Goal: Task Accomplishment & Management: Manage account settings

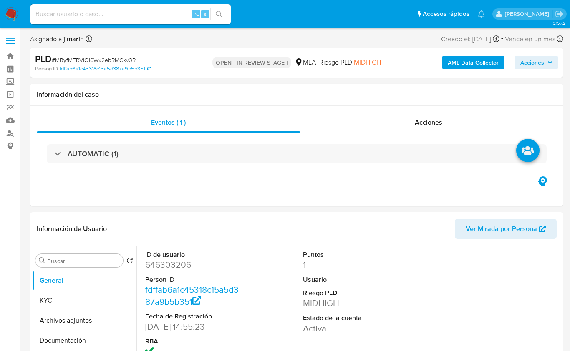
select select "10"
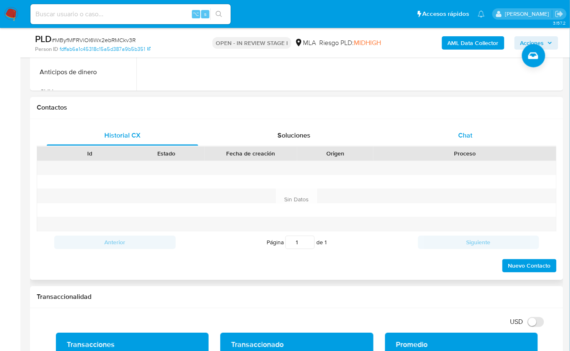
click at [467, 133] on span "Chat" at bounding box center [465, 136] width 14 height 10
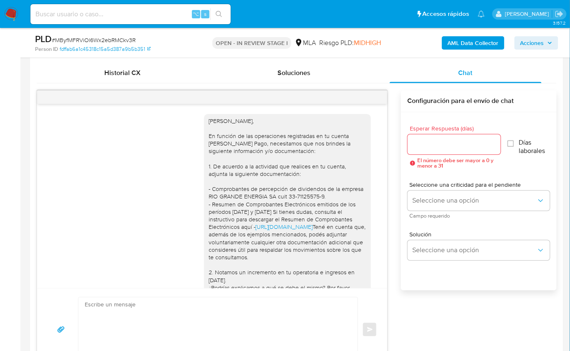
scroll to position [304, 0]
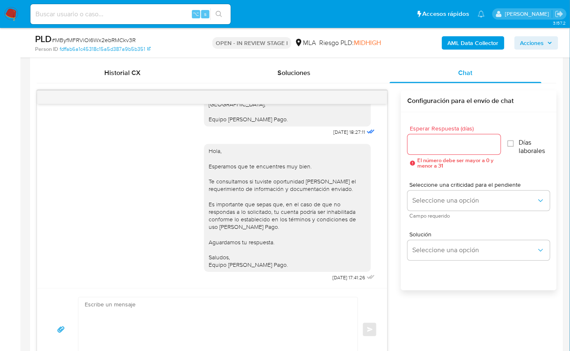
click at [370, 96] on div at bounding box center [212, 97] width 350 height 13
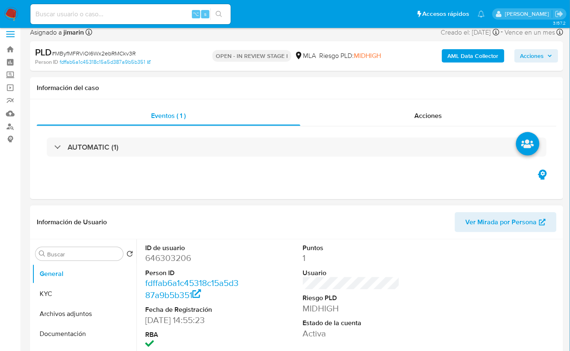
scroll to position [132, 0]
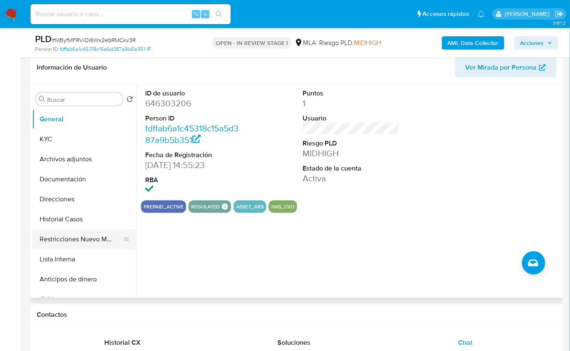
click at [85, 241] on button "Restricciones Nuevo Mundo" at bounding box center [81, 239] width 98 height 20
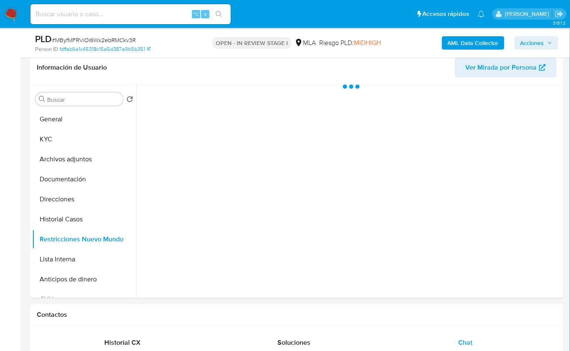
click at [462, 49] on b "AML Data Collector" at bounding box center [472, 42] width 51 height 13
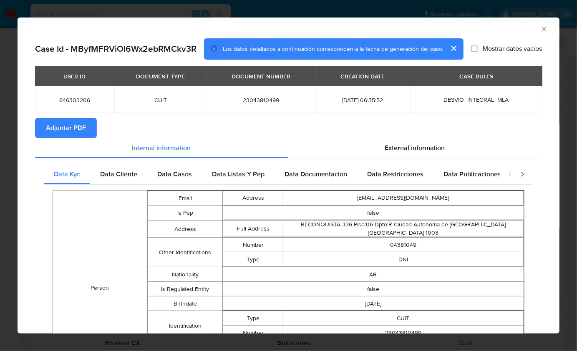
click at [68, 129] on span "Adjuntar PDF" at bounding box center [66, 128] width 40 height 18
click at [540, 28] on icon "Cerrar ventana" at bounding box center [544, 29] width 8 height 8
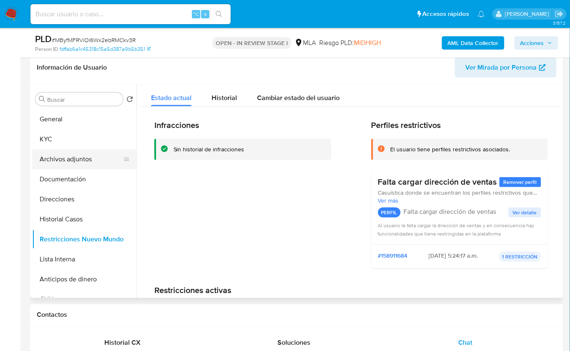
click at [79, 162] on button "Archivos adjuntos" at bounding box center [81, 159] width 98 height 20
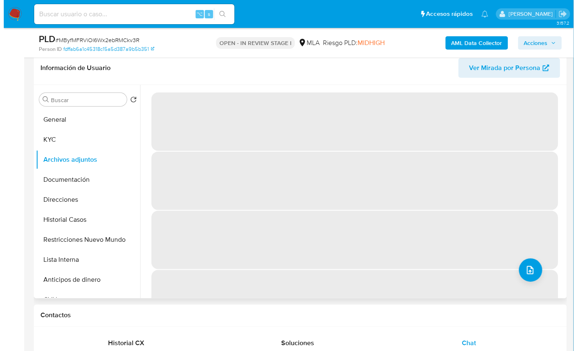
scroll to position [85, 0]
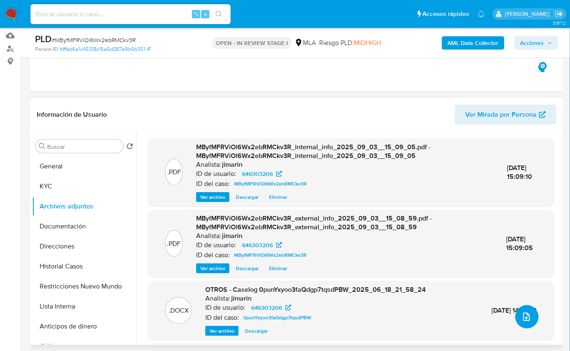
click at [523, 319] on icon "upload-file" at bounding box center [526, 317] width 10 height 10
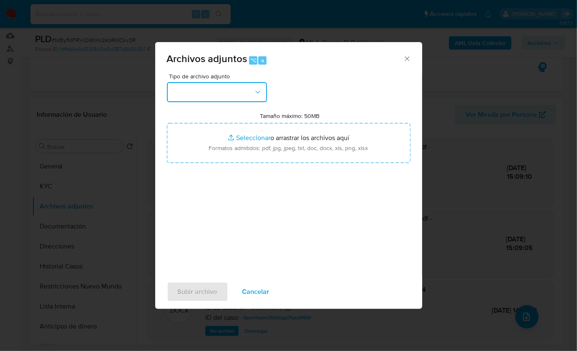
click at [222, 97] on button "button" at bounding box center [217, 92] width 100 height 20
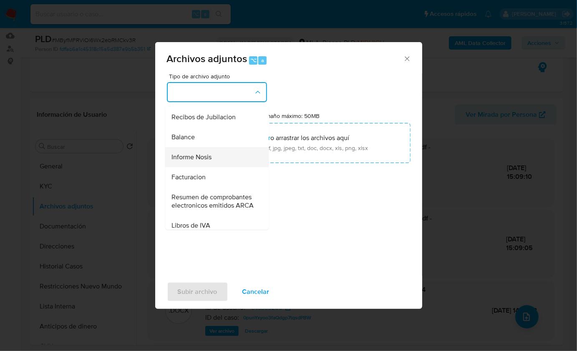
scroll to position [280, 0]
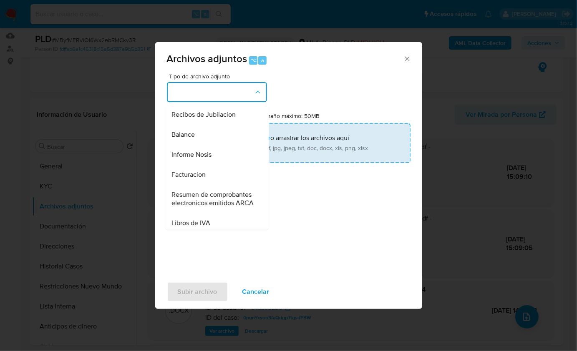
click at [218, 162] on div "Informe Nosis" at bounding box center [214, 154] width 85 height 20
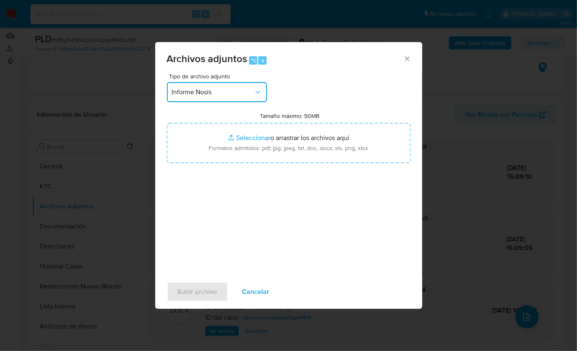
click at [206, 99] on button "Informe Nosis" at bounding box center [217, 92] width 100 height 20
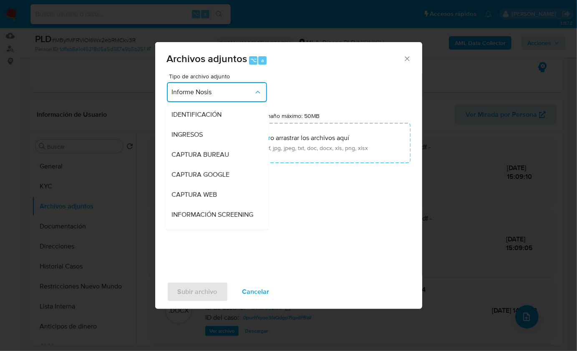
scroll to position [284, 0]
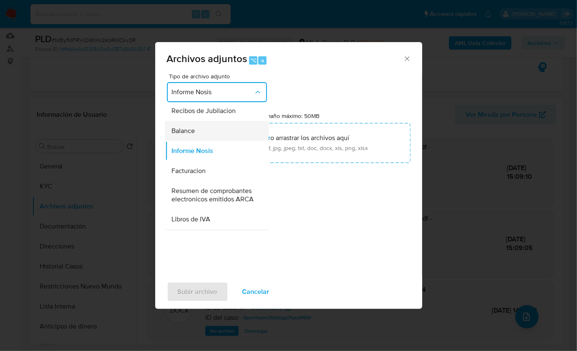
click at [205, 141] on div "Balance" at bounding box center [214, 131] width 85 height 20
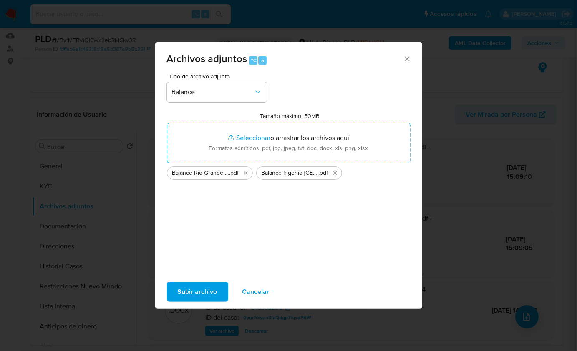
click at [198, 283] on span "Subir archivo" at bounding box center [198, 292] width 40 height 18
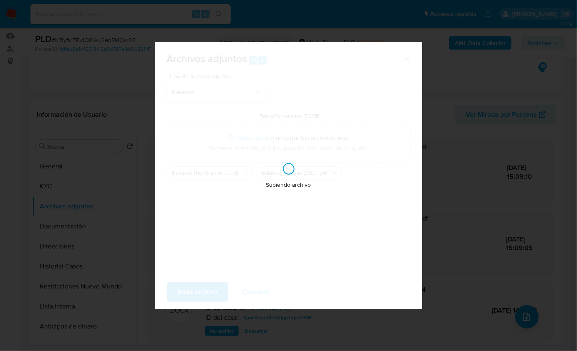
click at [357, 212] on div "Subiendo archivo" at bounding box center [288, 175] width 267 height 267
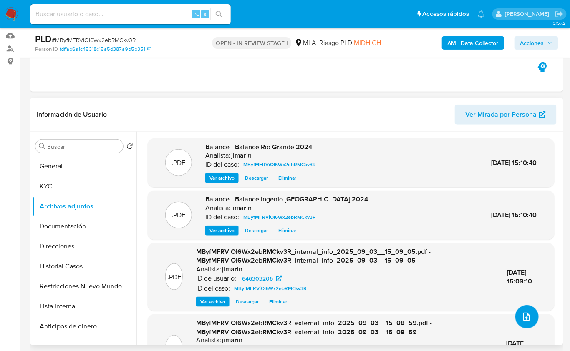
click at [527, 319] on icon "upload-file" at bounding box center [526, 317] width 10 height 10
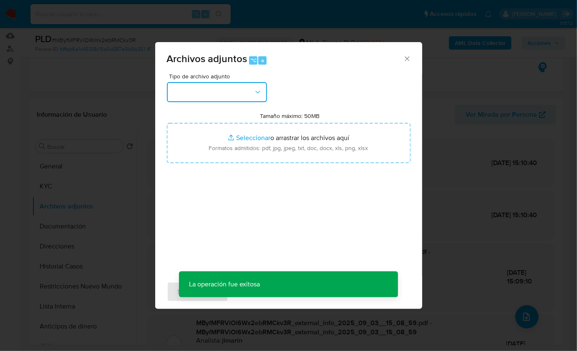
click at [234, 94] on button "button" at bounding box center [217, 92] width 100 height 20
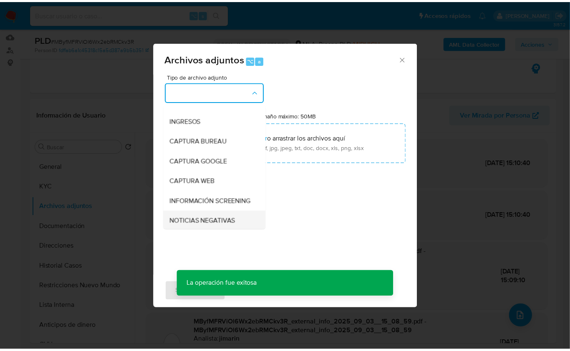
scroll to position [63, 0]
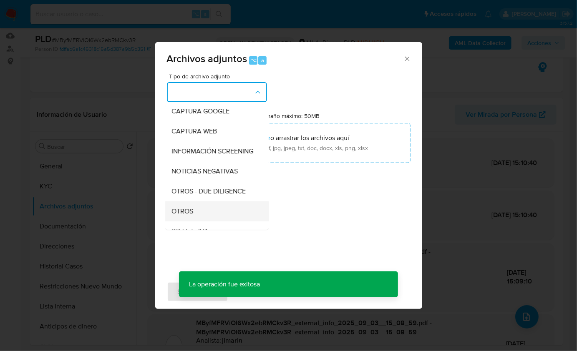
click at [205, 216] on div "OTROS" at bounding box center [214, 211] width 85 height 20
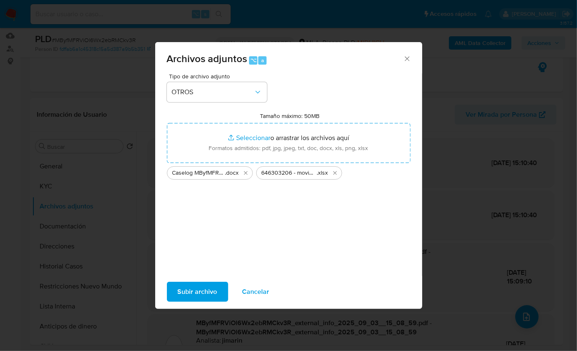
click at [197, 294] on span "Subir archivo" at bounding box center [198, 292] width 40 height 18
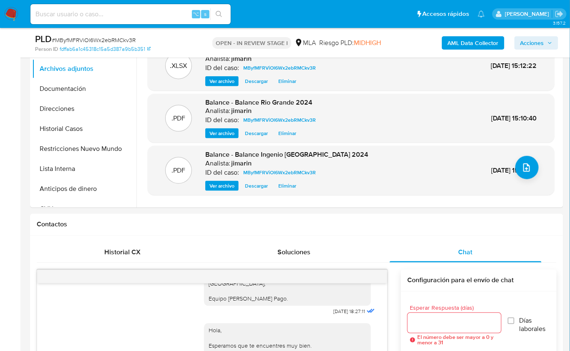
scroll to position [0, 0]
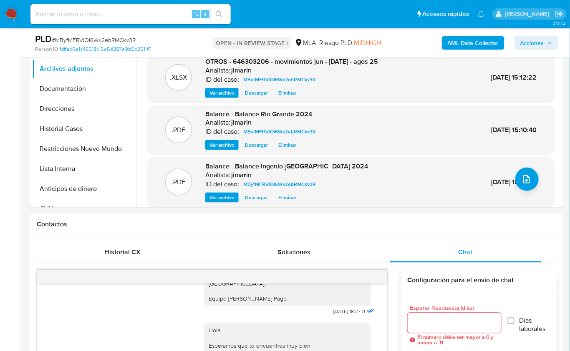
click at [534, 46] on span "Acciones" at bounding box center [532, 42] width 24 height 13
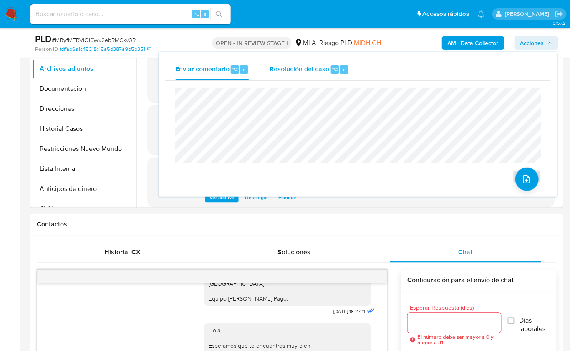
click at [325, 73] on span "Resolución del caso" at bounding box center [299, 69] width 60 height 10
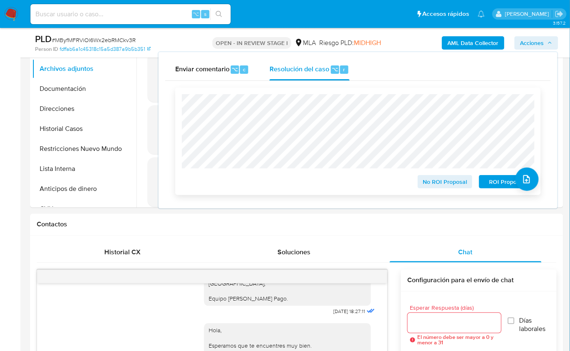
click at [449, 180] on span "No ROI Proposal" at bounding box center [444, 182] width 43 height 12
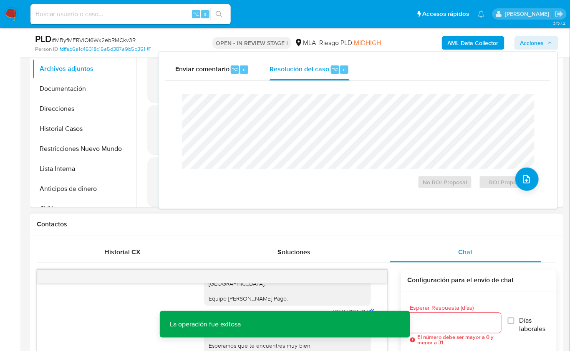
click at [110, 218] on div "Contactos" at bounding box center [296, 225] width 533 height 22
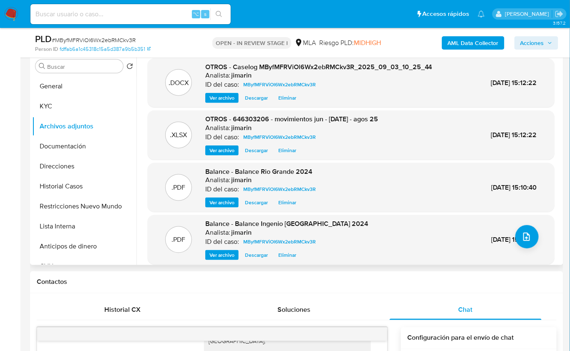
scroll to position [88, 0]
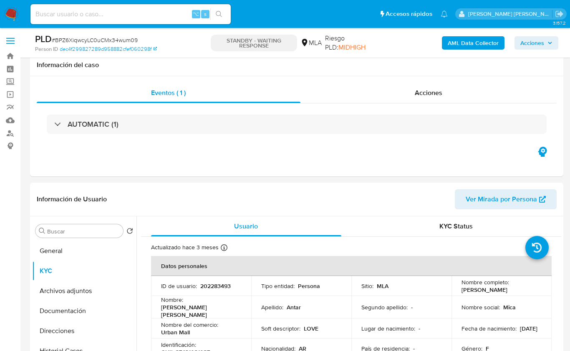
select select "10"
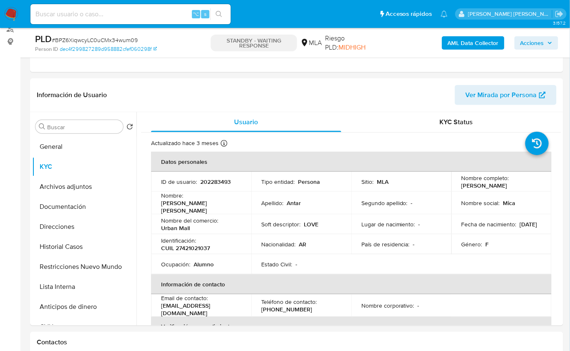
scroll to position [897, 0]
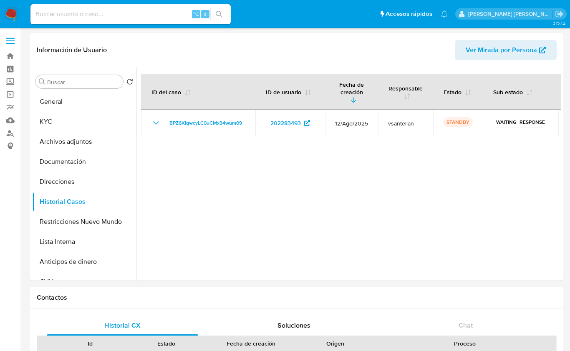
select select "10"
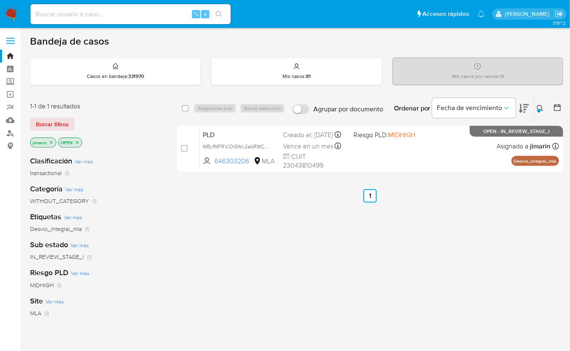
click at [541, 107] on icon at bounding box center [540, 108] width 6 height 6
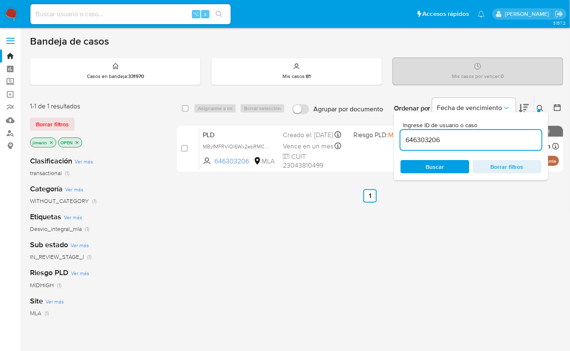
click at [483, 143] on input "646303206" at bounding box center [470, 140] width 141 height 11
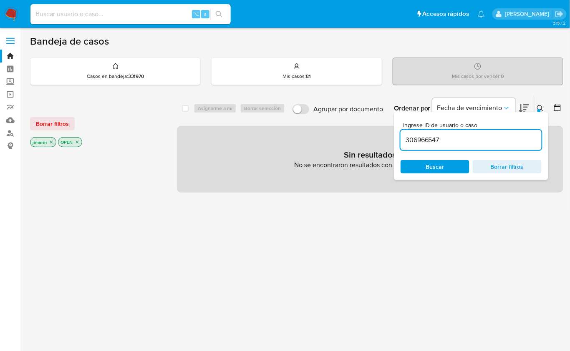
click at [541, 108] on icon at bounding box center [540, 108] width 7 height 7
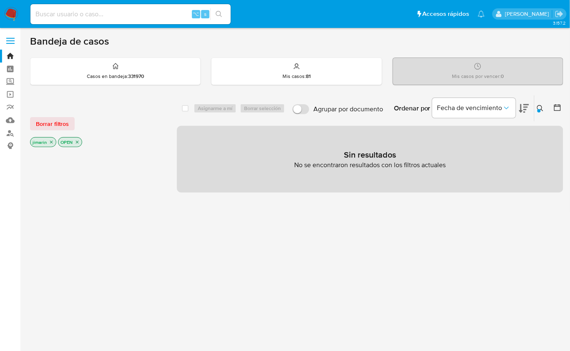
click at [75, 141] on icon "close-filter" at bounding box center [77, 142] width 5 height 5
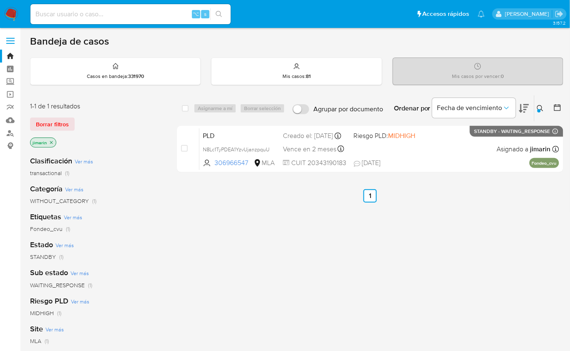
click at [50, 141] on icon "close-filter" at bounding box center [51, 142] width 3 height 3
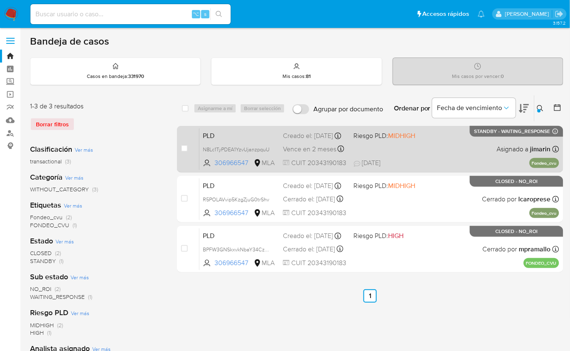
click at [475, 153] on div "PLD N8Lc1TyPDEA1YzvUjanzpquU 306966547 MLA Riesgo PLD: MIDHIGH Creado el: 12/08…" at bounding box center [378, 149] width 359 height 42
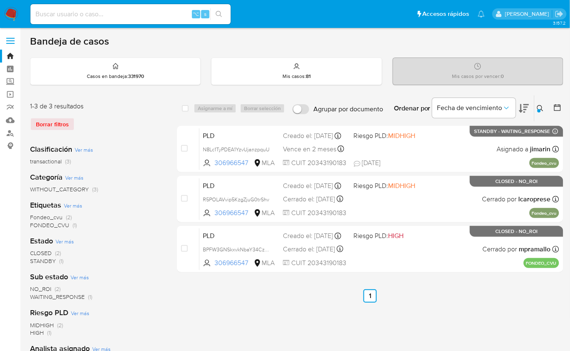
click at [541, 108] on icon at bounding box center [540, 108] width 6 height 6
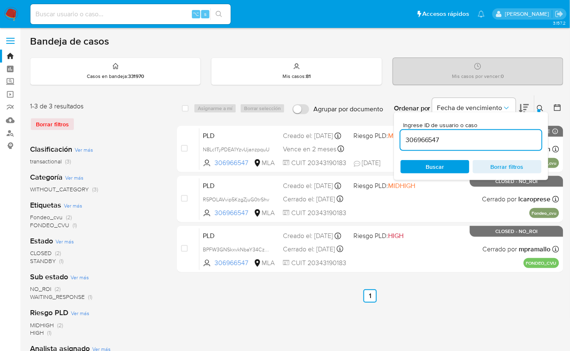
click at [493, 139] on input "306966547" at bounding box center [470, 140] width 141 height 11
type input "266653165"
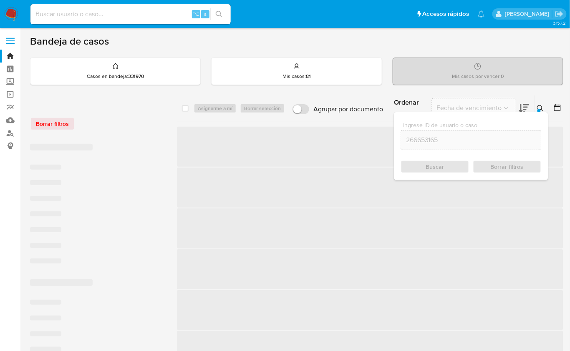
click at [540, 105] on icon at bounding box center [540, 108] width 7 height 7
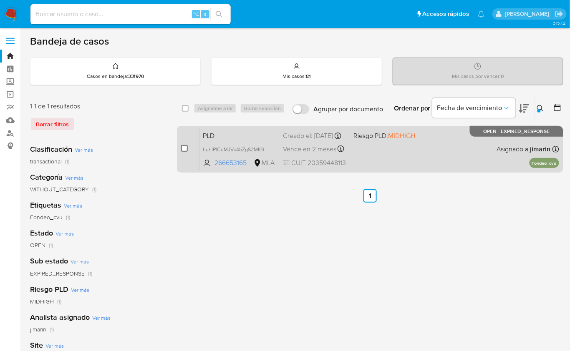
click at [183, 147] on input "checkbox" at bounding box center [184, 148] width 7 height 7
checkbox input "true"
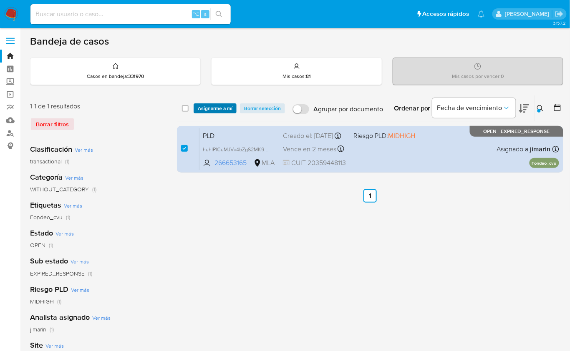
click at [209, 109] on span "Asignarme a mí" at bounding box center [215, 108] width 35 height 8
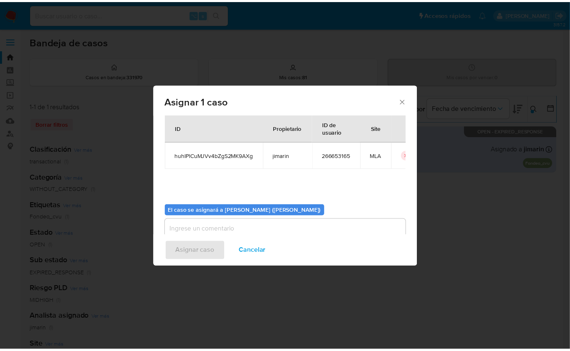
scroll to position [43, 0]
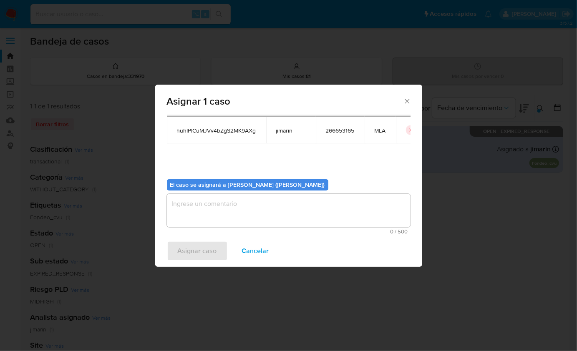
click at [212, 213] on textarea "assign-modal" at bounding box center [289, 210] width 244 height 33
click at [207, 244] on span "Asignar caso" at bounding box center [197, 251] width 39 height 18
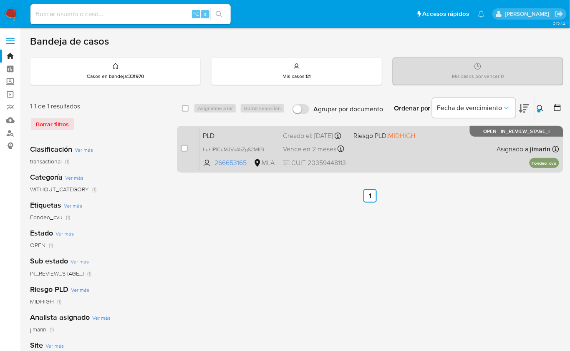
click at [426, 153] on div "PLD huhIPlCuMJVv4bZgS2MK9AXg 266653165 MLA Riesgo PLD: MIDHIGH Creado el: 12/08…" at bounding box center [378, 149] width 359 height 42
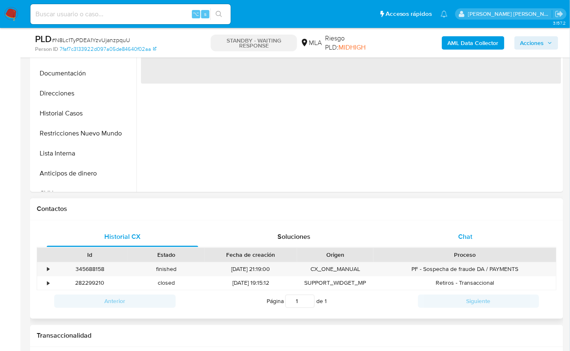
click at [480, 236] on div "Chat" at bounding box center [464, 237] width 151 height 20
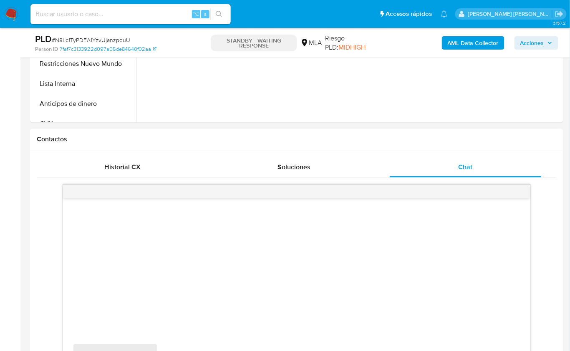
select select "10"
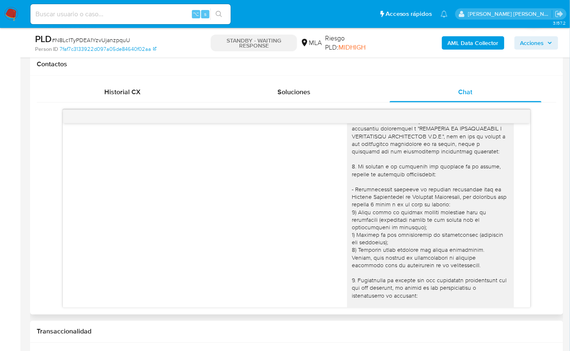
scroll to position [666, 0]
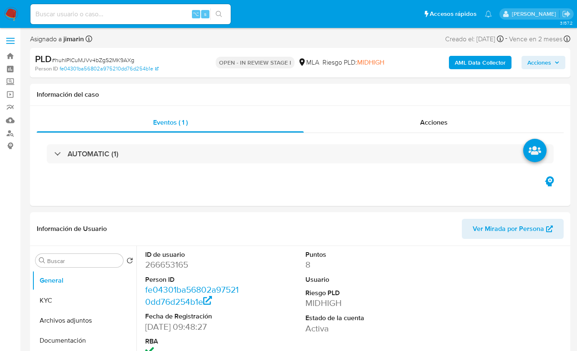
select select "10"
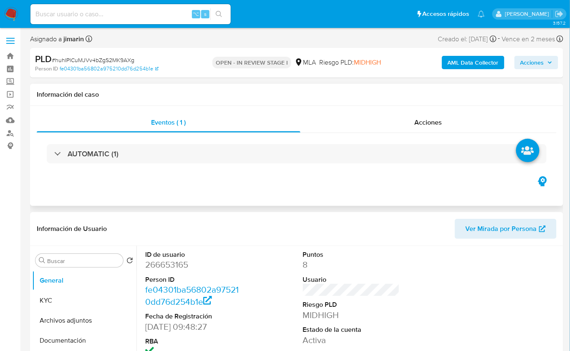
click at [279, 169] on div "AUTOMATIC (1)" at bounding box center [297, 154] width 520 height 42
click at [109, 59] on span "# huhIPlCuMJVv4bZgS2MK9AXg" at bounding box center [93, 60] width 83 height 8
copy span "huhIPlCuMJVv4bZgS2MK9AXg"
click at [160, 266] on dd "266653165" at bounding box center [193, 265] width 97 height 12
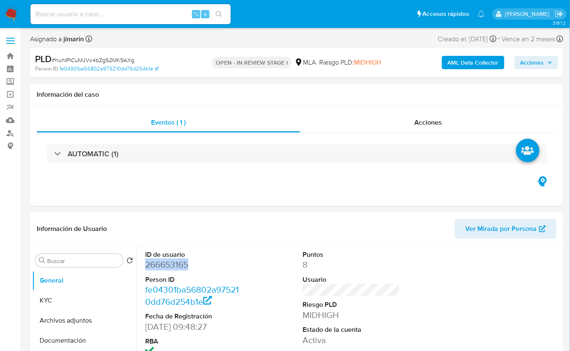
click at [160, 266] on dd "266653165" at bounding box center [193, 265] width 97 height 12
copy dd "266653165"
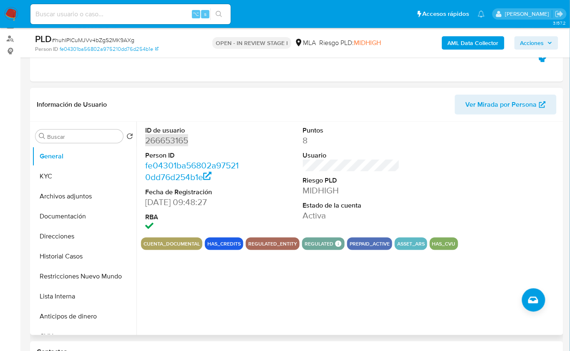
scroll to position [217, 0]
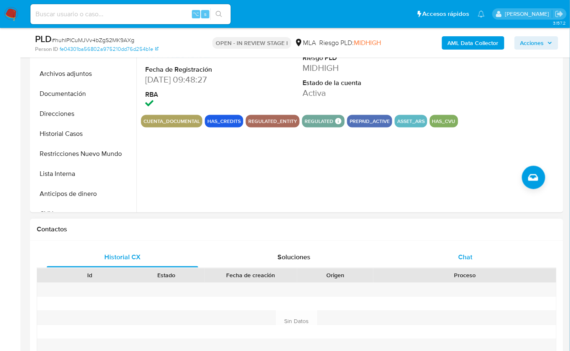
click at [475, 253] on div "Chat" at bounding box center [464, 258] width 151 height 20
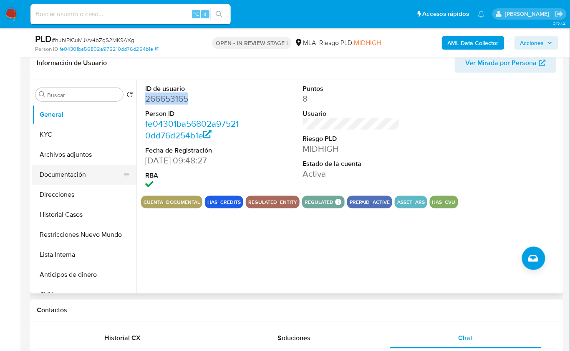
scroll to position [128, 0]
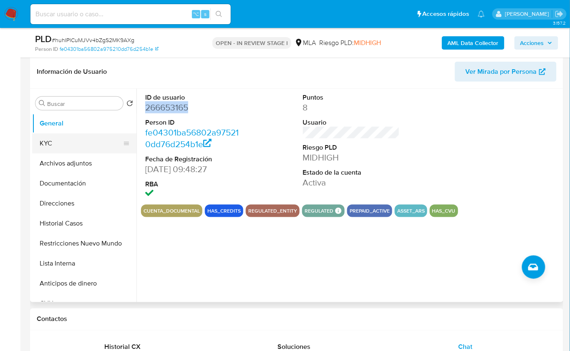
click at [38, 138] on button "KYC" at bounding box center [81, 143] width 98 height 20
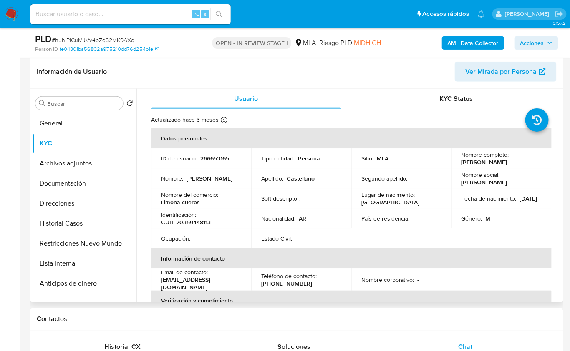
click at [201, 225] on p "CUIT 20359448113" at bounding box center [186, 222] width 50 height 8
copy p "20359448113"
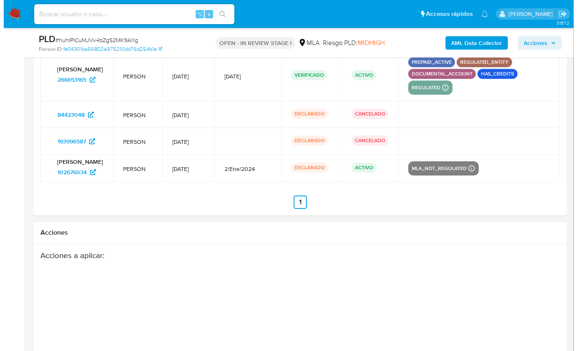
scroll to position [1581, 0]
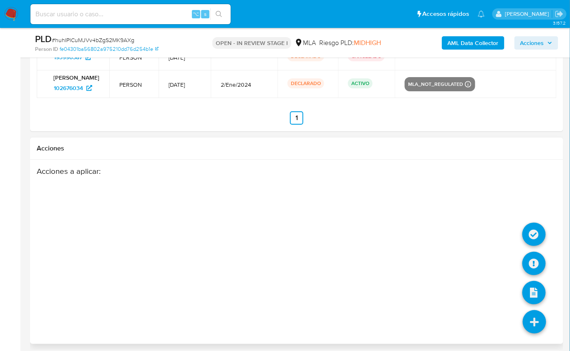
click at [531, 313] on icon at bounding box center [533, 321] width 23 height 23
click at [535, 254] on icon at bounding box center [533, 263] width 23 height 23
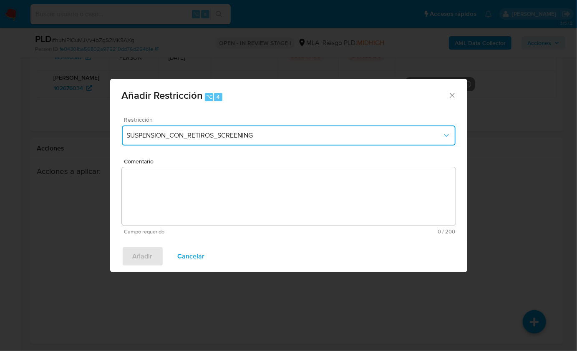
click at [218, 138] on span "SUSPENSION_CON_RETIROS_SCREENING" at bounding box center [284, 135] width 315 height 8
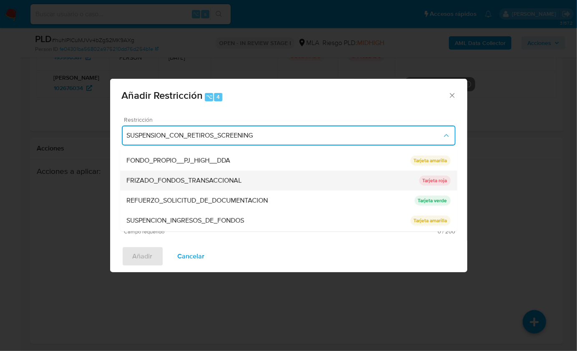
scroll to position [138, 0]
click at [210, 186] on div "FRIZADO_FONDOS_TRANSACCIONAL" at bounding box center [273, 180] width 292 height 20
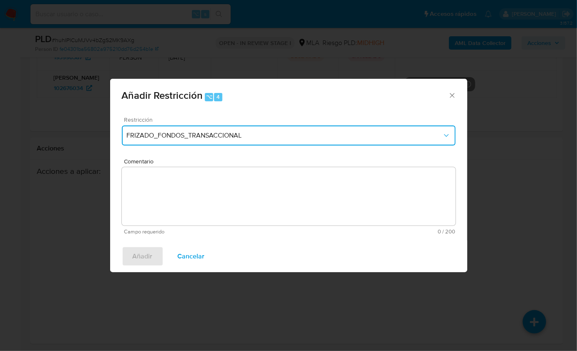
click at [207, 136] on span "FRIZADO_FONDOS_TRANSACCIONAL" at bounding box center [284, 135] width 315 height 8
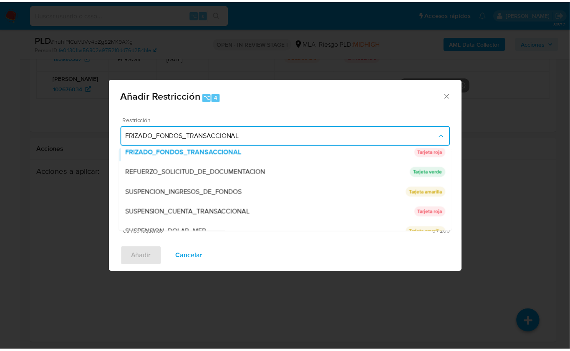
scroll to position [176, 0]
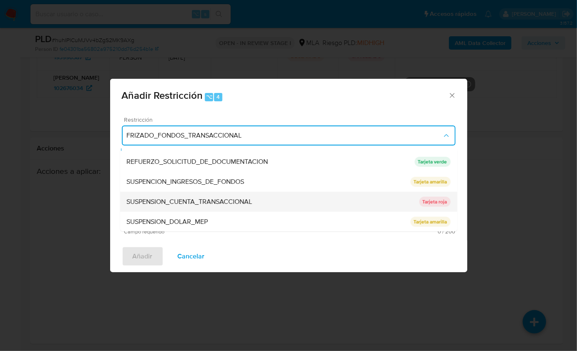
click at [218, 198] on span "SUSPENSION_CUENTA_TRANSACCIONAL" at bounding box center [190, 202] width 126 height 8
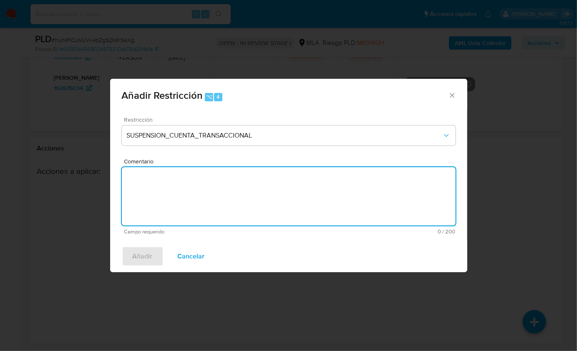
click at [214, 194] on textarea "Comentario" at bounding box center [289, 196] width 334 height 58
type textarea "AML"
click at [146, 253] on span "Añadir" at bounding box center [143, 256] width 20 height 18
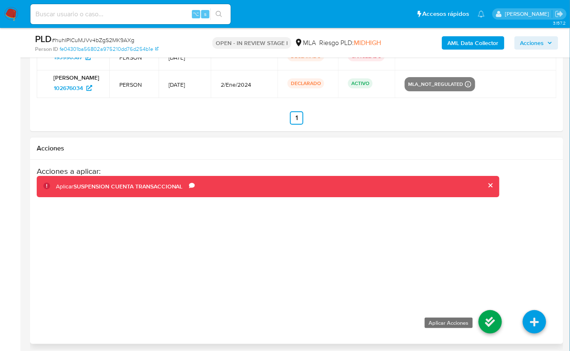
click at [487, 311] on icon at bounding box center [489, 321] width 23 height 23
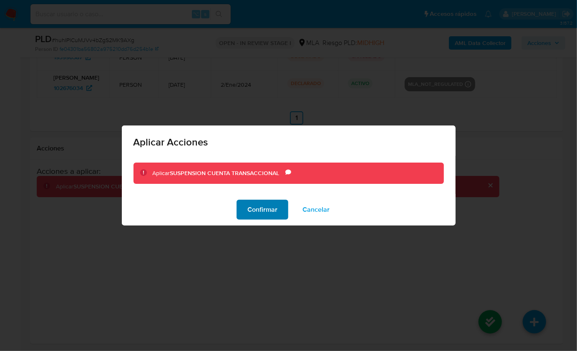
click at [254, 210] on span "Confirmar" at bounding box center [262, 210] width 30 height 18
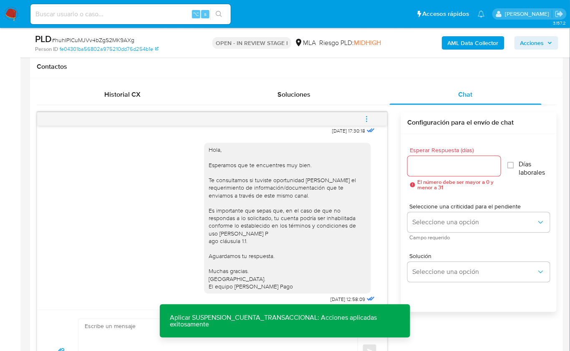
scroll to position [380, 0]
click at [368, 118] on icon "menu-action" at bounding box center [367, 120] width 8 height 8
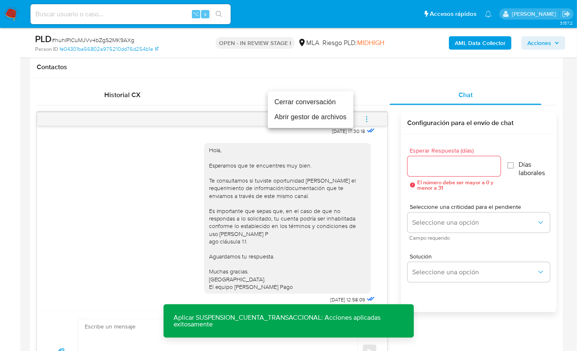
click at [305, 100] on li "Cerrar conversación" at bounding box center [310, 102] width 85 height 15
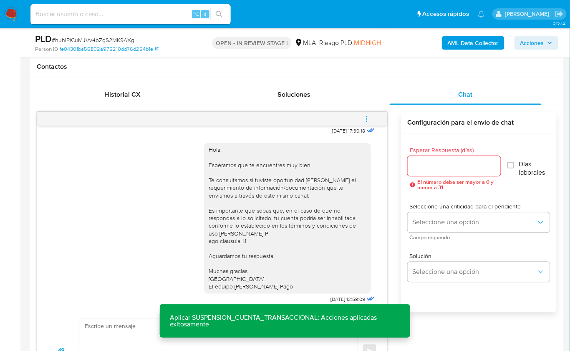
click at [400, 166] on div "18/08/2025 17:30:18 Hola, Esperamos que te encuentres muy bien. Te consultamos …" at bounding box center [297, 252] width 520 height 281
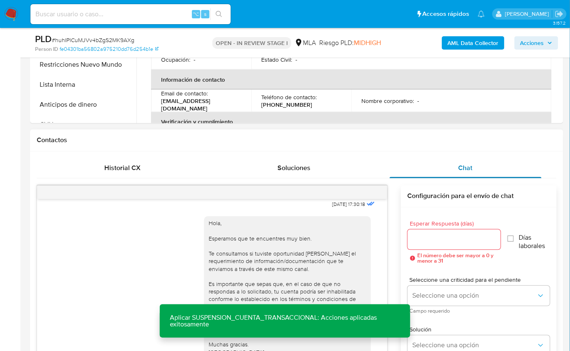
click at [457, 171] on div "Chat" at bounding box center [464, 168] width 151 height 20
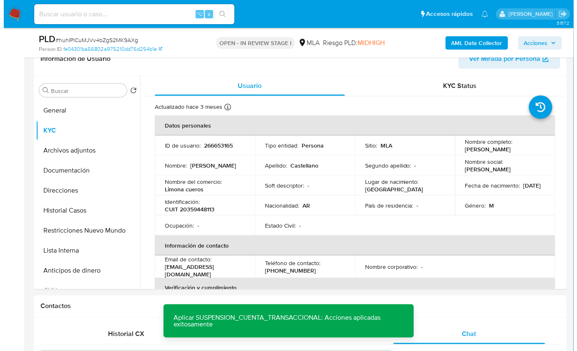
scroll to position [136, 0]
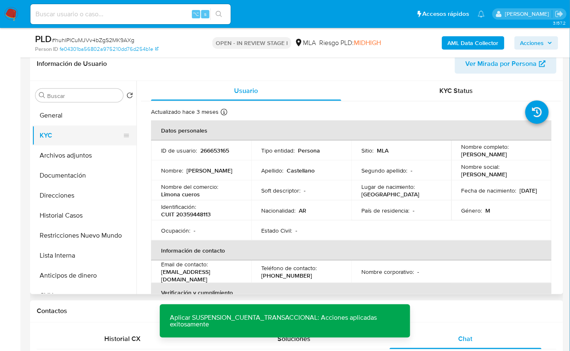
click at [58, 128] on button "KYC" at bounding box center [81, 136] width 98 height 20
click at [236, 89] on span "Usuario" at bounding box center [246, 91] width 24 height 10
click at [93, 230] on button "Restricciones Nuevo Mundo" at bounding box center [81, 236] width 98 height 20
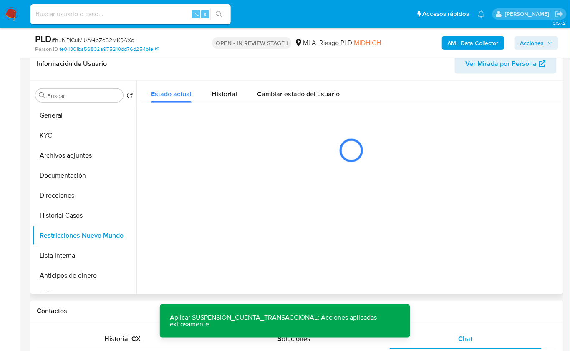
click at [349, 68] on header "Información de Usuario Ver Mirada por Persona" at bounding box center [297, 64] width 520 height 20
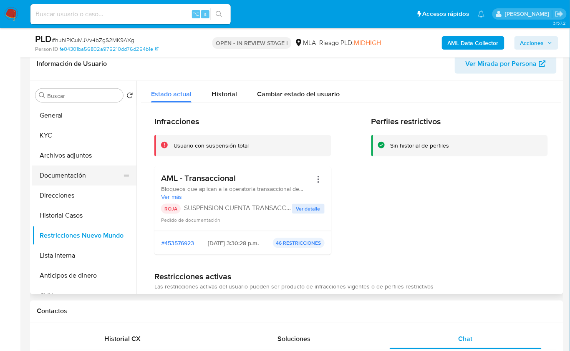
click at [82, 176] on button "Documentación" at bounding box center [81, 176] width 98 height 20
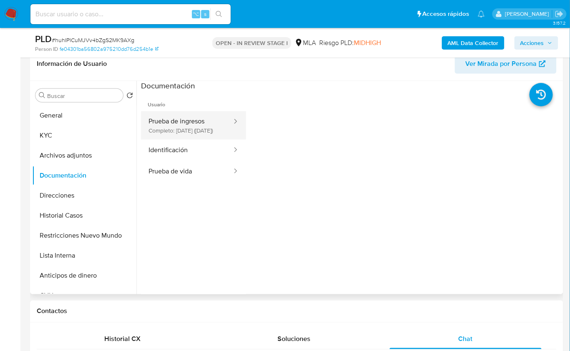
click at [180, 134] on button "Prueba de ingresos Completo: 13/10/2022 (hace 3 años)" at bounding box center [187, 125] width 92 height 28
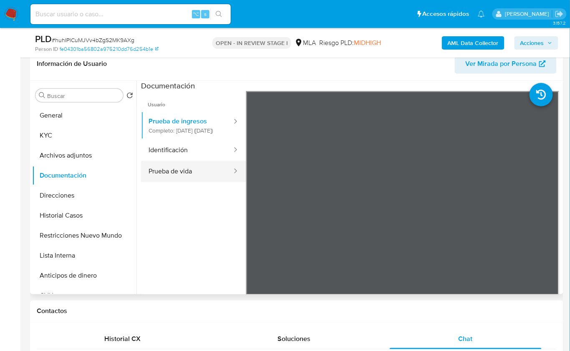
click at [188, 175] on button "Prueba de vida" at bounding box center [187, 171] width 92 height 21
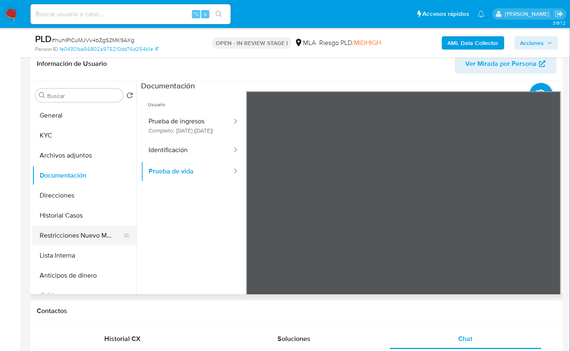
click at [80, 237] on button "Restricciones Nuevo Mundo" at bounding box center [81, 236] width 98 height 20
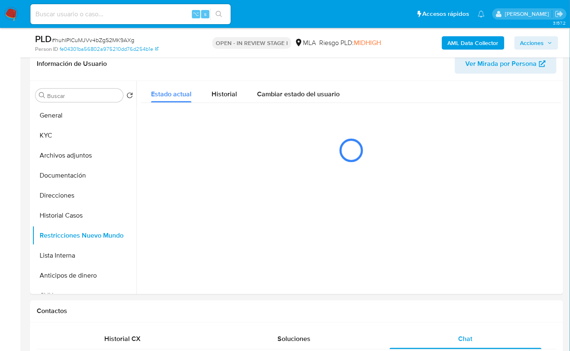
click at [467, 42] on b "AML Data Collector" at bounding box center [472, 42] width 51 height 13
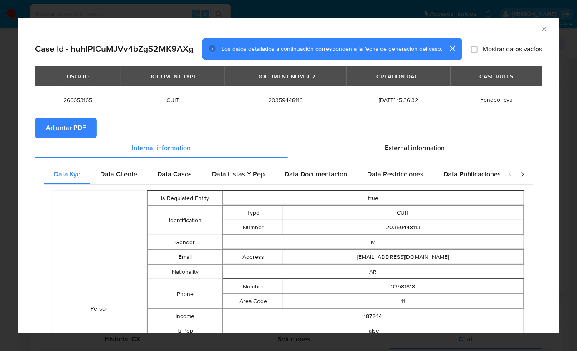
click at [532, 31] on div "AML Data Collector" at bounding box center [281, 27] width 516 height 9
click at [543, 30] on div "AML Data Collector" at bounding box center [289, 28] width 542 height 21
click at [540, 30] on icon "Cerrar ventana" at bounding box center [544, 29] width 8 height 8
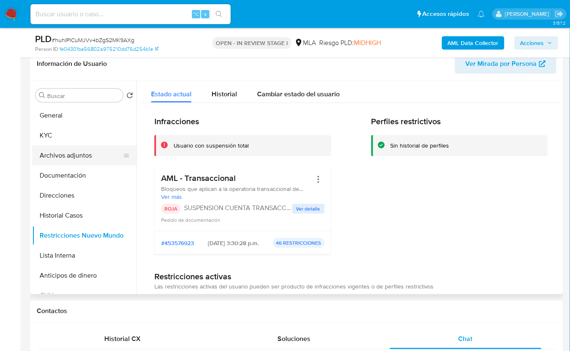
click at [75, 153] on button "Archivos adjuntos" at bounding box center [81, 156] width 98 height 20
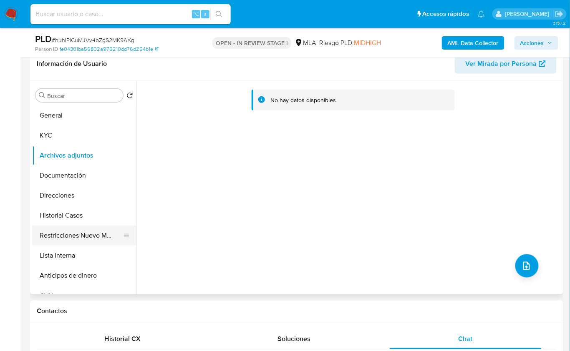
click at [88, 234] on button "Restricciones Nuevo Mundo" at bounding box center [81, 236] width 98 height 20
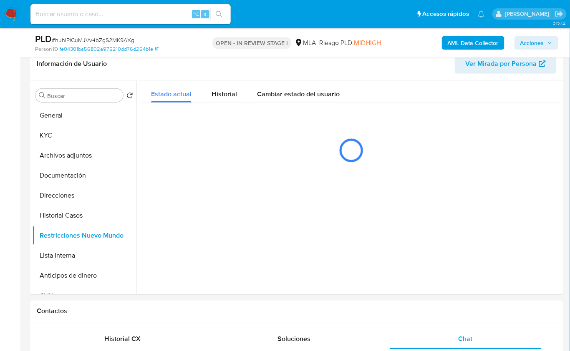
click at [457, 46] on b "AML Data Collector" at bounding box center [472, 42] width 51 height 13
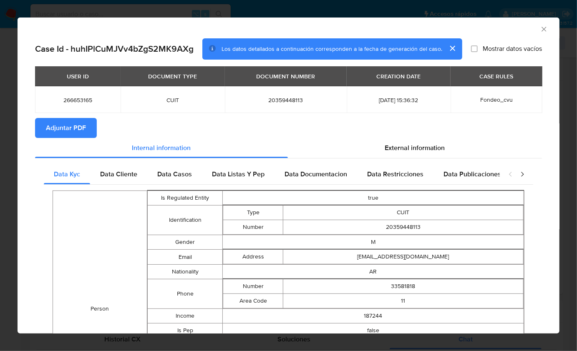
click at [71, 123] on span "Adjuntar PDF" at bounding box center [66, 128] width 40 height 18
click at [541, 27] on icon "Cerrar ventana" at bounding box center [543, 29] width 5 height 5
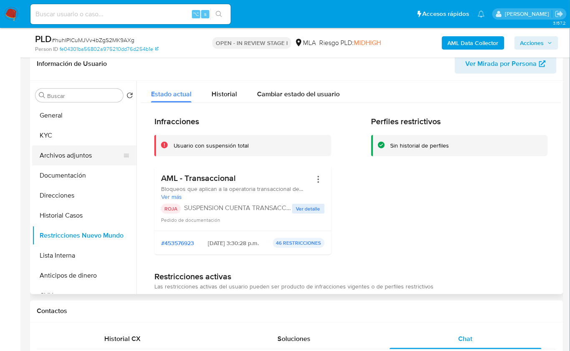
click at [60, 152] on button "Archivos adjuntos" at bounding box center [81, 156] width 98 height 20
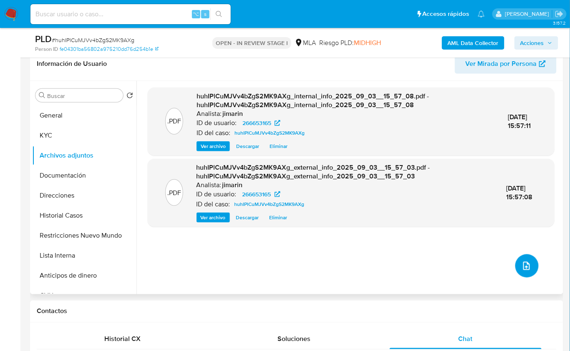
click at [523, 269] on icon "upload-file" at bounding box center [526, 266] width 7 height 8
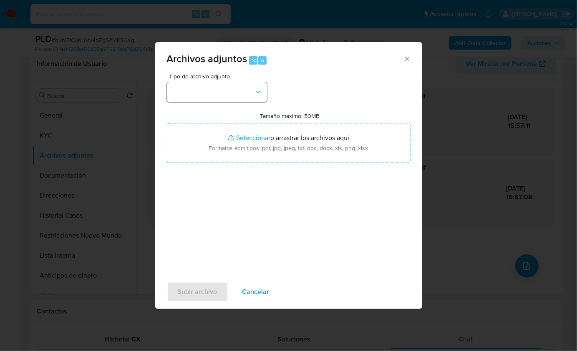
click at [216, 79] on span "Tipo de archivo adjunto" at bounding box center [219, 76] width 100 height 6
click at [219, 94] on button "button" at bounding box center [217, 92] width 100 height 20
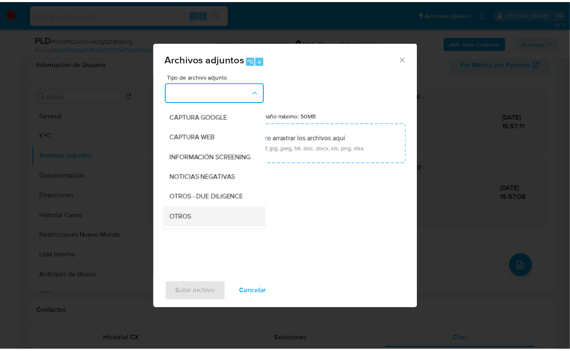
scroll to position [117, 0]
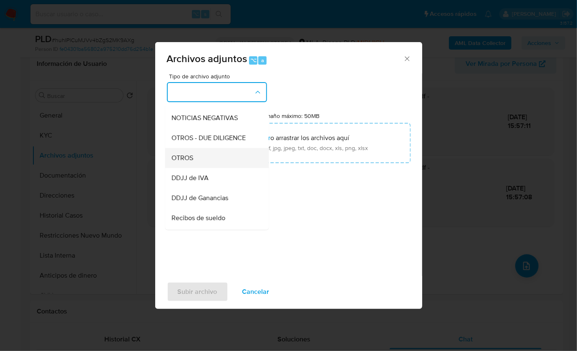
click at [203, 168] on div "OTROS" at bounding box center [214, 158] width 85 height 20
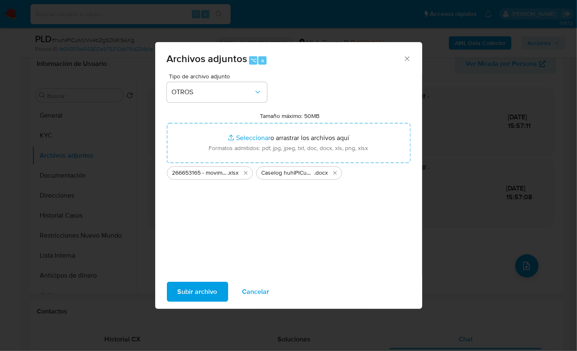
click at [204, 293] on span "Subir archivo" at bounding box center [198, 292] width 40 height 18
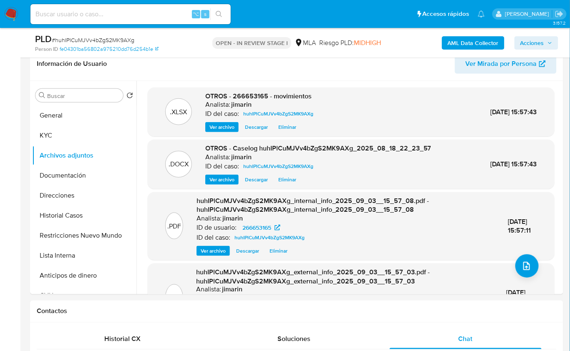
click at [547, 43] on icon "button" at bounding box center [549, 42] width 5 height 5
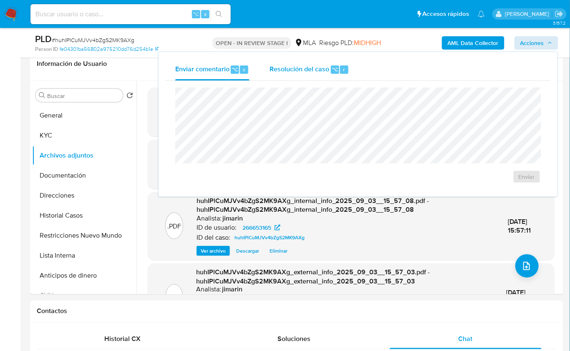
click at [319, 75] on div "Resolución del caso ⌥ r" at bounding box center [309, 70] width 80 height 22
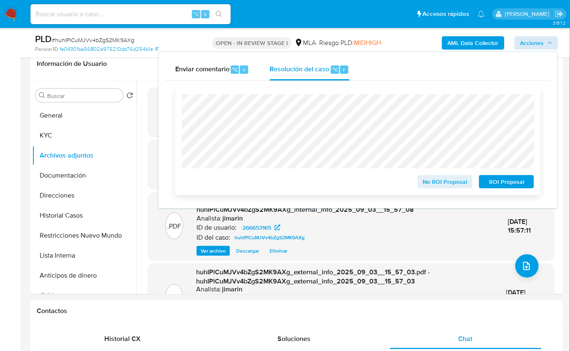
click at [504, 181] on span "ROI Proposal" at bounding box center [506, 182] width 43 height 12
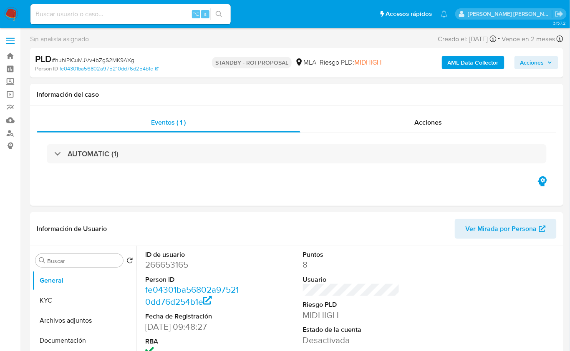
select select "10"
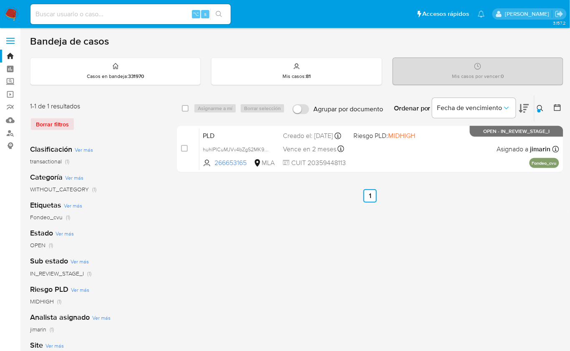
click at [539, 106] on icon at bounding box center [540, 108] width 7 height 7
click at [537, 106] on icon at bounding box center [540, 108] width 7 height 7
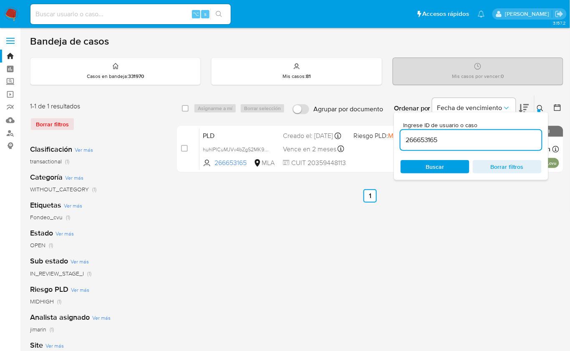
click at [431, 139] on input "266653165" at bounding box center [470, 140] width 141 height 11
type input "573164045"
click at [541, 108] on icon at bounding box center [540, 108] width 6 height 6
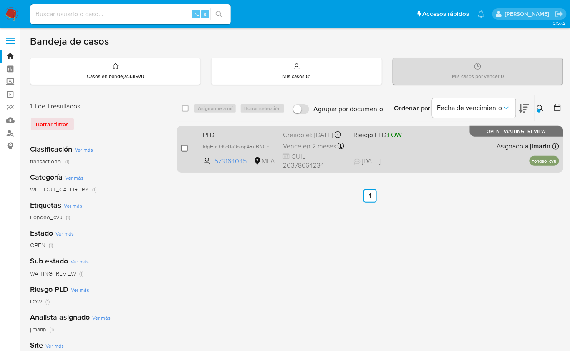
click at [183, 147] on input "checkbox" at bounding box center [184, 148] width 7 height 7
checkbox input "true"
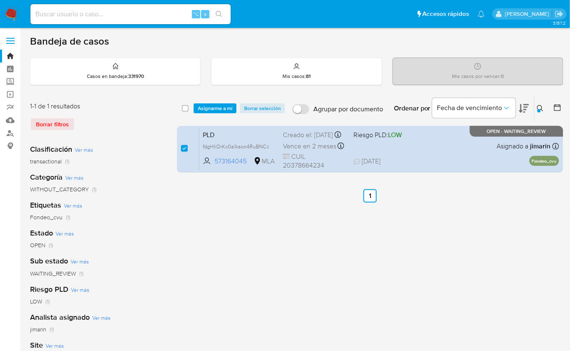
click at [212, 113] on div "select-all-cases-checkbox Asignarme a mí Borrar selección Agrupar por documento…" at bounding box center [370, 108] width 386 height 26
click at [213, 113] on div "select-all-cases-checkbox Asignarme a mí Borrar selección Agrupar por documento…" at bounding box center [370, 108] width 386 height 26
click at [213, 110] on span "Asignarme a mí" at bounding box center [215, 108] width 35 height 8
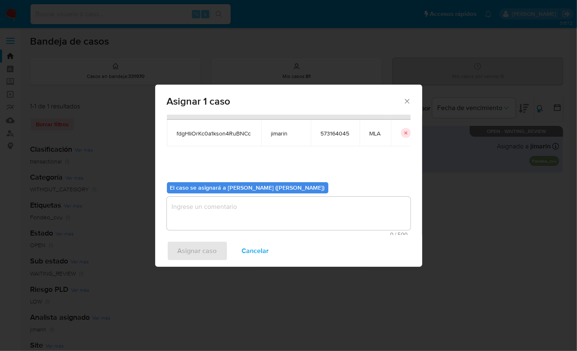
scroll to position [43, 0]
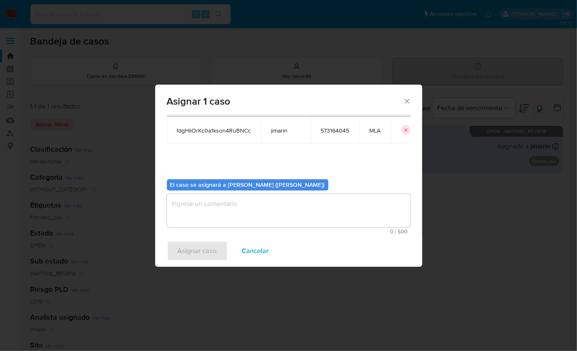
click at [245, 216] on textarea "assign-modal" at bounding box center [289, 210] width 244 height 33
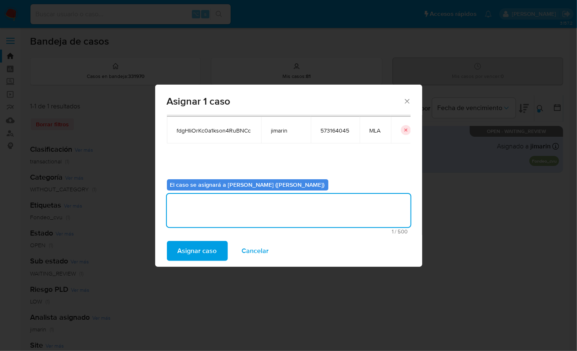
click at [208, 252] on span "Asignar caso" at bounding box center [197, 251] width 39 height 18
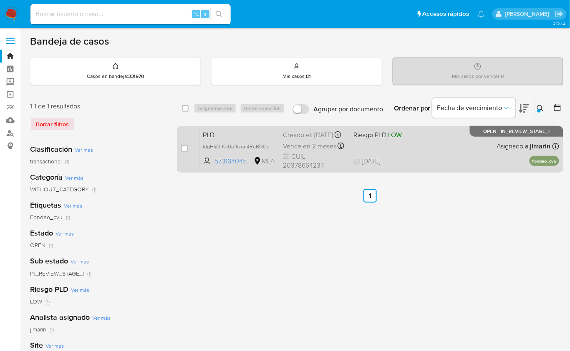
click at [470, 158] on div "PLD fdgHIiOrKc0a1kson4RuBNCc 573164045 MLA Riesgo PLD: LOW Creado el: 12/08/202…" at bounding box center [378, 149] width 359 height 42
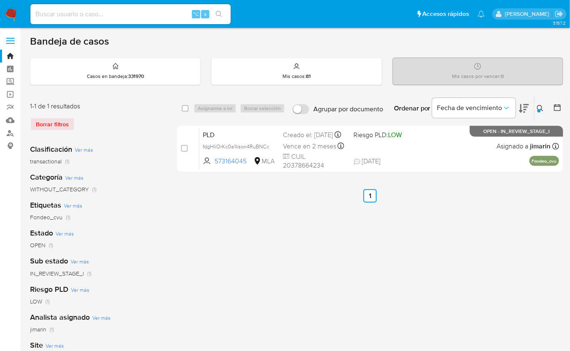
click at [536, 108] on button at bounding box center [541, 108] width 14 height 10
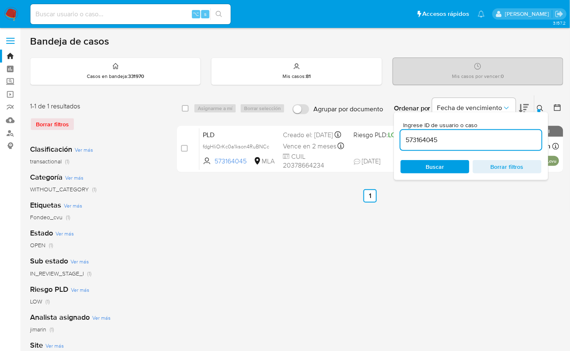
click at [498, 145] on div "573164045" at bounding box center [470, 140] width 141 height 20
click at [503, 138] on input "573164045" at bounding box center [470, 140] width 141 height 11
paste input "224720746"
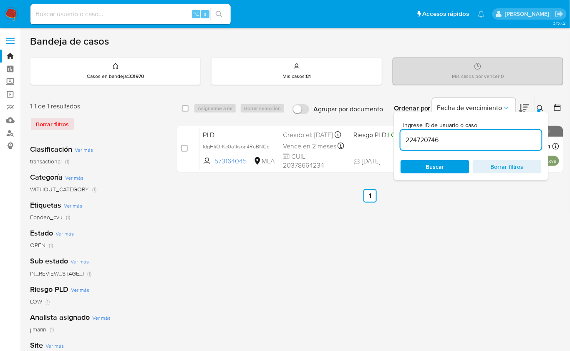
type input "224720746"
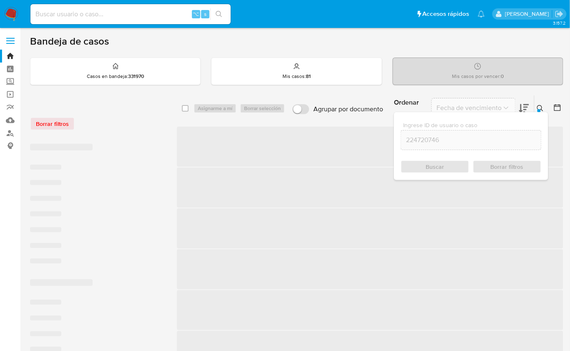
click at [542, 108] on icon at bounding box center [540, 108] width 7 height 7
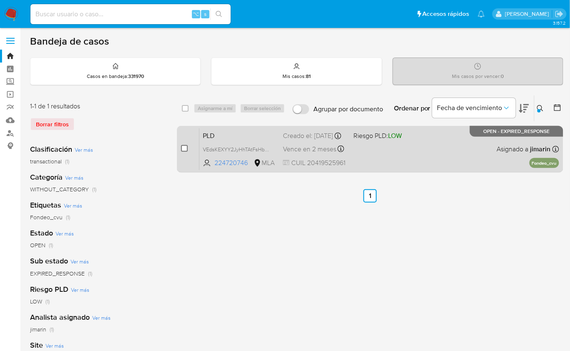
click at [186, 146] on input "checkbox" at bounding box center [184, 148] width 7 height 7
checkbox input "true"
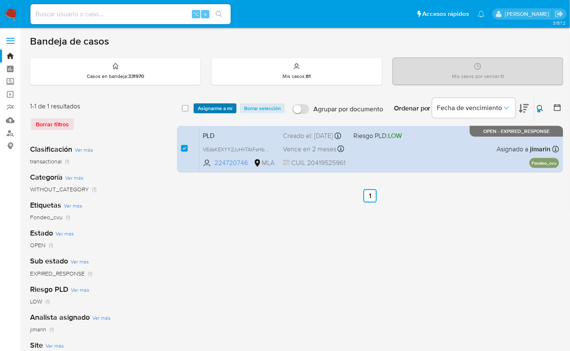
click at [217, 109] on span "Asignarme a mí" at bounding box center [215, 108] width 35 height 8
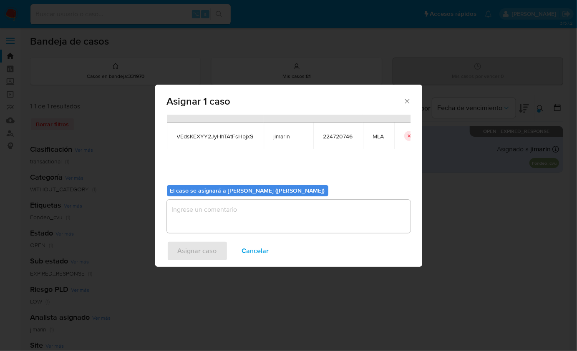
scroll to position [43, 0]
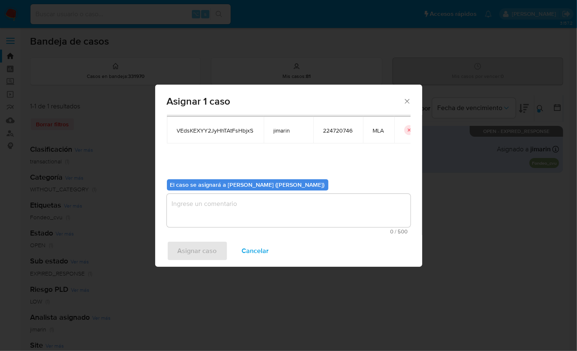
click at [250, 213] on textarea "assign-modal" at bounding box center [289, 210] width 244 height 33
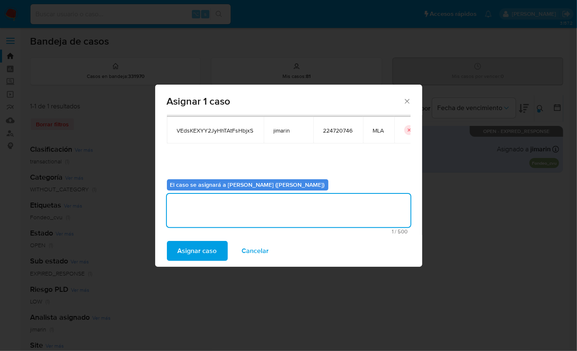
click at [216, 246] on span "Asignar caso" at bounding box center [197, 251] width 39 height 18
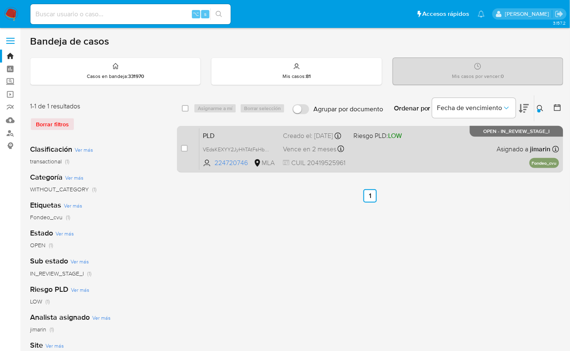
click at [419, 150] on div "PLD VEdsKEXYY2JyHhTAtFsHbjxS 224720746 MLA Riesgo PLD: LOW Creado el: 12/08/202…" at bounding box center [378, 149] width 359 height 42
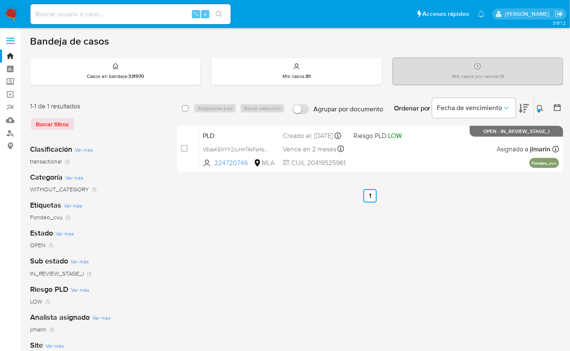
click at [540, 113] on div "Ingrese ID de usuario o caso 224720746 Buscar Borrar filtros" at bounding box center [541, 108] width 14 height 26
click at [537, 108] on icon at bounding box center [540, 108] width 7 height 7
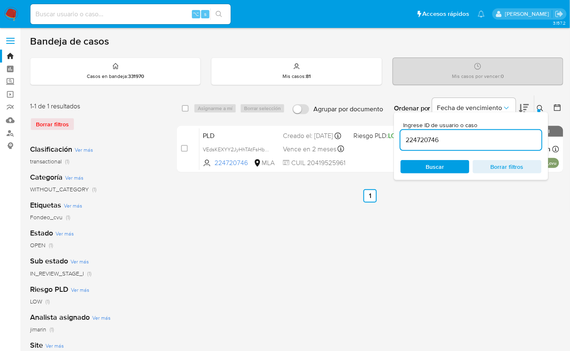
click at [509, 146] on div "224720746" at bounding box center [470, 140] width 141 height 20
click at [506, 142] on input "224720746" at bounding box center [470, 140] width 141 height 11
click at [506, 141] on input "224720746" at bounding box center [470, 140] width 141 height 11
paste input "124747599"
type input "124747599"
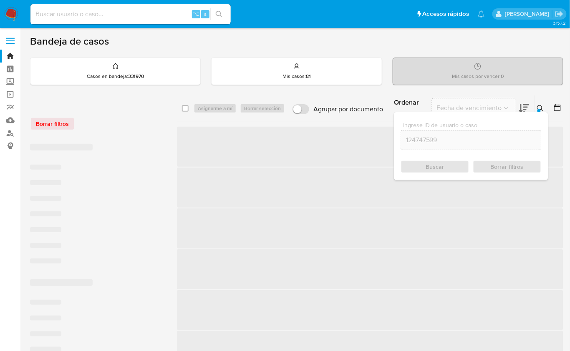
click at [538, 105] on icon at bounding box center [540, 108] width 7 height 7
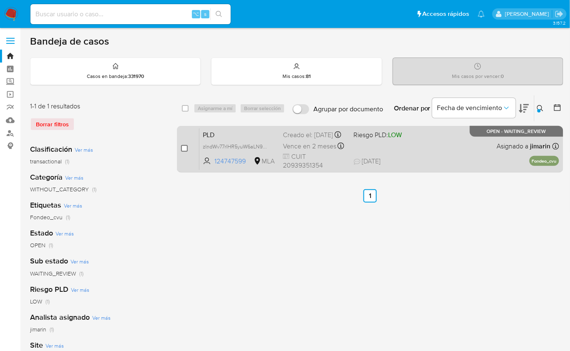
click at [186, 148] on input "checkbox" at bounding box center [184, 148] width 7 height 7
checkbox input "true"
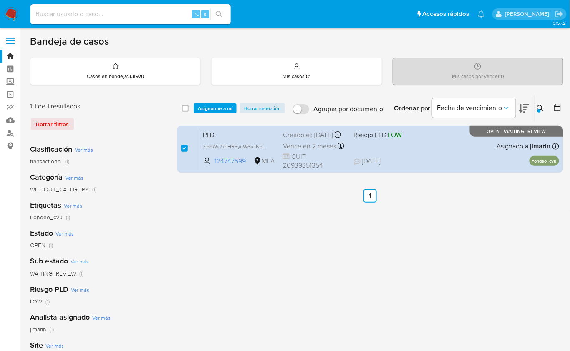
click at [208, 114] on div "select-all-cases-checkbox Asignarme a mí Borrar selección Agrupar por documento…" at bounding box center [370, 108] width 386 height 26
click at [210, 110] on span "Asignarme a mí" at bounding box center [215, 108] width 35 height 8
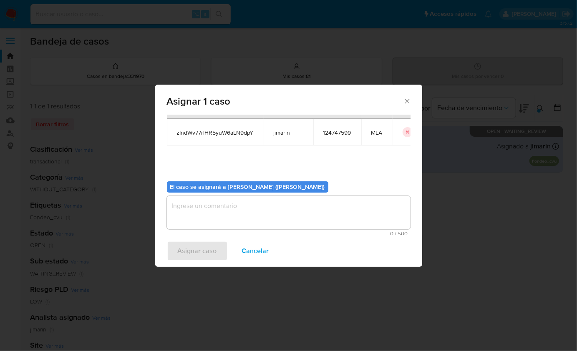
scroll to position [43, 0]
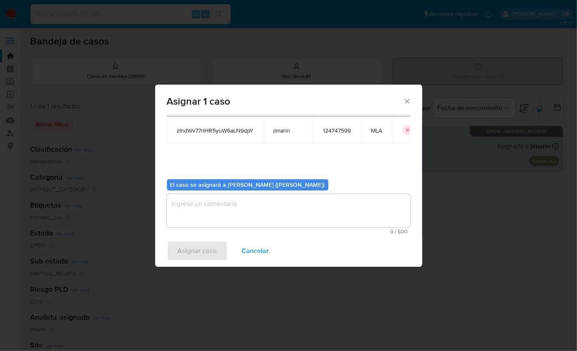
click at [239, 223] on textarea "assign-modal" at bounding box center [289, 210] width 244 height 33
click at [217, 248] on button "Asignar caso" at bounding box center [197, 251] width 61 height 20
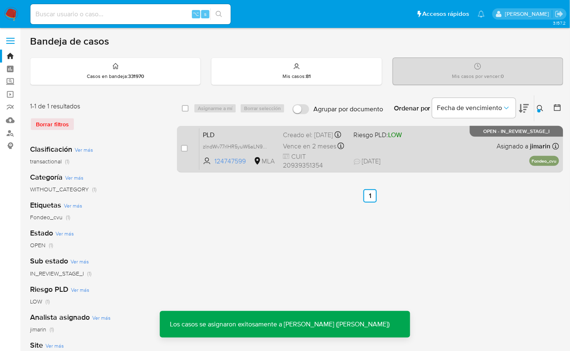
click at [444, 151] on div "PLD zIndWv77rlHR5yuW6aLN9dpY 124747599 MLA Riesgo PLD: LOW Creado el: 12/08/202…" at bounding box center [378, 149] width 359 height 42
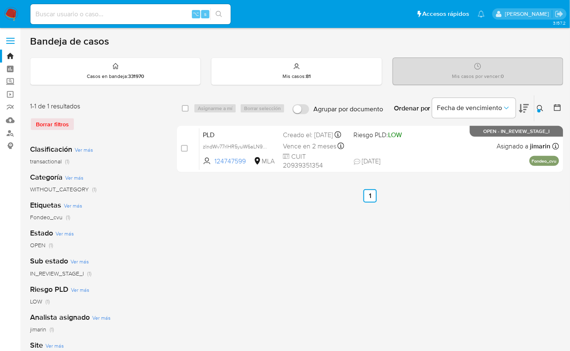
click at [223, 38] on div "Bandeja de casos" at bounding box center [296, 41] width 533 height 13
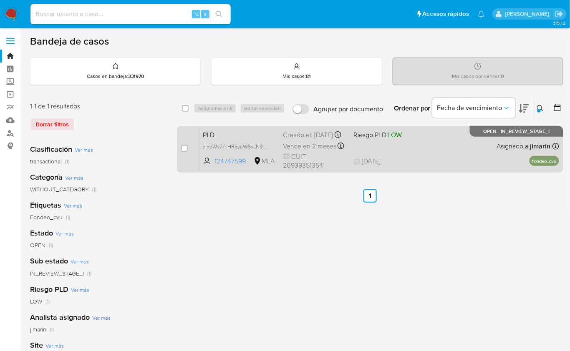
click at [416, 140] on span "Riesgo PLD: LOW" at bounding box center [386, 134] width 64 height 11
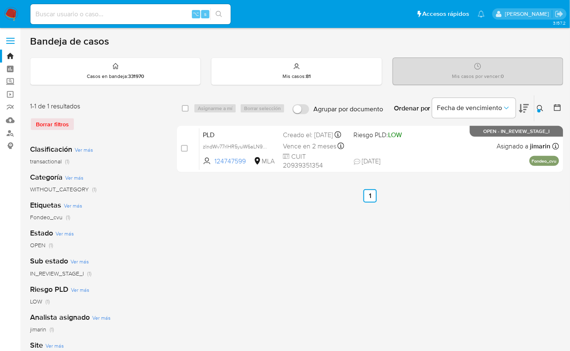
click at [537, 107] on icon at bounding box center [540, 108] width 6 height 6
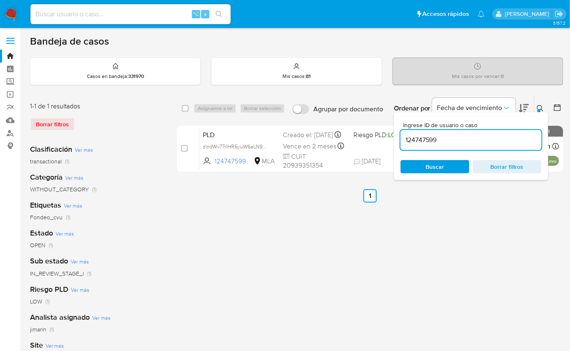
click at [497, 133] on div "124747599" at bounding box center [470, 140] width 141 height 20
click at [497, 138] on input "124747599" at bounding box center [470, 140] width 141 height 11
click at [484, 136] on input "124747599" at bounding box center [470, 140] width 141 height 11
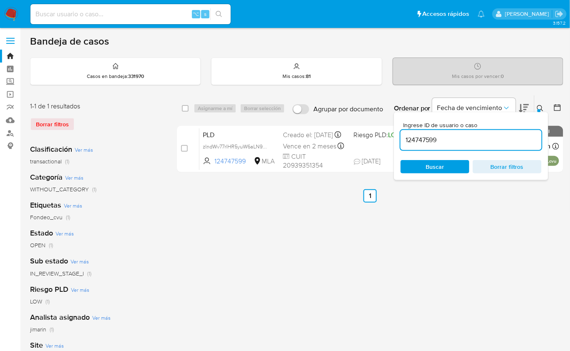
paste input "340943380"
type input "1340943380"
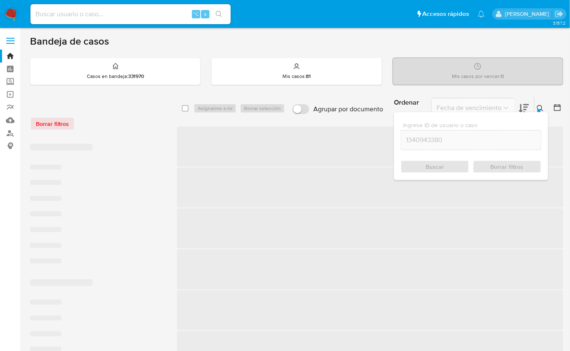
click at [540, 107] on icon at bounding box center [540, 108] width 7 height 7
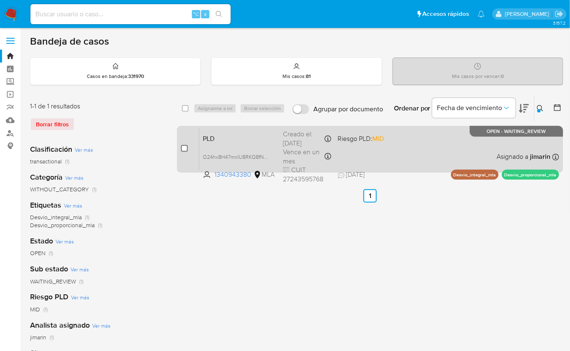
click at [183, 149] on input "checkbox" at bounding box center [184, 148] width 7 height 7
checkbox input "true"
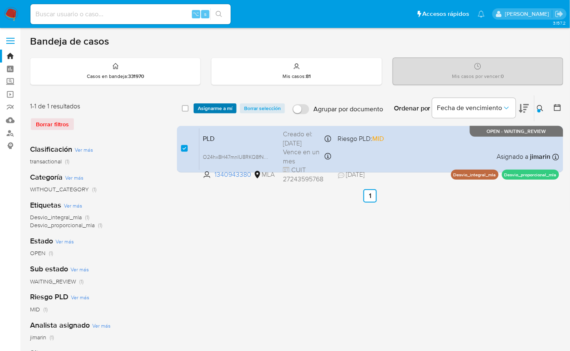
click at [218, 109] on span "Asignarme a mí" at bounding box center [215, 108] width 35 height 8
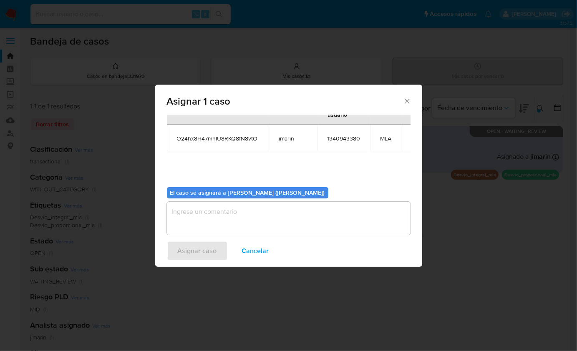
scroll to position [43, 0]
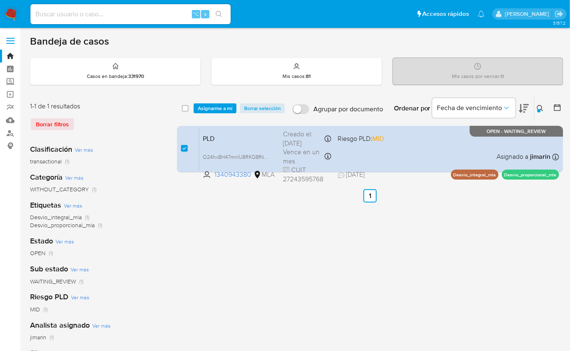
click at [212, 210] on div "select-all-cases-checkbox Asignarme a mí Borrar selección Agrupar por documento…" at bounding box center [370, 278] width 386 height 366
click at [218, 105] on span "Asignarme a mí" at bounding box center [215, 108] width 35 height 8
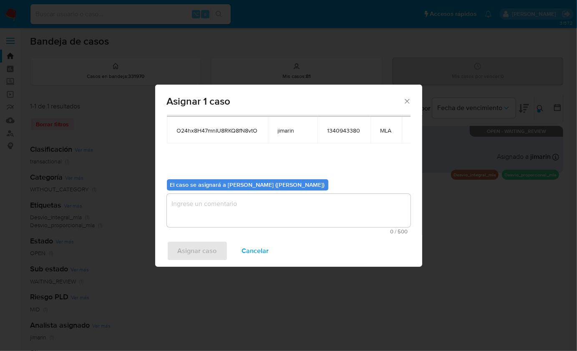
drag, startPoint x: 240, startPoint y: 202, endPoint x: 236, endPoint y: 206, distance: 5.9
click at [240, 202] on textarea "assign-modal" at bounding box center [289, 210] width 244 height 33
click at [201, 250] on span "Asignar caso" at bounding box center [197, 251] width 39 height 18
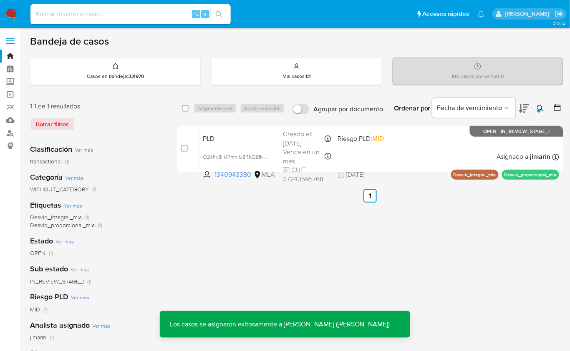
click at [439, 166] on div "PLD O24hx8H47mnIU8RKQ8fN8vtO 1340943380 MLA Riesgo PLD: MID Creado el: 12/08/20…" at bounding box center [378, 149] width 359 height 42
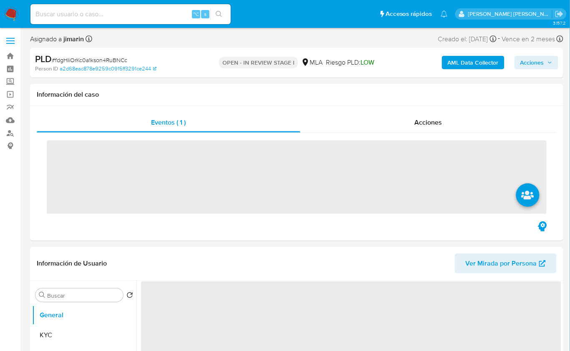
click at [112, 58] on span "# fdgHIiOrKc0a1kson4RuBNCc" at bounding box center [89, 60] width 75 height 8
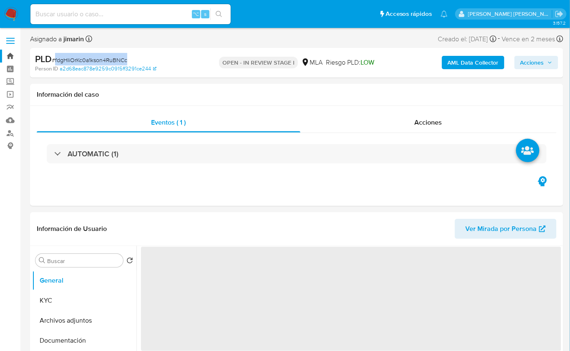
copy span "fdgHIiOrKc0a1kson4RuBNCc"
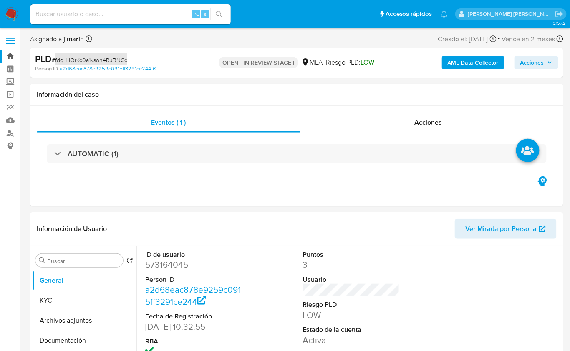
select select "10"
click at [171, 263] on dd "573164045" at bounding box center [193, 265] width 97 height 12
copy dd "573164045"
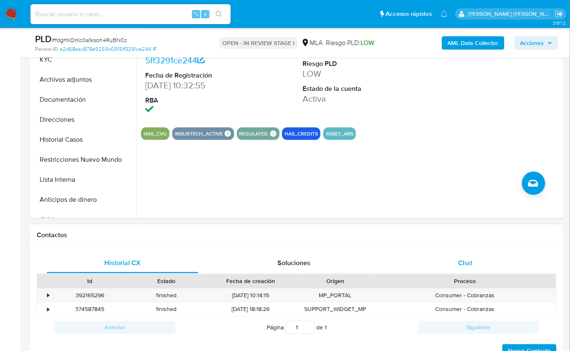
click at [447, 260] on div "Chat" at bounding box center [464, 264] width 151 height 20
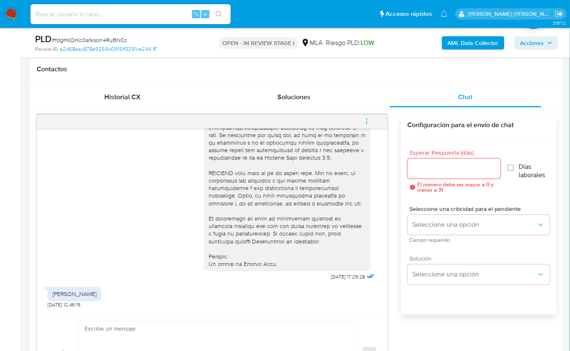
scroll to position [379, 0]
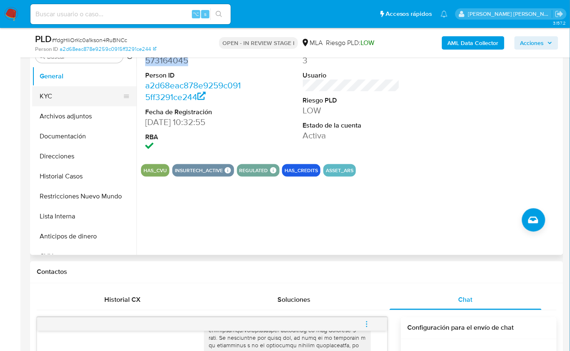
click at [92, 104] on button "KYC" at bounding box center [81, 96] width 98 height 20
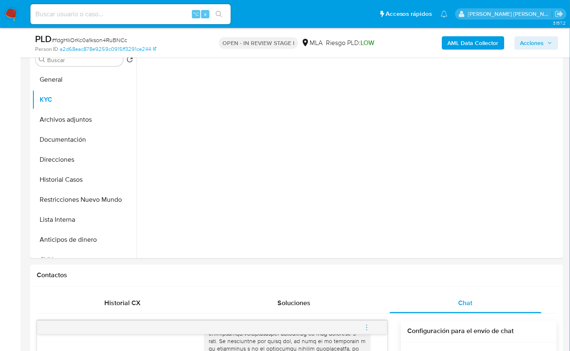
scroll to position [159, 0]
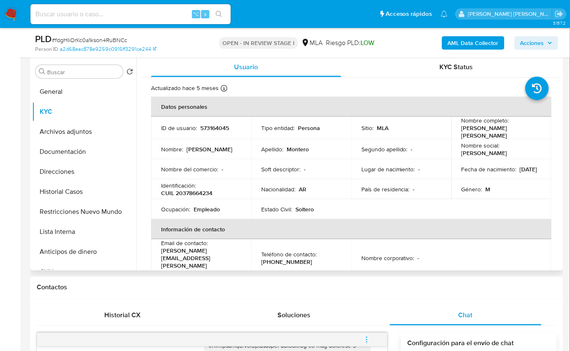
click at [204, 191] on p "CUIL 20378664234" at bounding box center [186, 193] width 51 height 8
copy p "20378664234"
click at [207, 192] on p "CUIL 20378664234" at bounding box center [186, 193] width 51 height 8
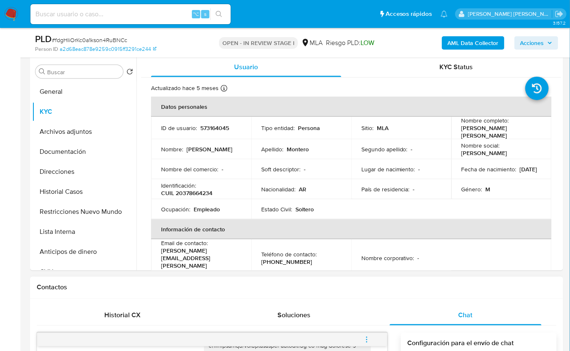
click at [519, 292] on div "Contactos" at bounding box center [296, 288] width 533 height 22
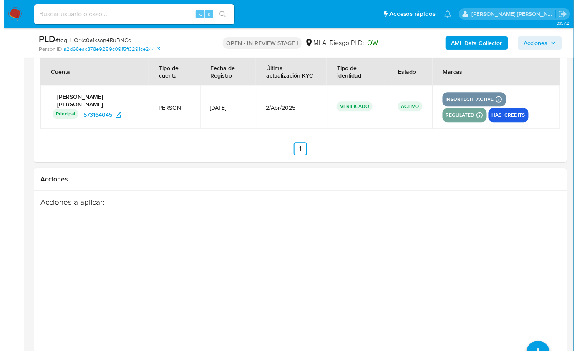
scroll to position [1480, 0]
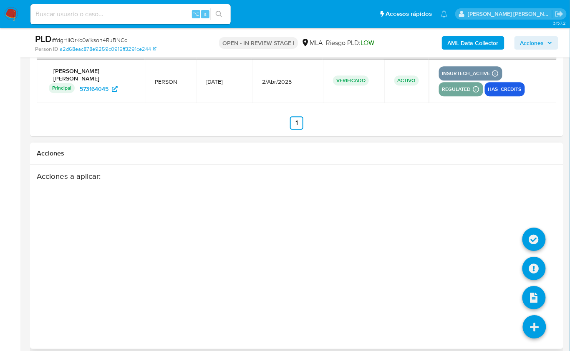
click at [530, 319] on icon at bounding box center [533, 326] width 23 height 23
click at [535, 257] on icon at bounding box center [533, 268] width 23 height 23
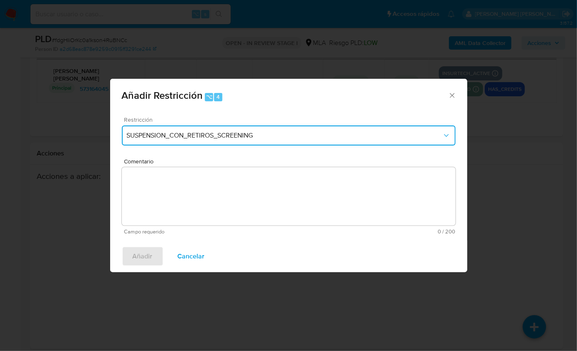
click at [160, 129] on button "SUSPENSION_CON_RETIROS_SCREENING" at bounding box center [289, 136] width 334 height 20
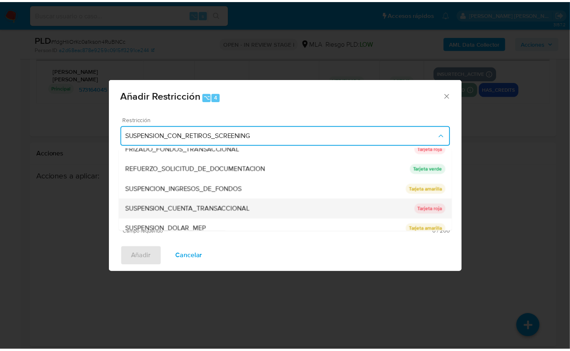
scroll to position [176, 0]
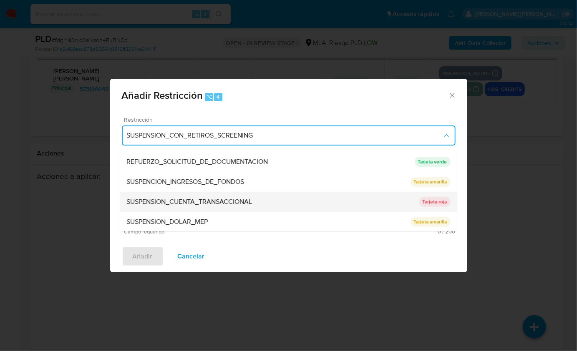
click at [218, 198] on span "SUSPENSION_CUENTA_TRANSACCIONAL" at bounding box center [190, 202] width 126 height 8
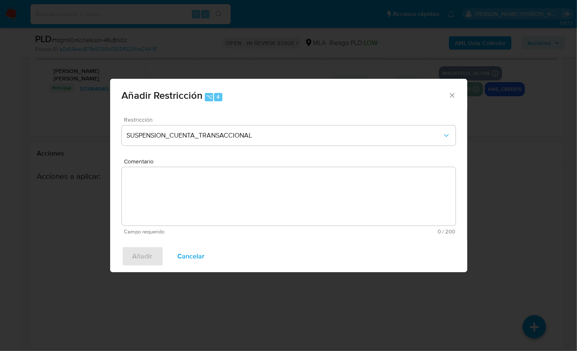
click at [218, 196] on textarea "Comentario" at bounding box center [289, 196] width 334 height 58
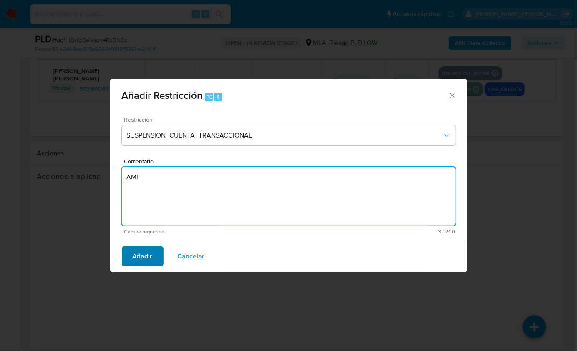
type textarea "AML"
click at [133, 259] on span "Añadir" at bounding box center [143, 256] width 20 height 18
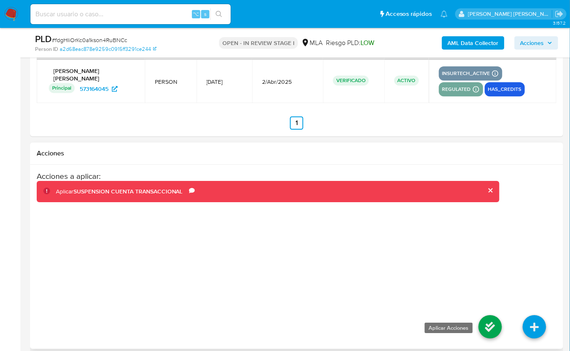
click at [491, 321] on icon at bounding box center [489, 326] width 23 height 23
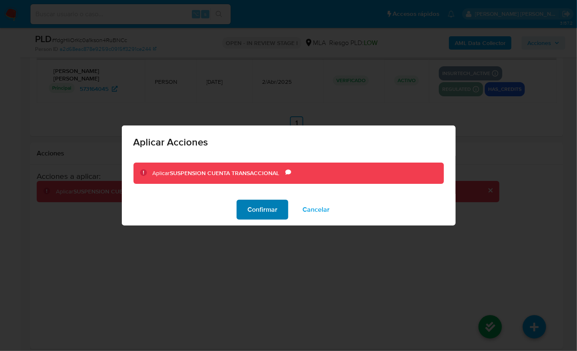
click at [264, 216] on span "Confirmar" at bounding box center [262, 210] width 30 height 18
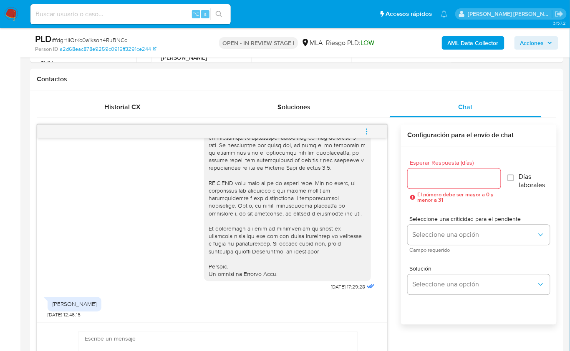
scroll to position [133, 0]
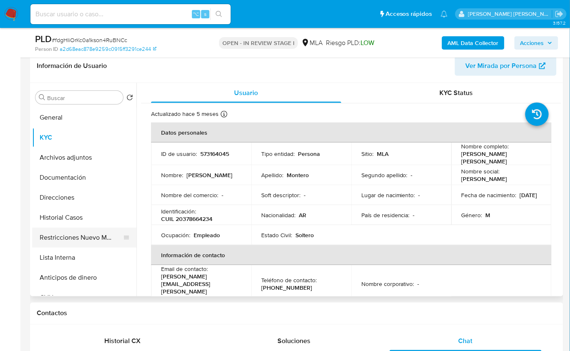
click at [82, 241] on button "Restricciones Nuevo Mundo" at bounding box center [81, 238] width 98 height 20
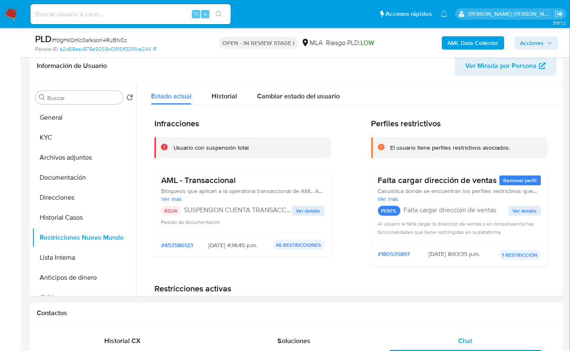
click at [352, 317] on div "Contactos" at bounding box center [296, 314] width 533 height 22
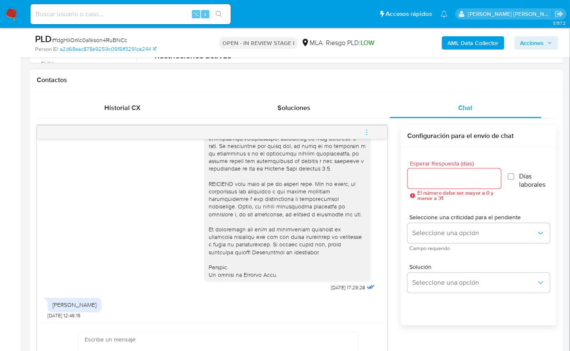
scroll to position [362, 0]
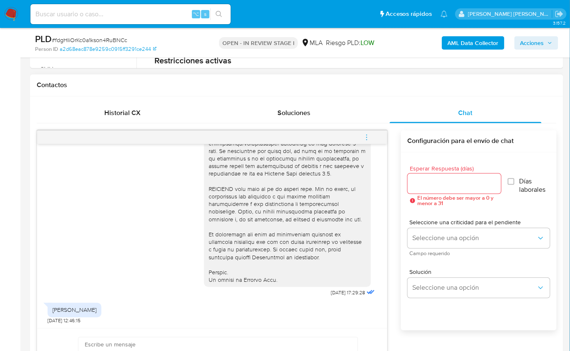
click at [367, 135] on icon "menu-action" at bounding box center [367, 138] width 8 height 8
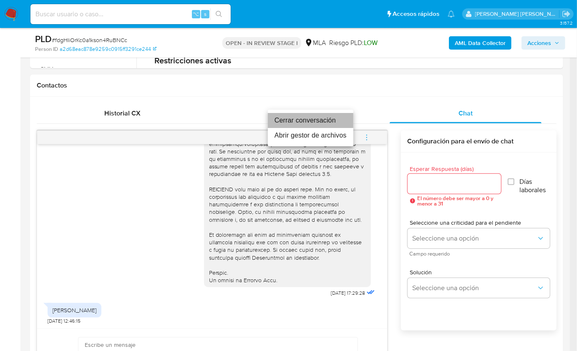
click at [304, 118] on li "Cerrar conversación" at bounding box center [310, 120] width 85 height 15
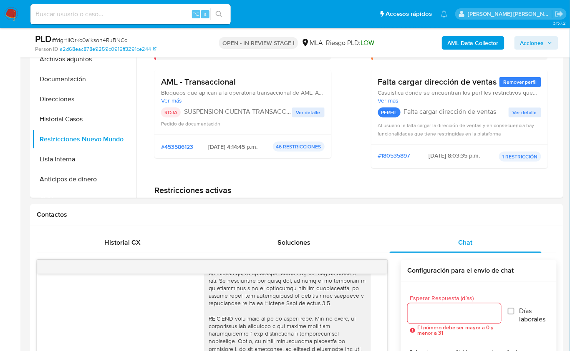
scroll to position [158, 0]
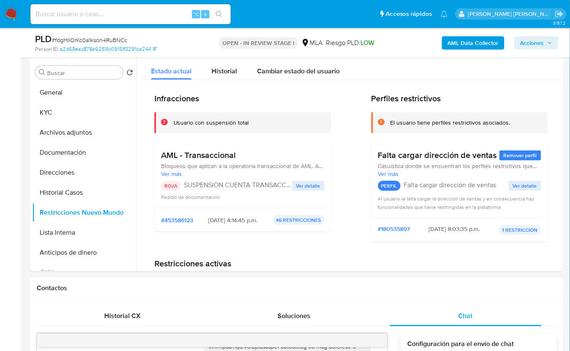
click at [474, 40] on b "AML Data Collector" at bounding box center [472, 42] width 51 height 13
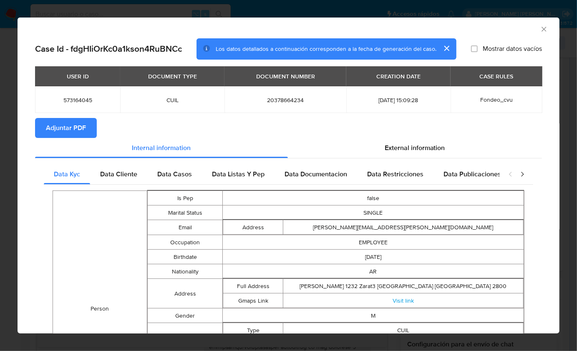
click at [86, 132] on button "Adjuntar PDF" at bounding box center [66, 128] width 62 height 20
click at [540, 28] on icon "Cerrar ventana" at bounding box center [544, 29] width 8 height 8
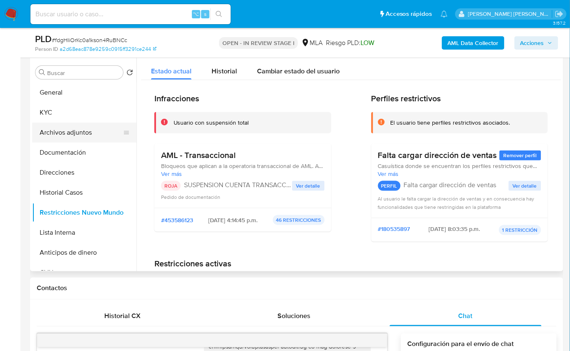
click at [105, 130] on button "Archivos adjuntos" at bounding box center [81, 133] width 98 height 20
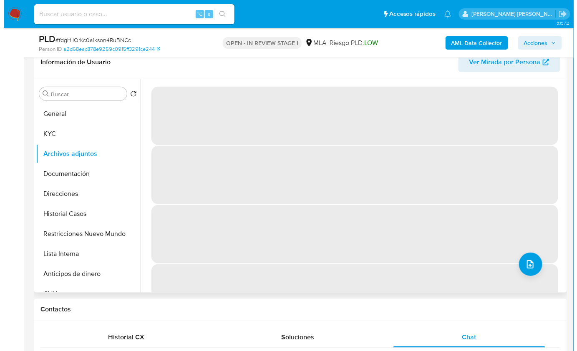
scroll to position [136, 0]
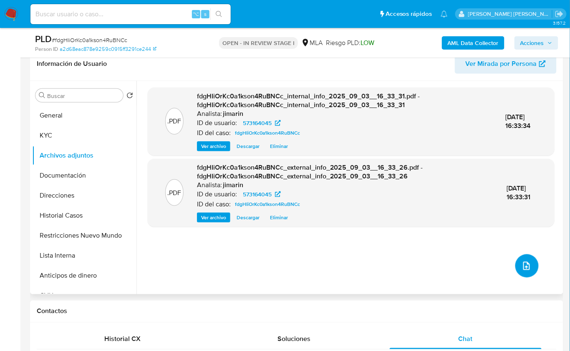
click at [521, 265] on icon "upload-file" at bounding box center [526, 266] width 10 height 10
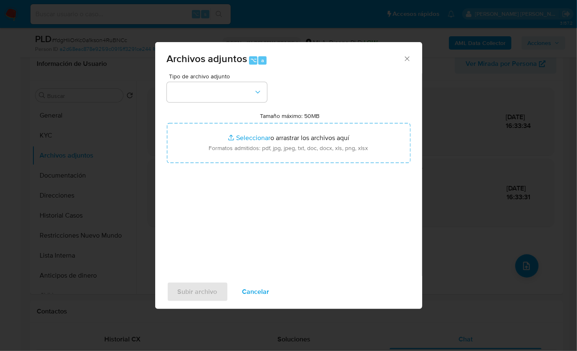
click at [255, 91] on icon "button" at bounding box center [258, 92] width 8 height 8
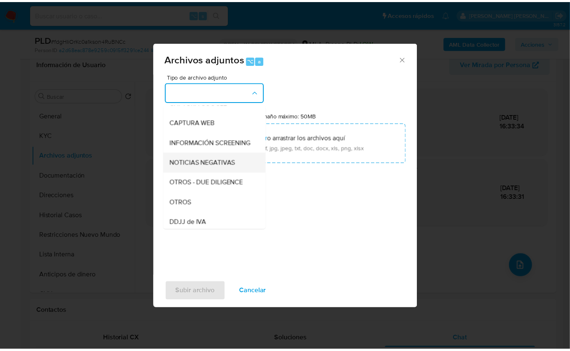
scroll to position [72, 0]
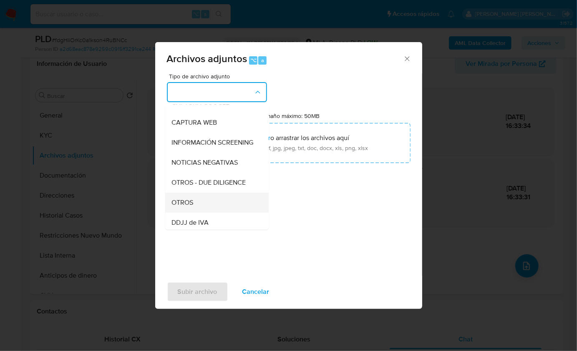
click at [208, 211] on div "OTROS" at bounding box center [214, 202] width 85 height 20
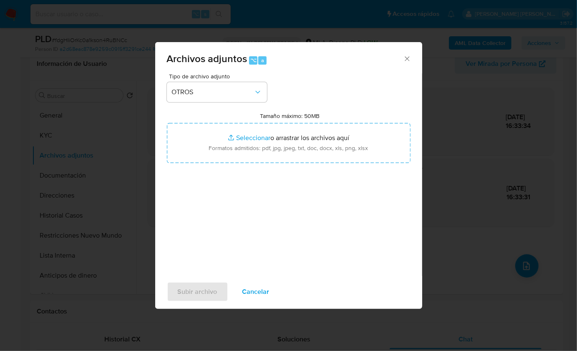
click at [272, 189] on div "Tipo de archivo adjunto OTROS Tamaño máximo: 50MB Seleccionar archivos Seleccio…" at bounding box center [289, 171] width 244 height 197
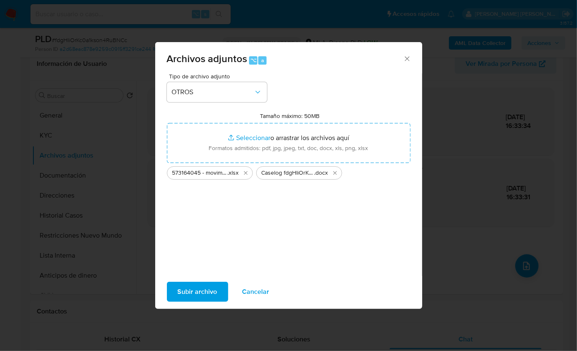
click at [189, 293] on span "Subir archivo" at bounding box center [198, 292] width 40 height 18
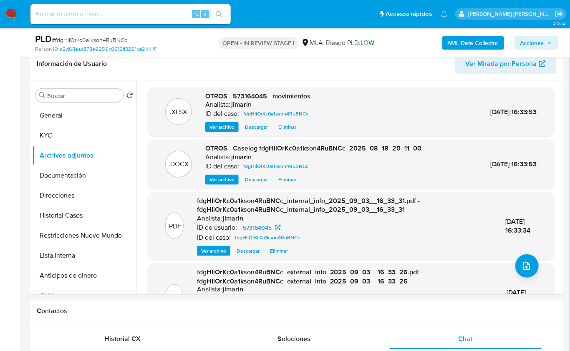
click at [544, 45] on span "Acciones" at bounding box center [536, 43] width 32 height 12
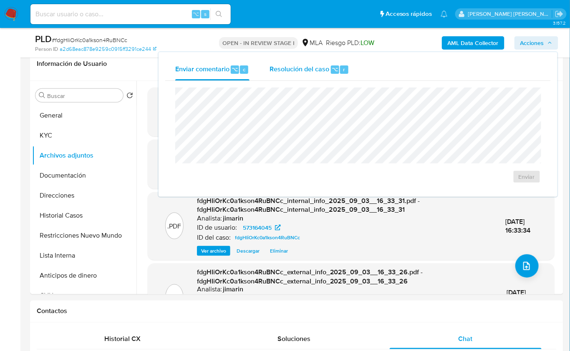
click at [304, 71] on span "Resolución del caso" at bounding box center [299, 69] width 60 height 10
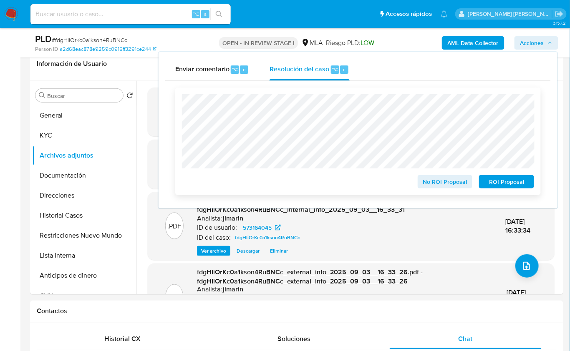
click at [492, 182] on span "ROI Proposal" at bounding box center [506, 182] width 43 height 12
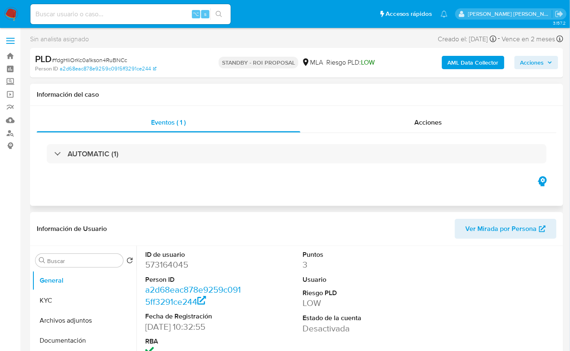
select select "10"
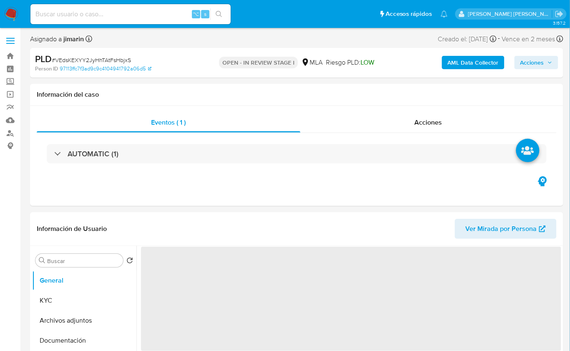
click at [94, 60] on span "# VEdsKEXYY2JyHhTAtFsHbjxS" at bounding box center [91, 60] width 79 height 8
click at [93, 60] on span "# VEdsKEXYY2JyHhTAtFsHbjxS" at bounding box center [91, 60] width 79 height 8
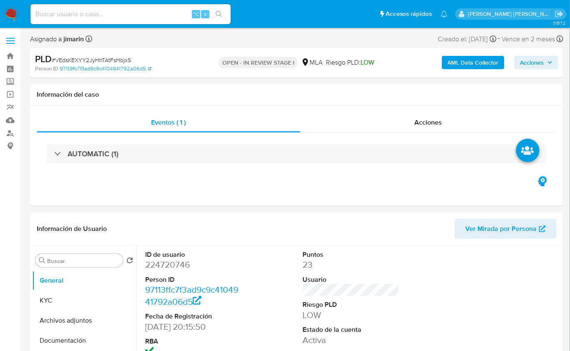
select select "10"
click at [70, 59] on span "# VEdsKEXYY2JyHhTAtFsHbjxS" at bounding box center [91, 60] width 79 height 8
copy span "VEdsKEXYY2JyHhTAtFsHbjxS"
click at [164, 268] on dd "224720746" at bounding box center [193, 265] width 97 height 12
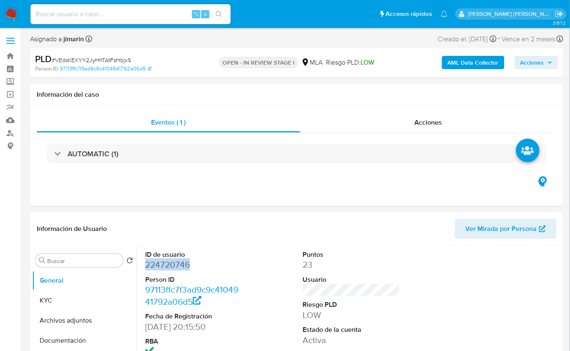
click at [164, 268] on dd "224720746" at bounding box center [193, 265] width 97 height 12
copy dd "224720746"
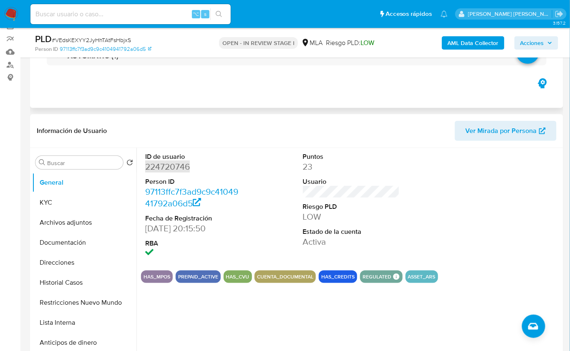
scroll to position [200, 0]
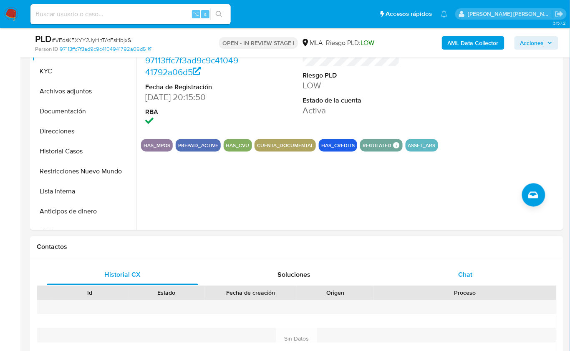
click at [472, 273] on div "Chat" at bounding box center [464, 275] width 151 height 20
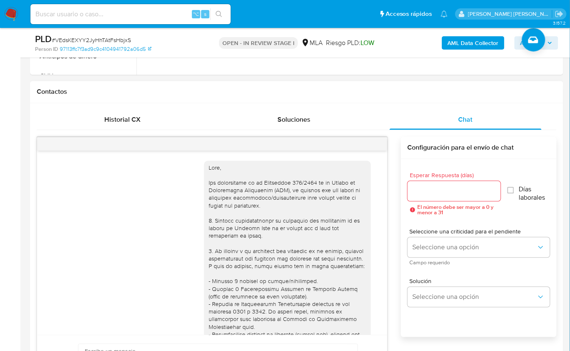
scroll to position [472, 0]
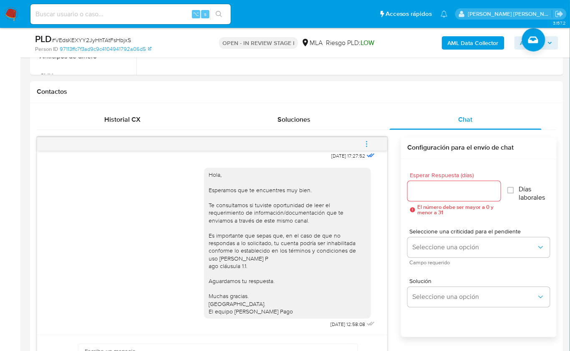
drag, startPoint x: 369, startPoint y: 147, endPoint x: 360, endPoint y: 146, distance: 8.4
click at [369, 147] on span "menu-action" at bounding box center [367, 144] width 8 height 20
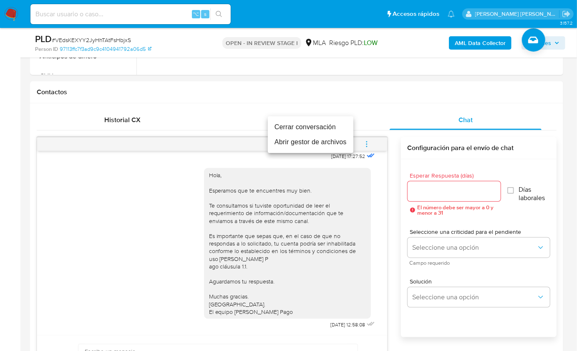
click at [312, 129] on li "Cerrar conversación" at bounding box center [310, 127] width 85 height 15
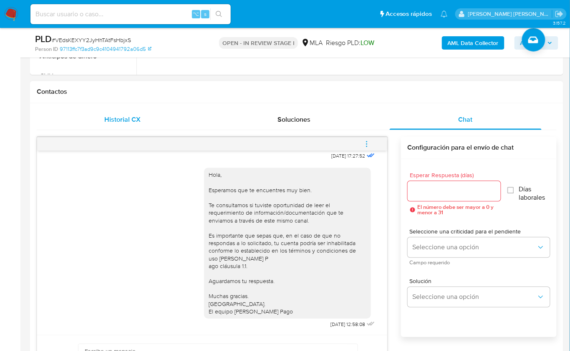
click at [154, 128] on div "Historial CX" at bounding box center [122, 120] width 151 height 20
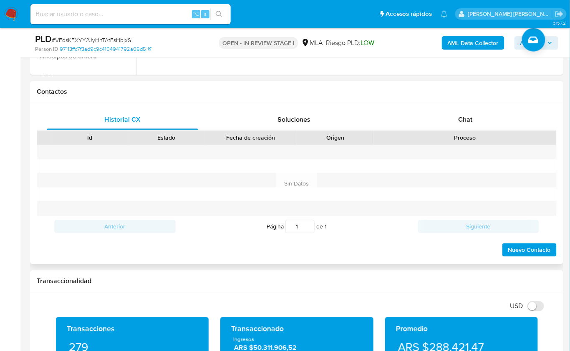
click at [436, 131] on div "Proceso" at bounding box center [464, 138] width 183 height 14
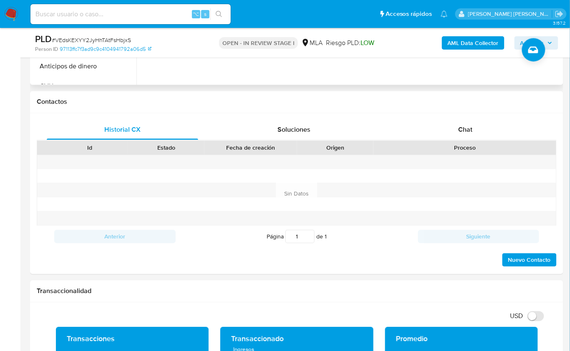
scroll to position [158, 0]
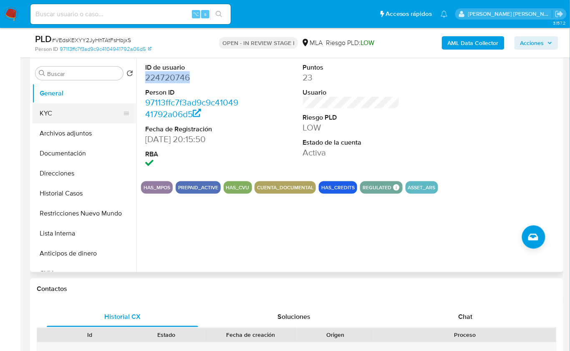
click at [80, 115] on button "KYC" at bounding box center [81, 113] width 98 height 20
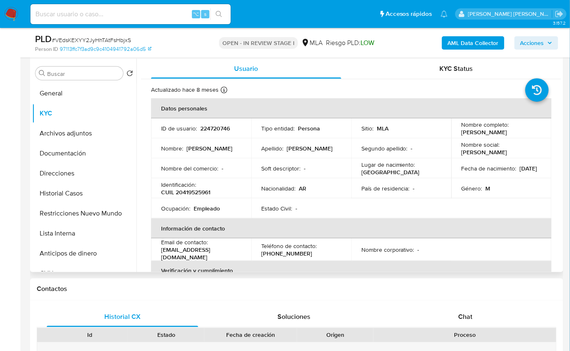
click at [193, 193] on p "CUIL 20419525961" at bounding box center [185, 192] width 49 height 8
copy p "20419525961"
click at [206, 195] on p "CUIL 20419525961" at bounding box center [185, 192] width 49 height 8
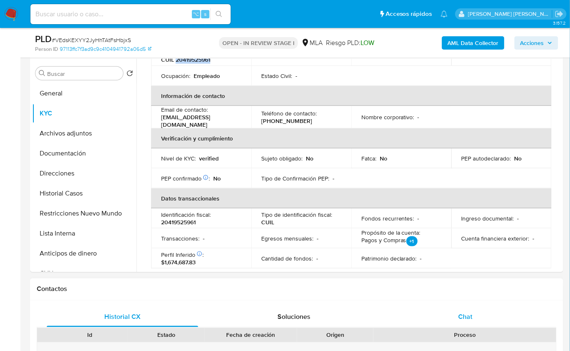
drag, startPoint x: 495, startPoint y: 307, endPoint x: 487, endPoint y: 318, distance: 13.4
click at [495, 307] on div "Chat" at bounding box center [464, 317] width 151 height 20
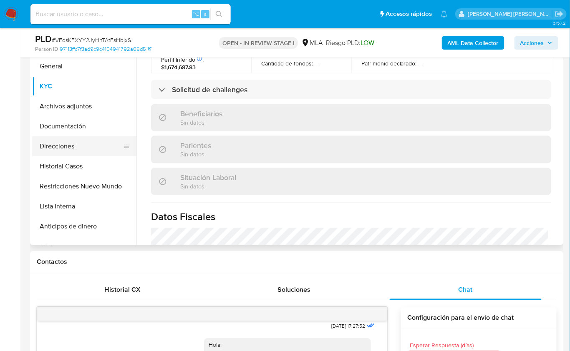
scroll to position [284, 0]
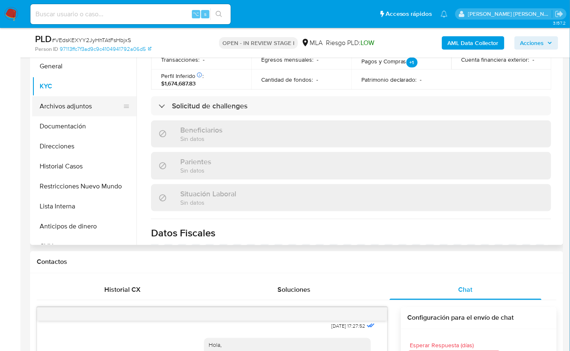
click at [80, 111] on button "Archivos adjuntos" at bounding box center [81, 106] width 98 height 20
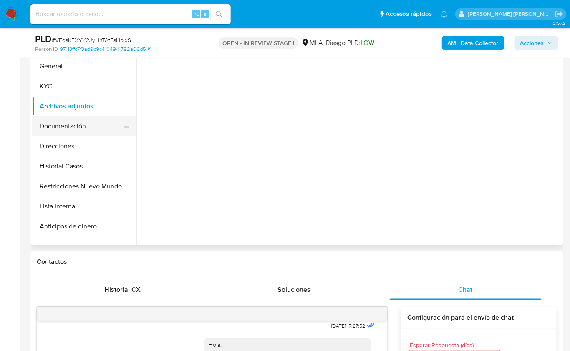
click at [80, 120] on button "Documentación" at bounding box center [81, 126] width 98 height 20
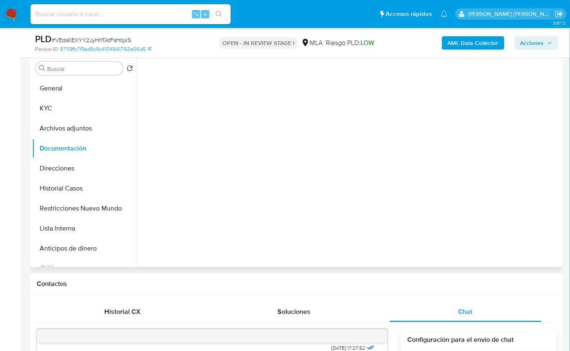
scroll to position [119, 0]
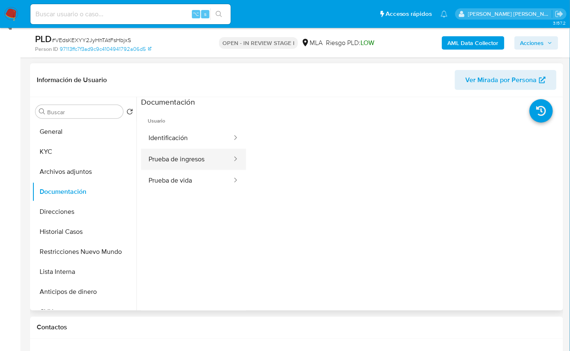
click at [197, 153] on button "Prueba de ingresos" at bounding box center [187, 159] width 92 height 21
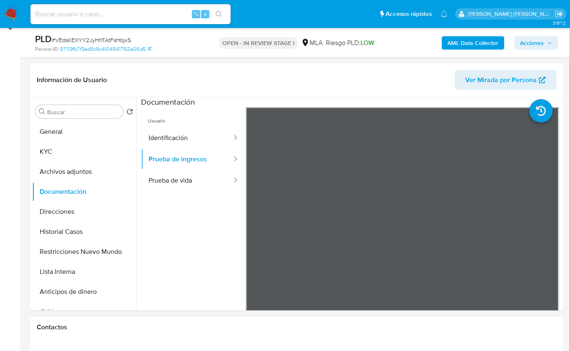
click at [525, 324] on h1 "Contactos" at bounding box center [297, 328] width 520 height 8
click at [69, 140] on button "General" at bounding box center [81, 132] width 98 height 20
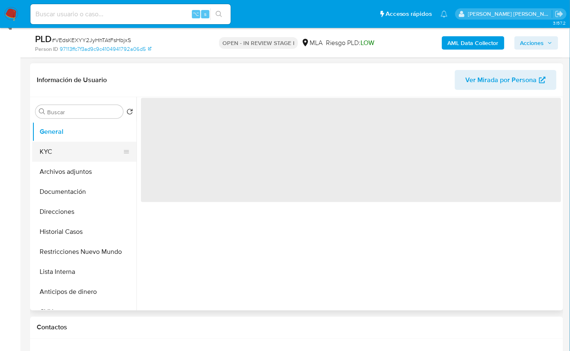
click at [94, 146] on button "KYC" at bounding box center [81, 152] width 98 height 20
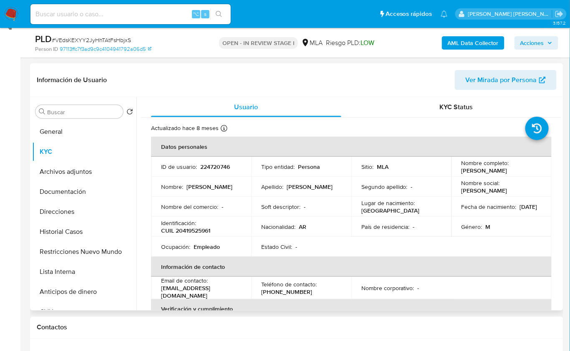
click at [203, 234] on p "CUIL 20419525961" at bounding box center [185, 231] width 49 height 8
copy p "20419525961"
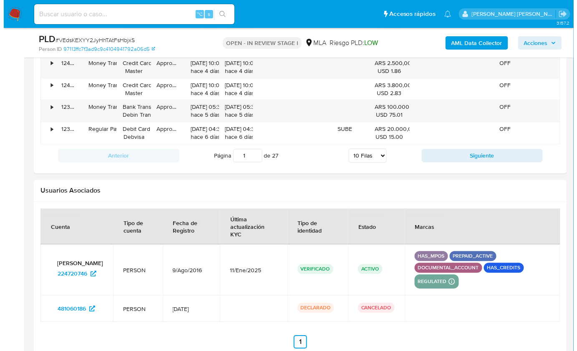
scroll to position [1526, 0]
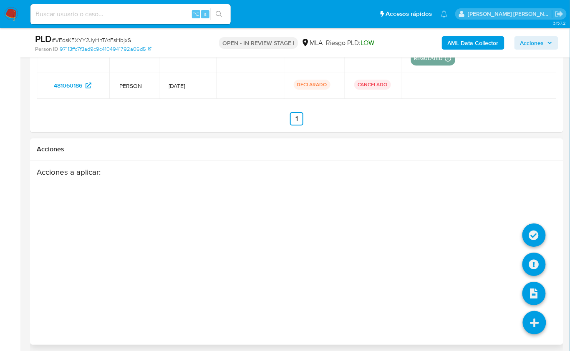
click at [539, 311] on icon at bounding box center [533, 322] width 23 height 23
click at [537, 263] on icon at bounding box center [533, 264] width 23 height 23
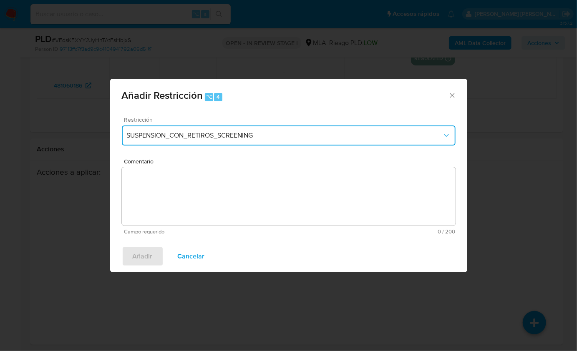
click at [168, 130] on button "SUSPENSION_CON_RETIROS_SCREENING" at bounding box center [289, 136] width 334 height 20
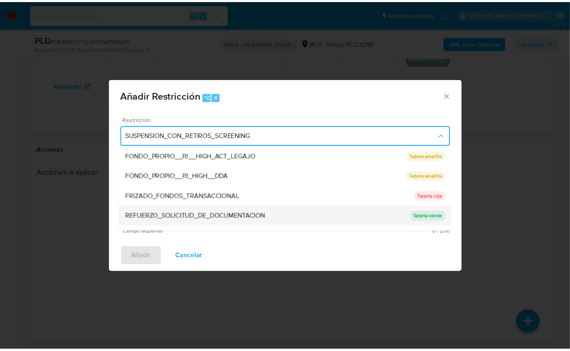
scroll to position [166, 0]
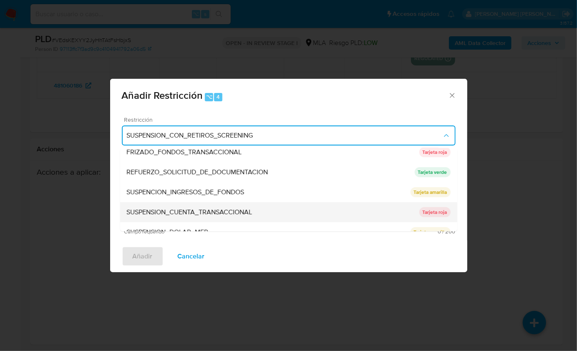
click at [207, 205] on div "SUSPENSION_CUENTA_TRANSACCIONAL" at bounding box center [273, 212] width 292 height 20
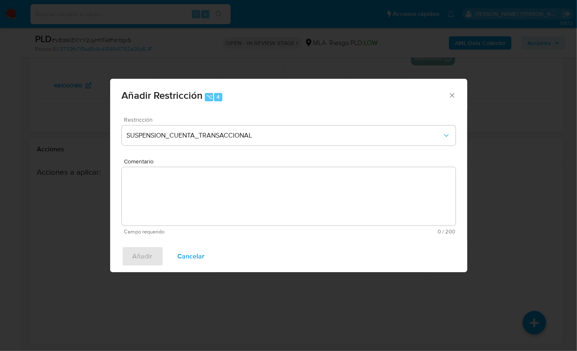
click at [207, 198] on textarea "Comentario" at bounding box center [289, 196] width 334 height 58
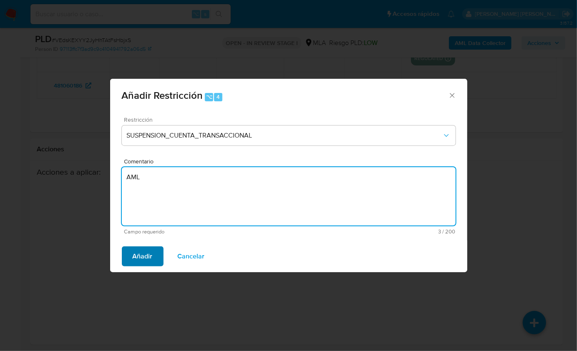
type textarea "AML"
click at [142, 254] on span "Añadir" at bounding box center [143, 256] width 20 height 18
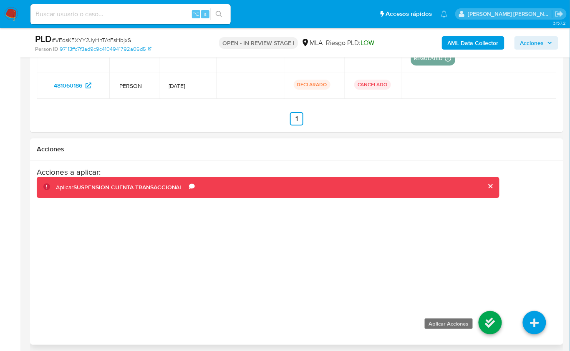
click at [481, 322] on icon at bounding box center [489, 322] width 23 height 23
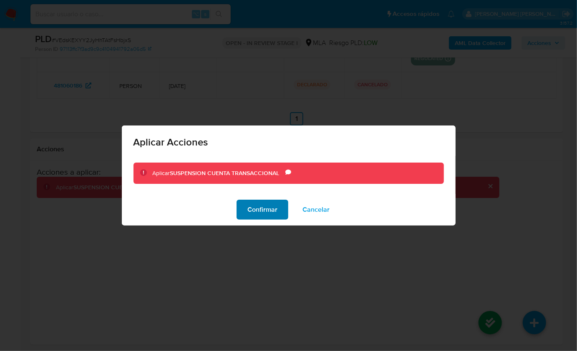
click at [258, 206] on span "Confirmar" at bounding box center [262, 210] width 30 height 18
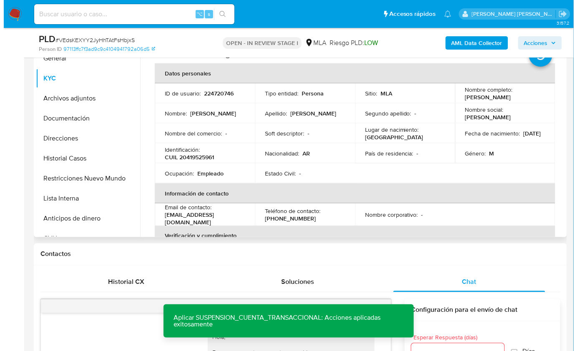
scroll to position [145, 0]
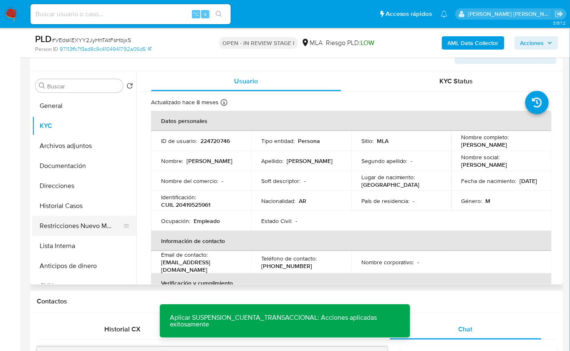
click at [101, 223] on button "Restricciones Nuevo Mundo" at bounding box center [81, 226] width 98 height 20
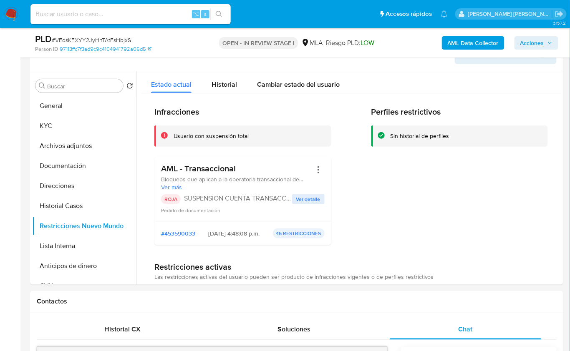
click at [456, 45] on b "AML Data Collector" at bounding box center [472, 42] width 51 height 13
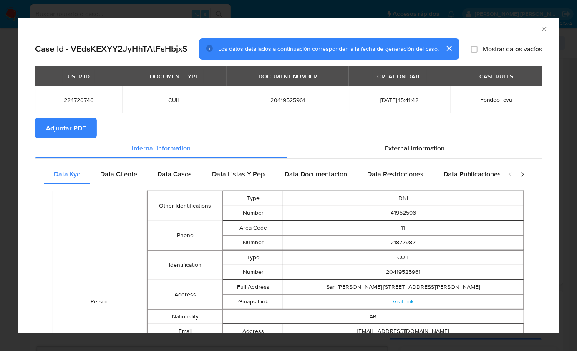
click at [71, 113] on td "224720746" at bounding box center [78, 99] width 87 height 27
click at [71, 125] on span "Adjuntar PDF" at bounding box center [66, 128] width 40 height 18
click at [540, 25] on icon "Cerrar ventana" at bounding box center [544, 29] width 8 height 8
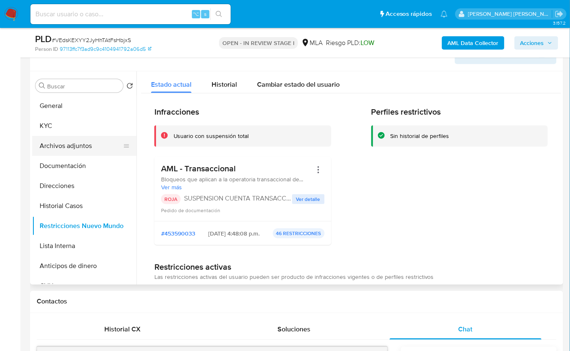
click at [93, 149] on button "Archivos adjuntos" at bounding box center [81, 146] width 98 height 20
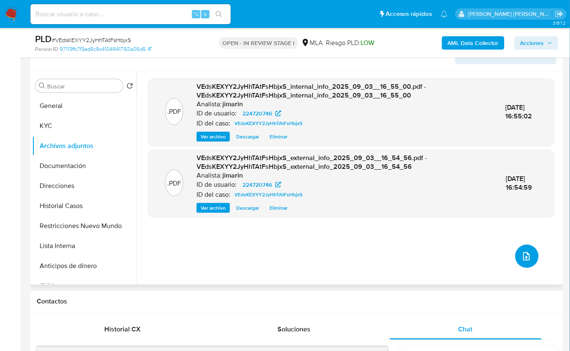
click at [521, 255] on icon "upload-file" at bounding box center [526, 256] width 10 height 10
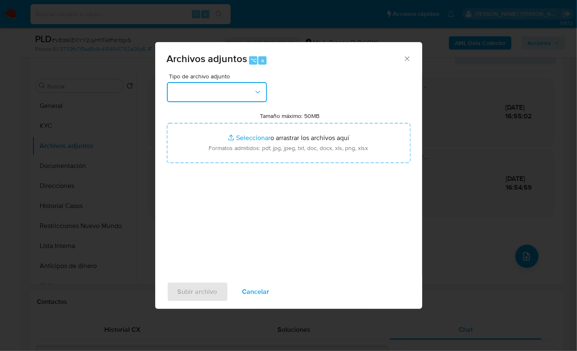
click at [201, 95] on button "button" at bounding box center [217, 92] width 100 height 20
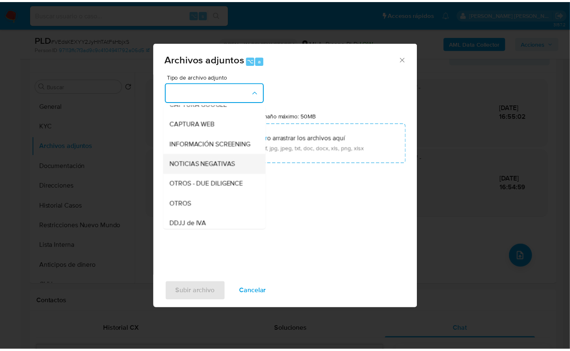
scroll to position [76, 0]
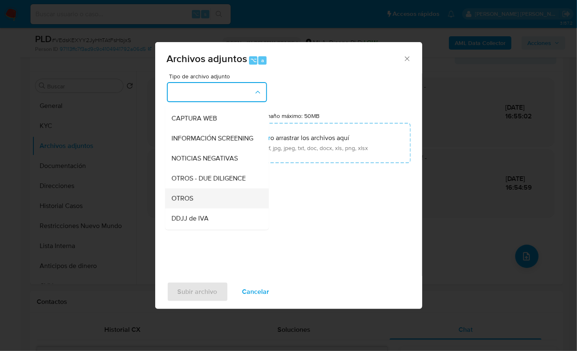
click at [201, 202] on div "OTROS" at bounding box center [214, 198] width 85 height 20
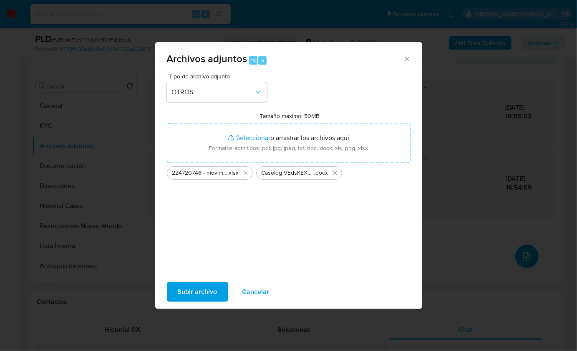
click at [204, 289] on span "Subir archivo" at bounding box center [198, 292] width 40 height 18
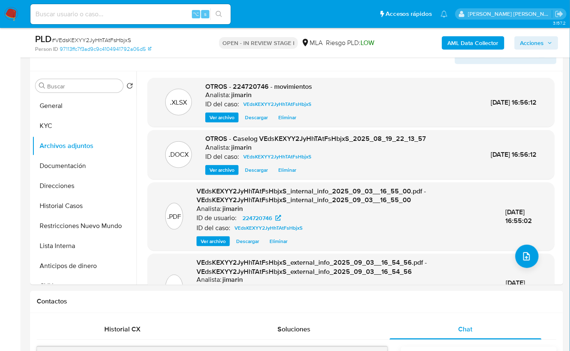
click at [527, 46] on span "Acciones" at bounding box center [532, 42] width 24 height 13
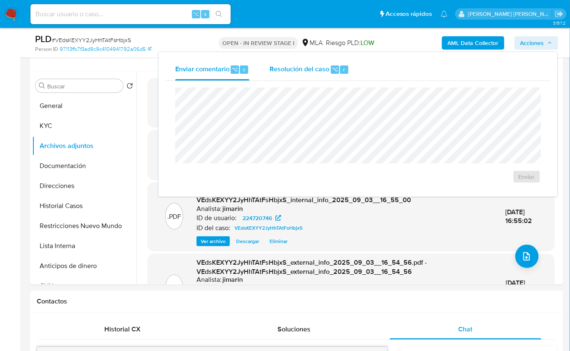
click at [324, 72] on span "Resolución del caso" at bounding box center [299, 69] width 60 height 10
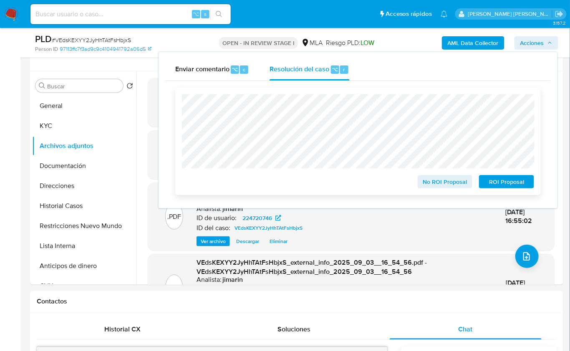
click at [487, 185] on span "ROI Proposal" at bounding box center [506, 182] width 43 height 12
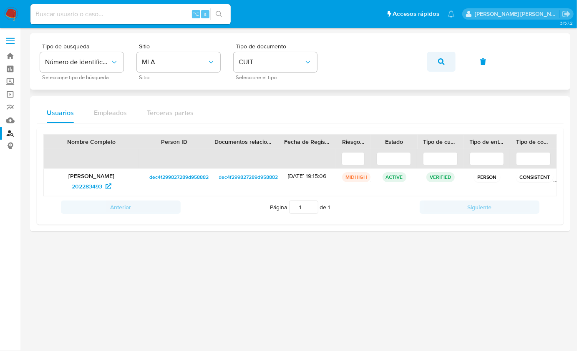
click at [448, 66] on button "button" at bounding box center [441, 62] width 28 height 20
click at [98, 184] on span "294778801" at bounding box center [87, 186] width 28 height 13
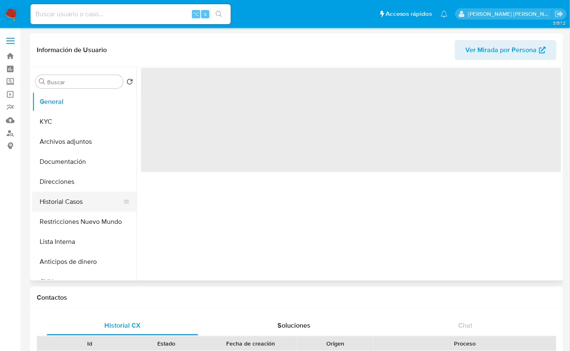
click at [82, 202] on button "Historial Casos" at bounding box center [81, 202] width 98 height 20
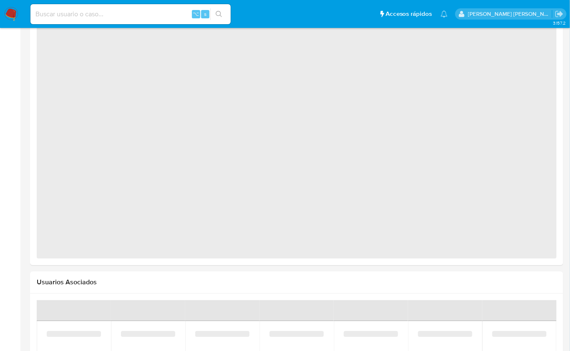
select select "10"
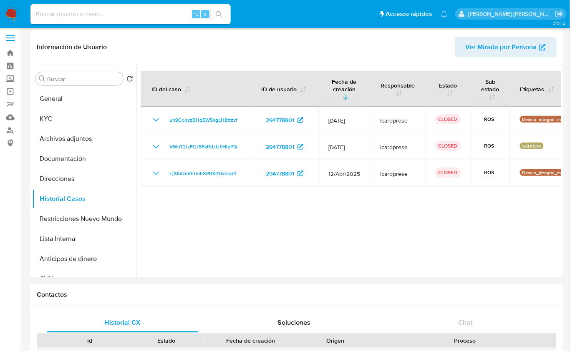
scroll to position [2, 0]
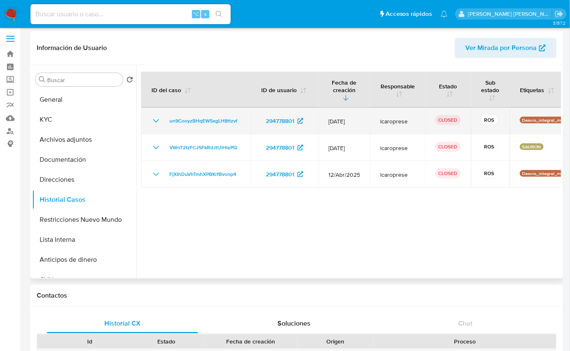
click at [155, 121] on icon "Mostrar/Ocultar" at bounding box center [156, 120] width 6 height 3
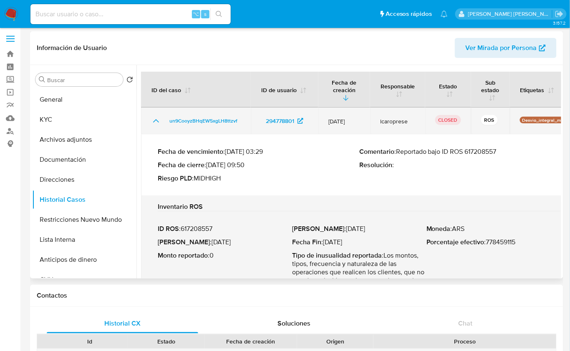
click at [155, 121] on icon "Mostrar/Ocultar" at bounding box center [156, 121] width 10 height 10
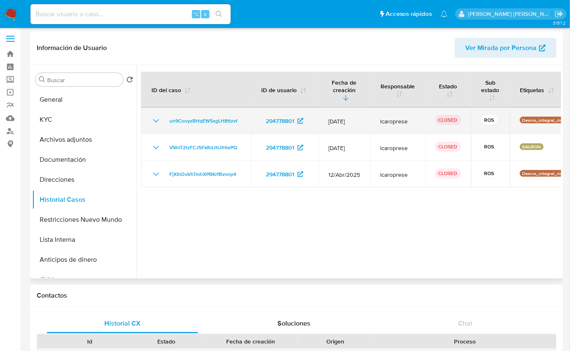
click at [155, 121] on icon "Mostrar/Ocultar" at bounding box center [156, 120] width 6 height 3
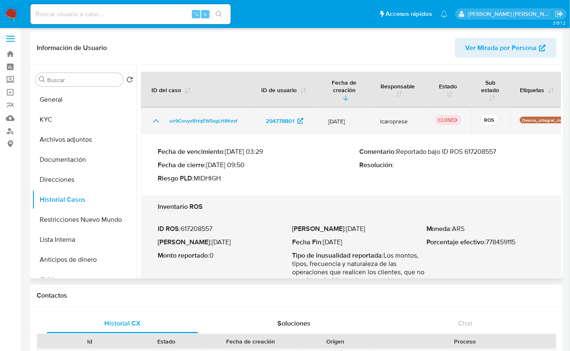
click at [155, 121] on icon "Mostrar/Ocultar" at bounding box center [156, 121] width 10 height 10
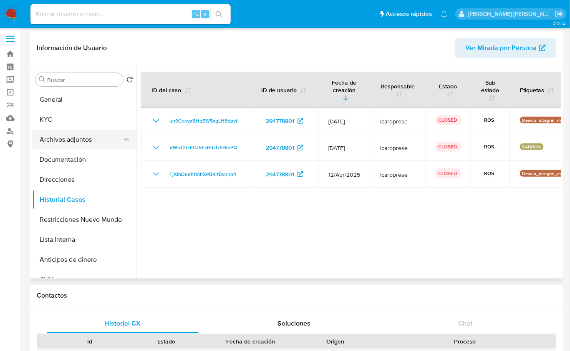
click at [95, 135] on button "Archivos adjuntos" at bounding box center [81, 140] width 98 height 20
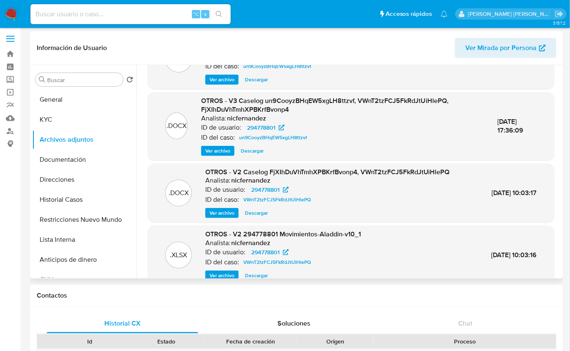
scroll to position [79, 0]
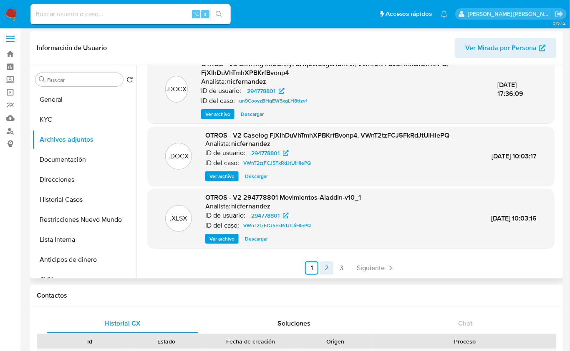
click at [324, 271] on link "2" at bounding box center [326, 267] width 13 height 13
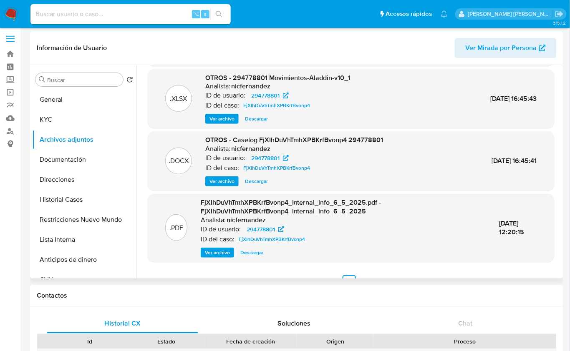
scroll to position [81, 0]
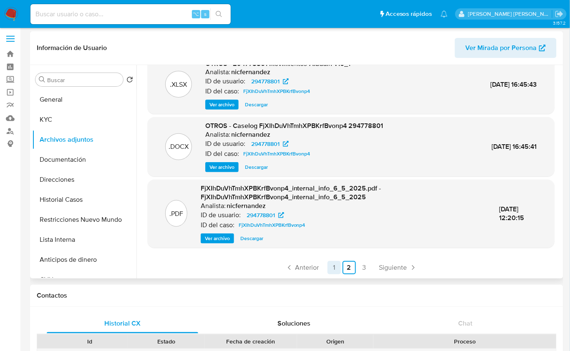
click at [329, 271] on link "1" at bounding box center [333, 267] width 13 height 13
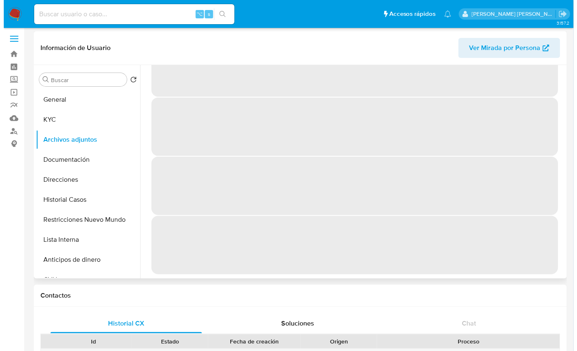
scroll to position [0, 0]
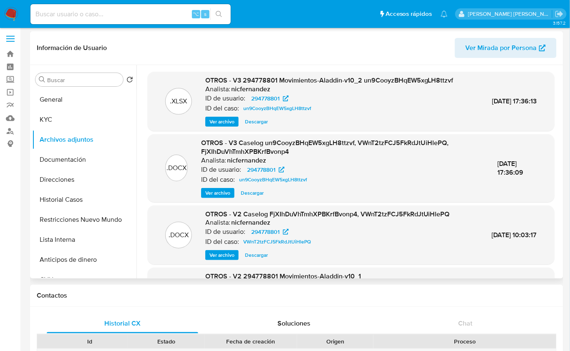
click at [220, 194] on span "Ver archivo" at bounding box center [217, 193] width 25 height 8
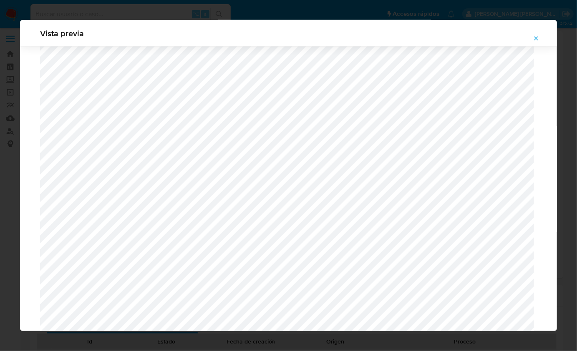
scroll to position [739, 0]
click at [535, 38] on icon "Attachment preview" at bounding box center [535, 38] width 7 height 7
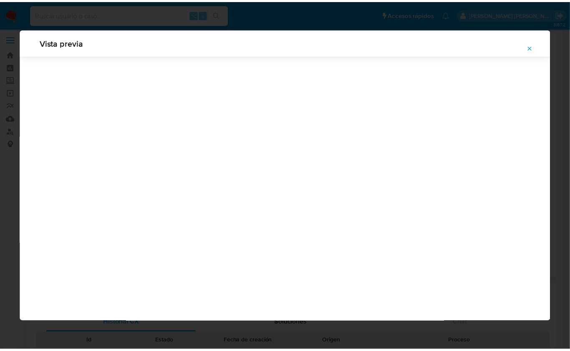
scroll to position [0, 0]
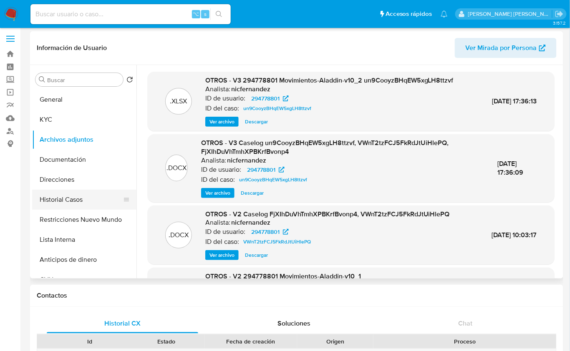
click at [70, 197] on button "Historial Casos" at bounding box center [81, 200] width 98 height 20
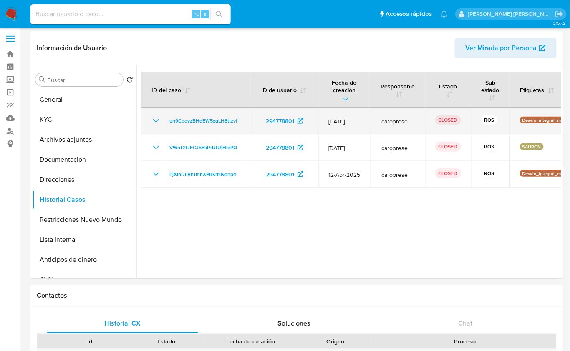
click at [150, 121] on td "un9CooyzBHqEW5xgLH8ttzvf" at bounding box center [196, 121] width 110 height 27
click at [153, 121] on icon "Mostrar/Ocultar" at bounding box center [156, 121] width 10 height 10
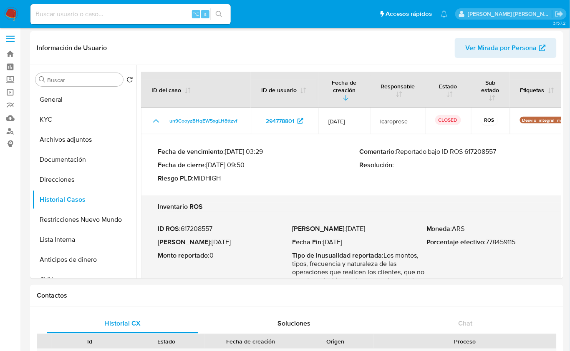
drag, startPoint x: 505, startPoint y: 153, endPoint x: 469, endPoint y: 152, distance: 35.9
click at [469, 152] on p "Comentario : Reportado bajo ID ROS 617208557" at bounding box center [459, 152] width 201 height 8
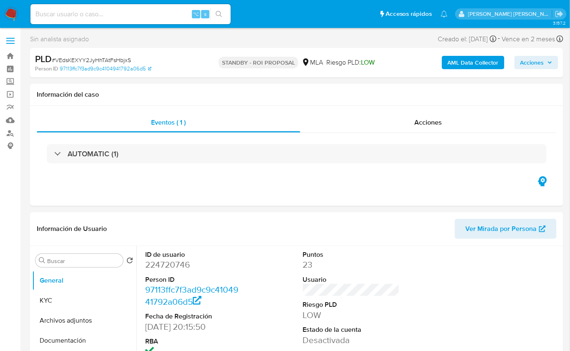
select select "10"
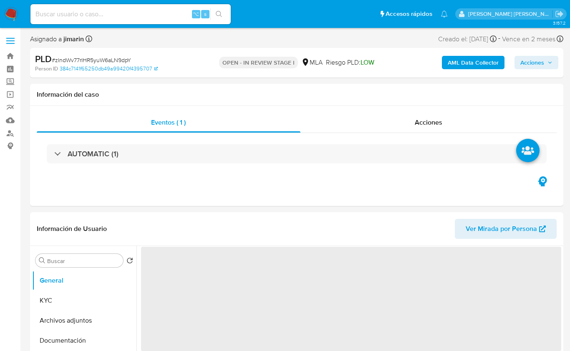
select select "10"
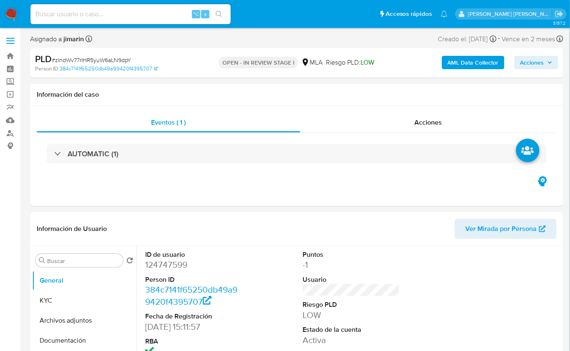
click at [117, 58] on span "# zIndWv77rlHR5yuW6aLN9dpY" at bounding box center [91, 60] width 79 height 8
copy span "zIndWv77rlHR5yuW6aLN9dpY"
click at [154, 256] on dt "ID de usuario" at bounding box center [193, 254] width 97 height 9
click at [158, 263] on dd "124747599" at bounding box center [193, 265] width 97 height 12
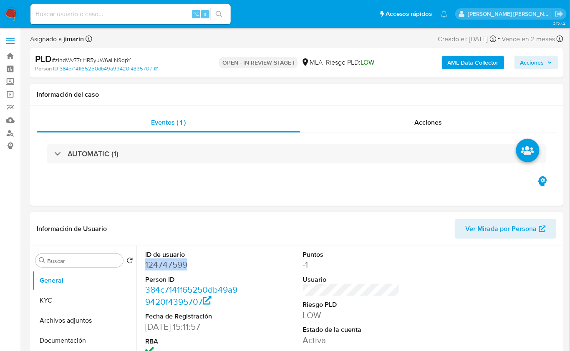
click at [158, 263] on dd "124747599" at bounding box center [193, 265] width 97 height 12
copy dd "124747599"
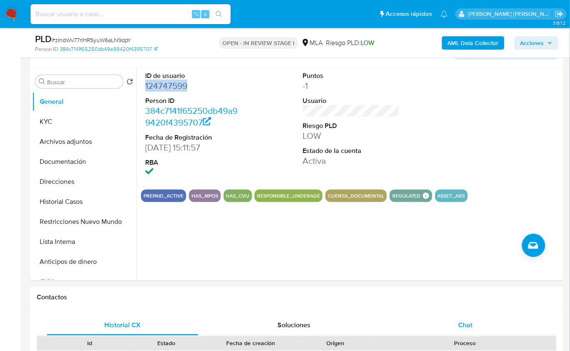
click at [473, 320] on div "Chat" at bounding box center [464, 326] width 151 height 20
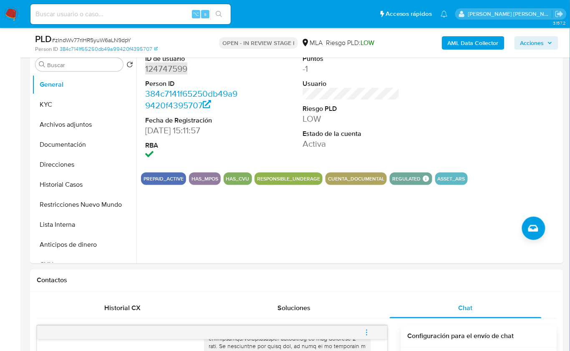
scroll to position [163, 0]
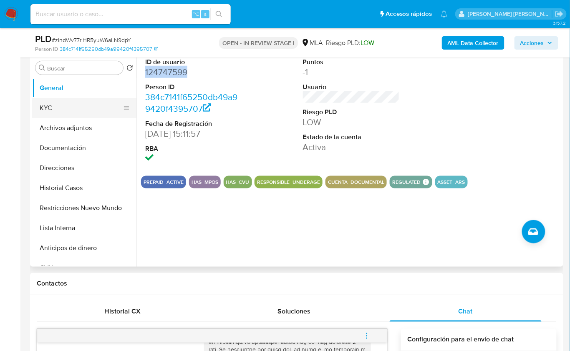
click at [77, 107] on button "KYC" at bounding box center [81, 108] width 98 height 20
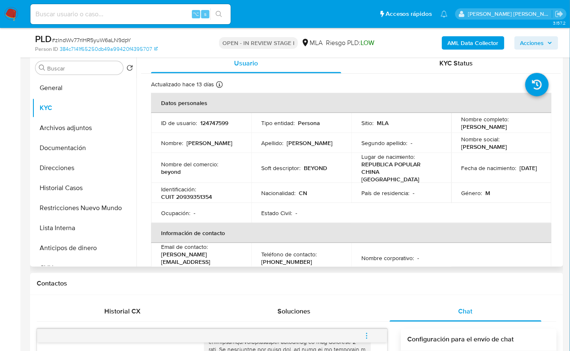
click at [197, 193] on p "CUIT 20939351354" at bounding box center [186, 197] width 51 height 8
copy p "20939351354"
click at [70, 145] on button "Documentación" at bounding box center [81, 148] width 98 height 20
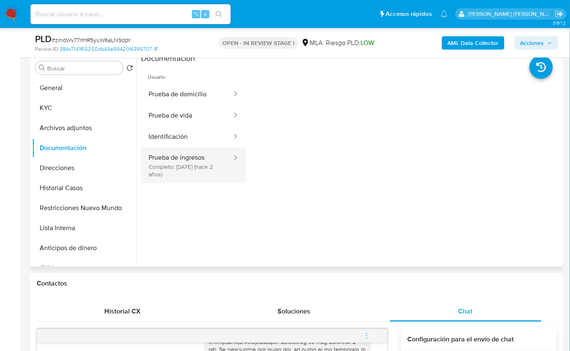
click at [195, 156] on button "Prueba de ingresos Completo: 15/06/2023 (hace 2 años)" at bounding box center [187, 166] width 92 height 36
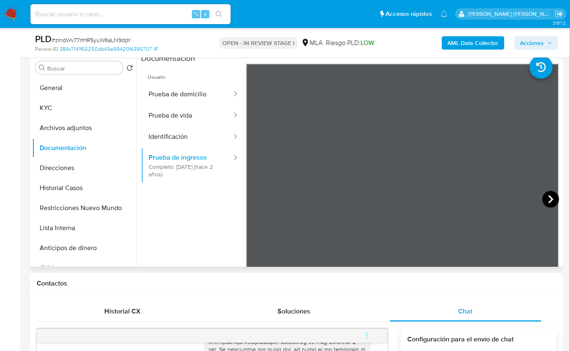
click at [551, 200] on icon at bounding box center [550, 199] width 17 height 17
click at [545, 199] on icon at bounding box center [550, 199] width 17 height 17
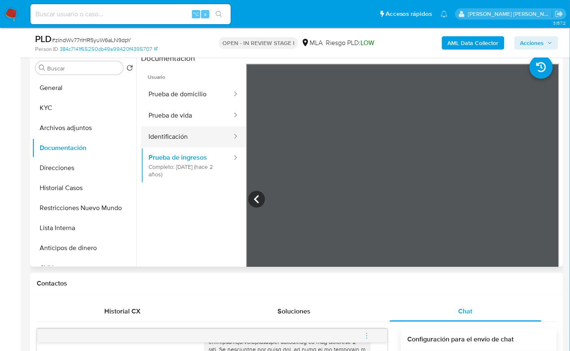
click at [188, 141] on button "Identificación" at bounding box center [187, 136] width 92 height 21
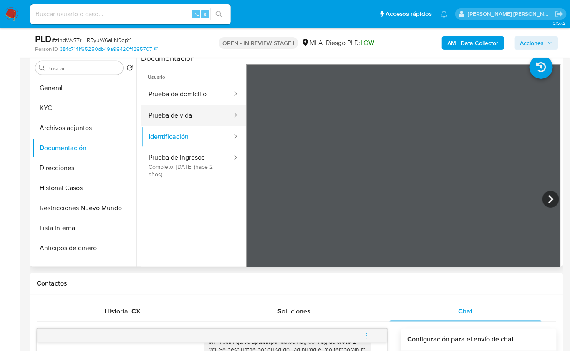
click at [181, 110] on button "Prueba de vida" at bounding box center [187, 115] width 92 height 21
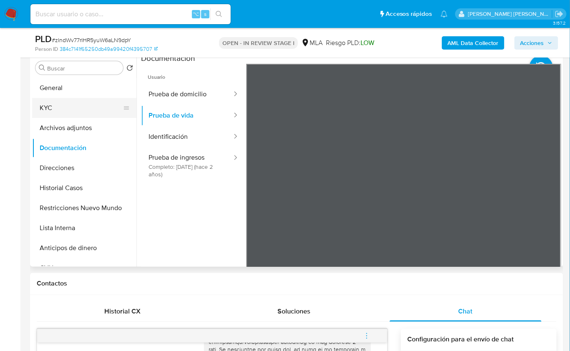
click at [67, 106] on button "KYC" at bounding box center [81, 108] width 98 height 20
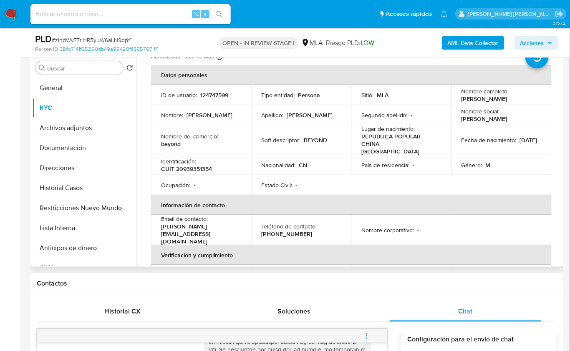
scroll to position [28, 0]
click at [75, 135] on button "Archivos adjuntos" at bounding box center [81, 128] width 98 height 20
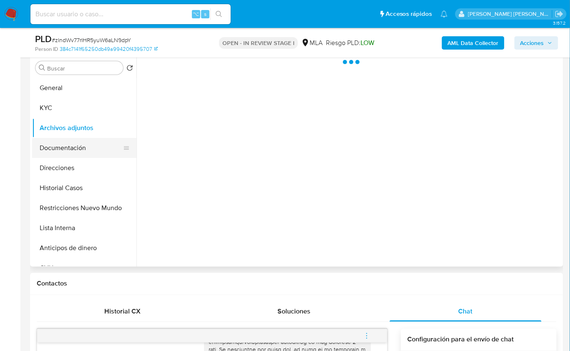
click at [71, 149] on button "Documentación" at bounding box center [81, 148] width 98 height 20
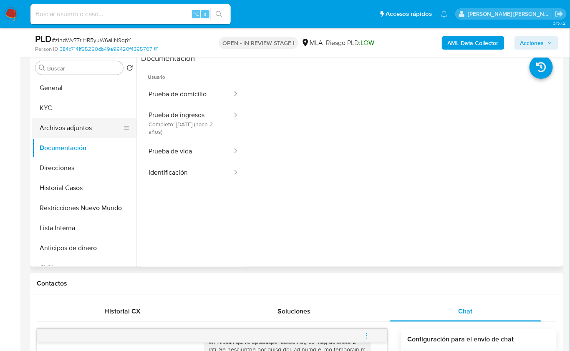
click at [77, 132] on button "Archivos adjuntos" at bounding box center [81, 128] width 98 height 20
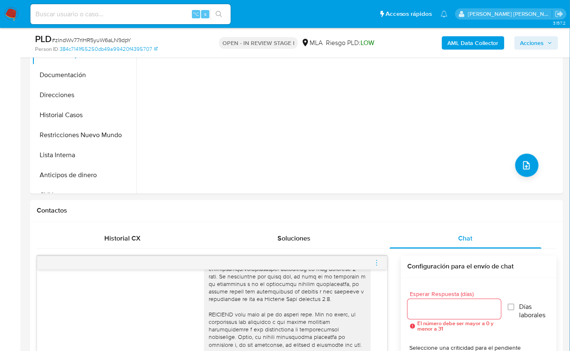
scroll to position [91, 0]
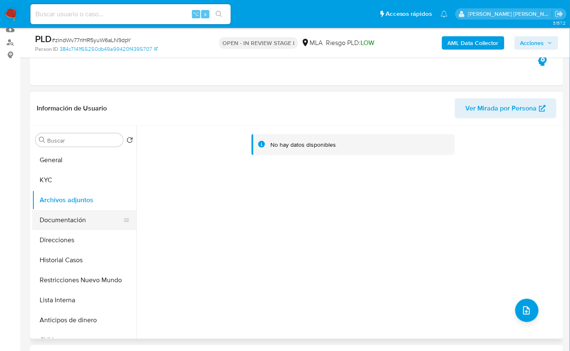
click at [81, 224] on button "Documentación" at bounding box center [81, 220] width 98 height 20
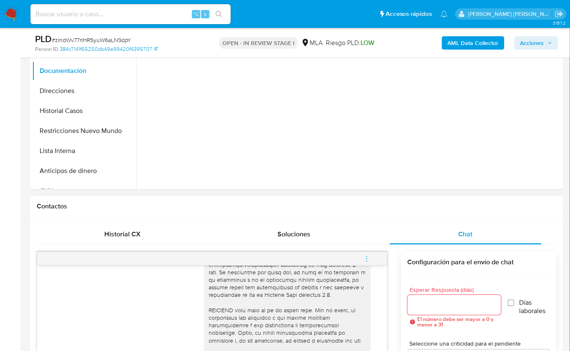
scroll to position [435, 0]
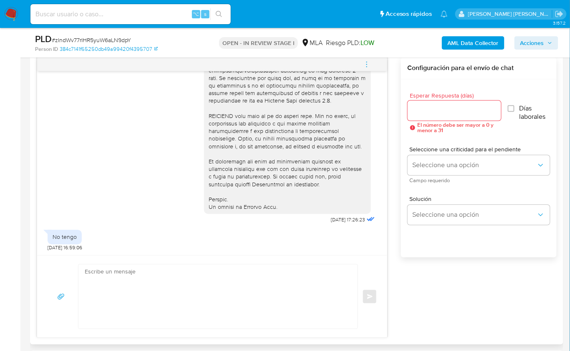
click at [197, 261] on div "Enviar" at bounding box center [212, 296] width 350 height 82
click at [198, 272] on textarea at bounding box center [216, 296] width 262 height 64
paste textarea "Hola , En función de las operaciones registradas en tu cuenta de Mercado Pago, …"
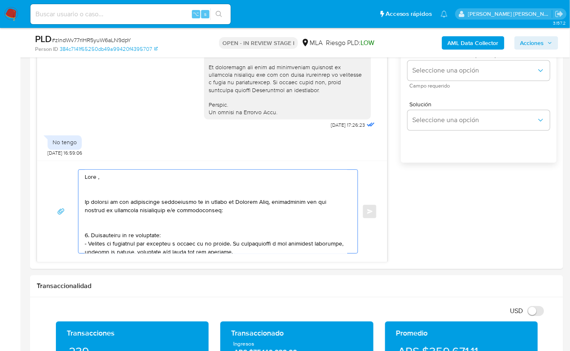
scroll to position [547, 0]
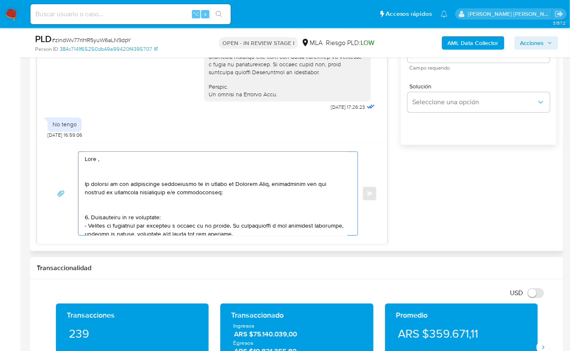
click at [98, 158] on textarea at bounding box center [216, 193] width 262 height 83
click at [130, 168] on textarea at bounding box center [216, 193] width 262 height 83
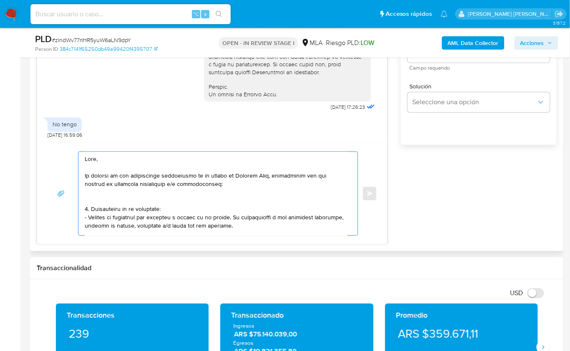
click at [101, 198] on textarea at bounding box center [216, 193] width 262 height 83
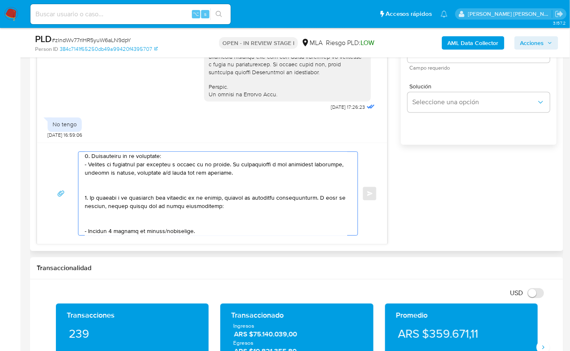
scroll to position [57, 0]
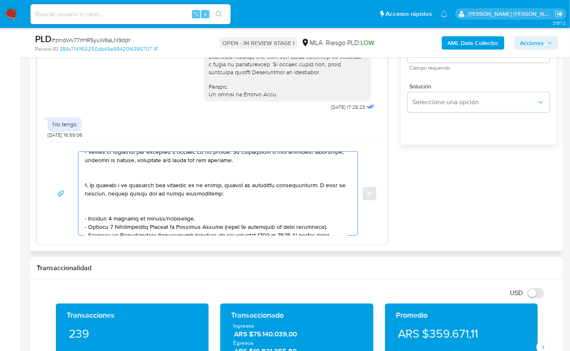
click at [96, 178] on textarea at bounding box center [216, 193] width 262 height 83
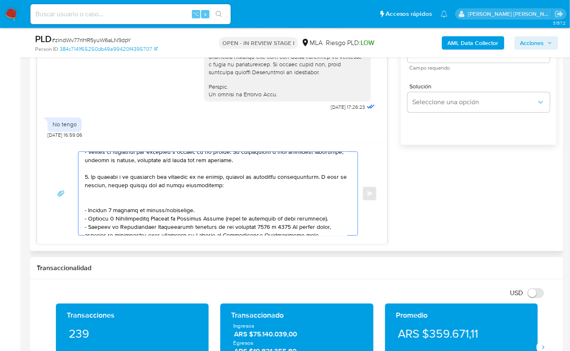
scroll to position [5, 0]
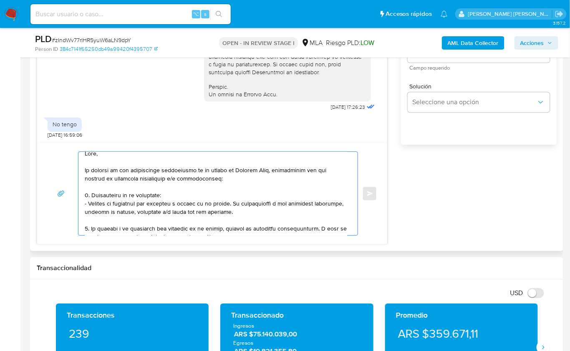
drag, startPoint x: 231, startPoint y: 158, endPoint x: 90, endPoint y: 193, distance: 145.3
click at [90, 193] on textarea at bounding box center [216, 193] width 262 height 83
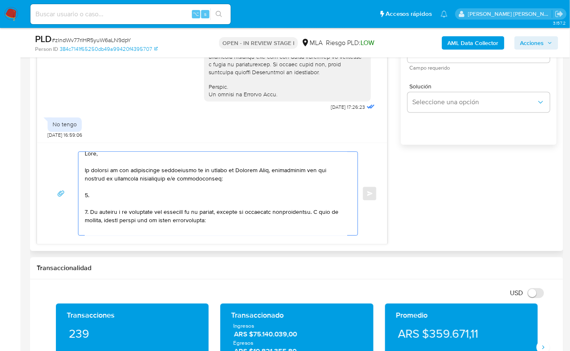
click at [88, 210] on textarea at bounding box center [216, 193] width 262 height 83
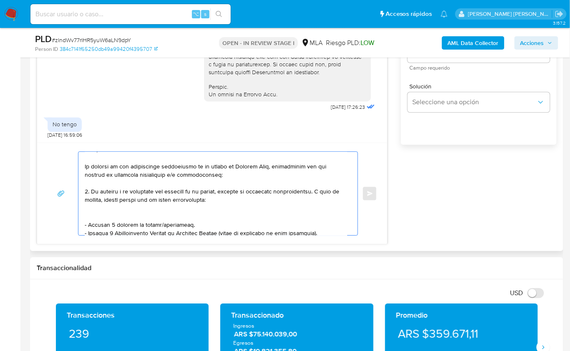
scroll to position [18, 0]
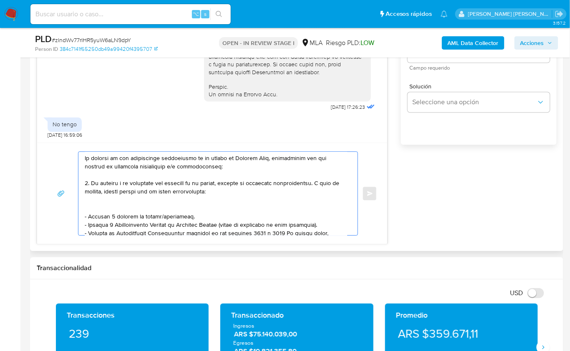
drag, startPoint x: 198, startPoint y: 228, endPoint x: 79, endPoint y: 201, distance: 122.2
click at [79, 201] on div at bounding box center [215, 193] width 275 height 83
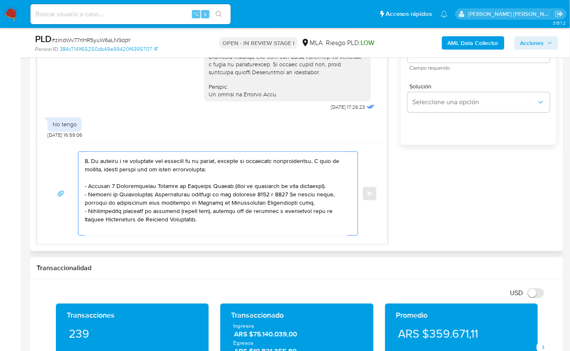
scroll to position [43, 0]
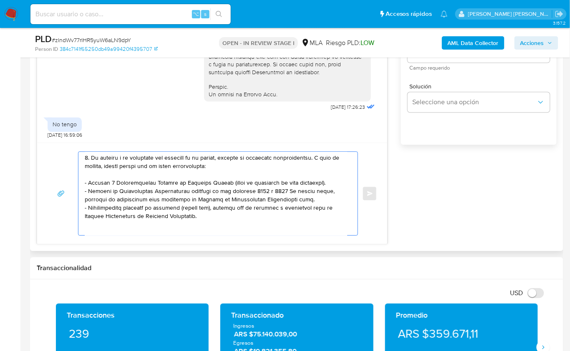
drag, startPoint x: 205, startPoint y: 213, endPoint x: 71, endPoint y: 205, distance: 134.5
click at [71, 205] on div "Enviar" at bounding box center [212, 193] width 330 height 84
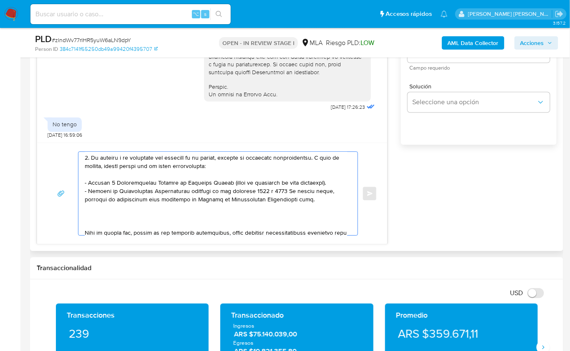
click at [90, 218] on textarea at bounding box center [216, 193] width 262 height 83
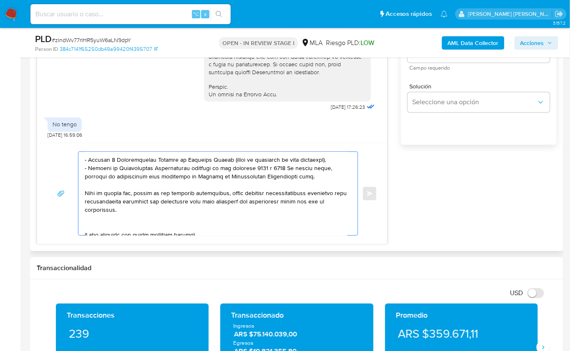
scroll to position [94, 0]
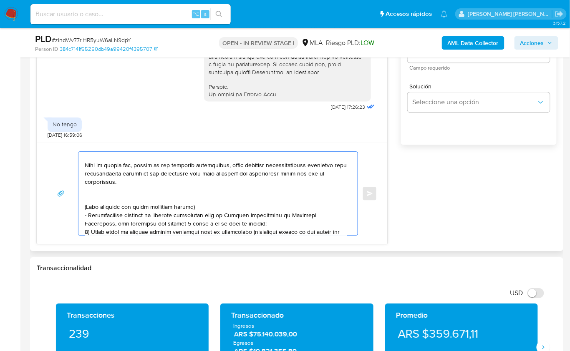
click at [100, 199] on textarea at bounding box center [216, 193] width 262 height 83
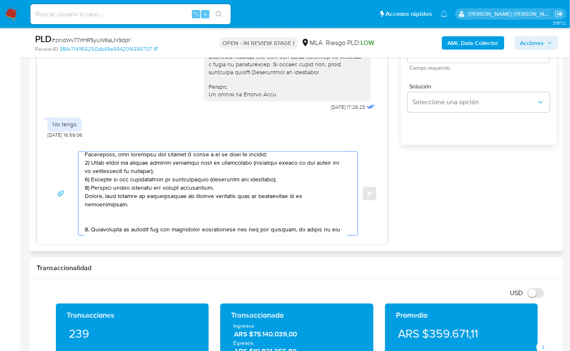
drag, startPoint x: 90, startPoint y: 188, endPoint x: 119, endPoint y: 208, distance: 34.6
click at [119, 208] on textarea at bounding box center [216, 193] width 262 height 83
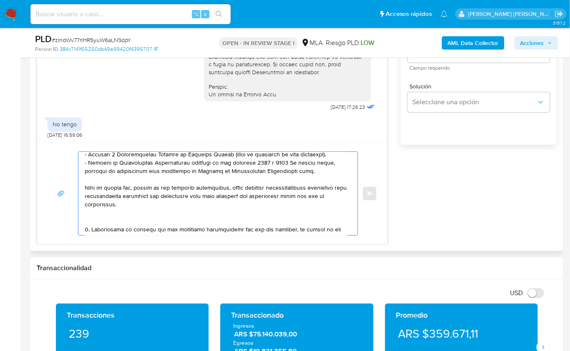
click at [96, 215] on textarea at bounding box center [216, 193] width 262 height 83
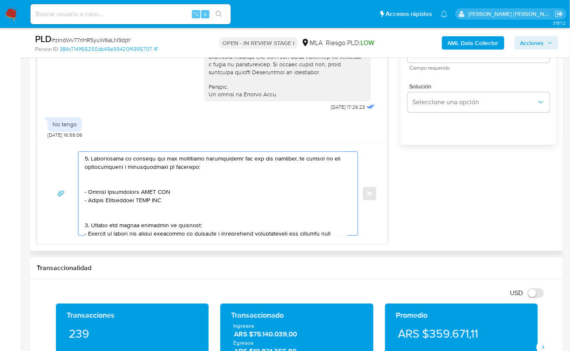
scroll to position [142, 0]
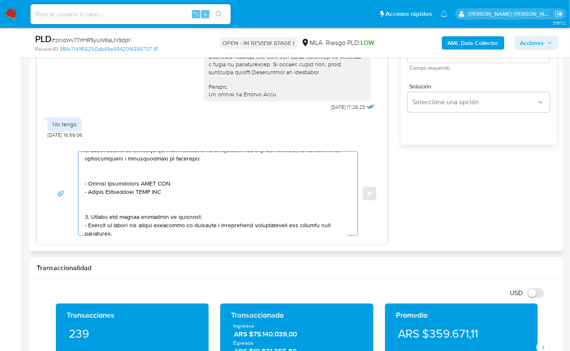
click at [110, 173] on textarea at bounding box center [216, 193] width 262 height 83
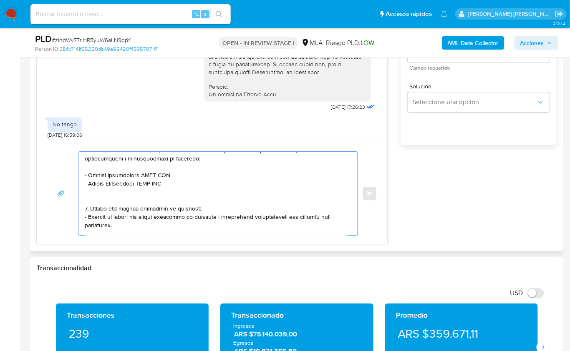
drag, startPoint x: 140, startPoint y: 173, endPoint x: 88, endPoint y: 174, distance: 51.7
click at [88, 174] on textarea at bounding box center [216, 193] width 262 height 83
paste textarea "CHEN XUN YONG"
click at [156, 172] on textarea at bounding box center [216, 193] width 262 height 83
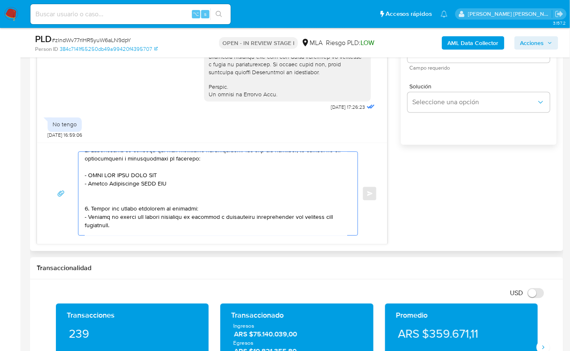
paste textarea "20938641898"
drag, startPoint x: 141, startPoint y: 179, endPoint x: 88, endPoint y: 182, distance: 52.2
click at [88, 182] on textarea at bounding box center [216, 193] width 262 height 83
paste textarea "Xiaoping Lin"
click at [142, 178] on textarea at bounding box center [216, 193] width 262 height 83
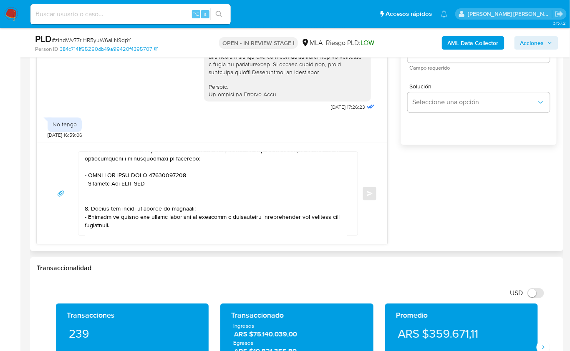
click at [142, 178] on textarea at bounding box center [216, 193] width 262 height 83
paste textarea "27940158953"
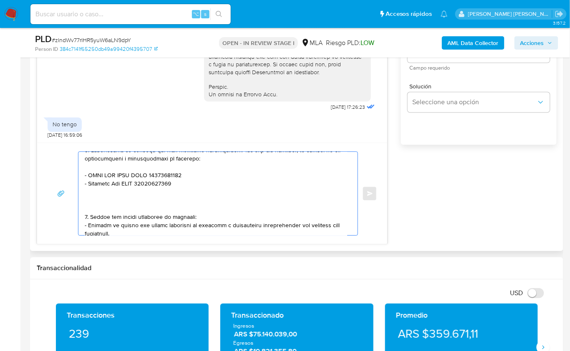
paste textarea "Wanli Lin"
paste textarea "20931932188"
click at [84, 191] on div at bounding box center [215, 193] width 275 height 83
click at [85, 191] on textarea at bounding box center [216, 193] width 262 height 83
click at [168, 191] on textarea at bounding box center [216, 193] width 262 height 83
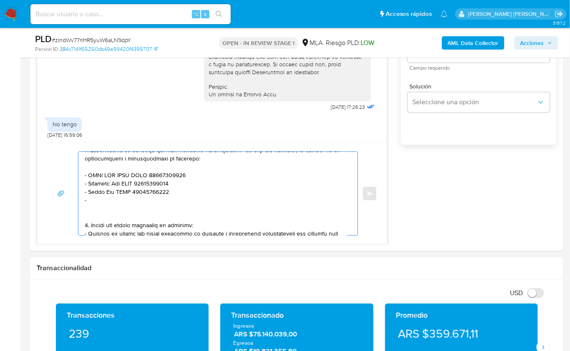
paste textarea "Jiafeng Liu"
paste textarea "20959756741"
click at [92, 209] on textarea at bounding box center [216, 193] width 262 height 83
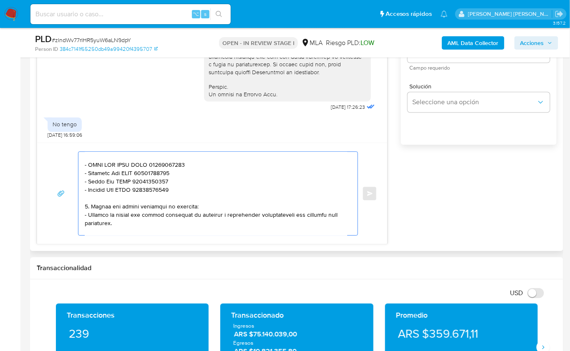
scroll to position [154, 0]
click at [117, 218] on textarea at bounding box center [216, 193] width 262 height 83
drag, startPoint x: 118, startPoint y: 220, endPoint x: 85, endPoint y: 201, distance: 38.6
click at [85, 201] on textarea at bounding box center [216, 193] width 262 height 83
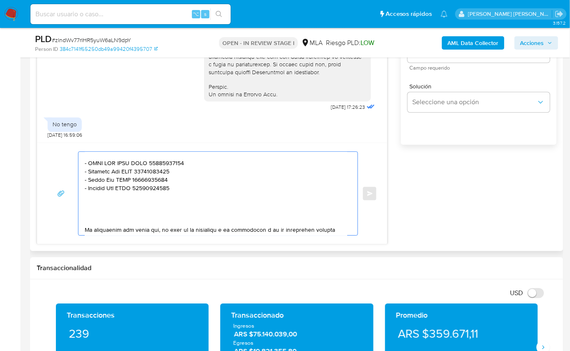
paste textarea "3. Notamos un incremento en tu operatoria e ingresos en noviembre 2024. ¿Podría…"
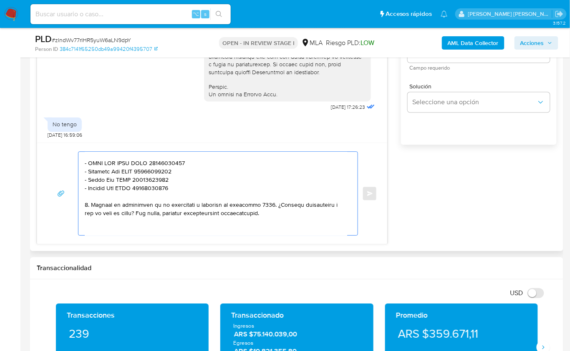
click at [86, 204] on textarea at bounding box center [216, 193] width 262 height 83
drag, startPoint x: 261, startPoint y: 203, endPoint x: 274, endPoint y: 203, distance: 12.5
click at [274, 203] on textarea at bounding box center [216, 193] width 262 height 83
click at [314, 204] on textarea at bounding box center [216, 193] width 262 height 83
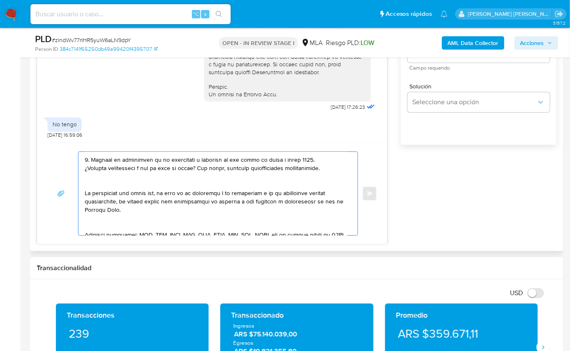
scroll to position [208, 0]
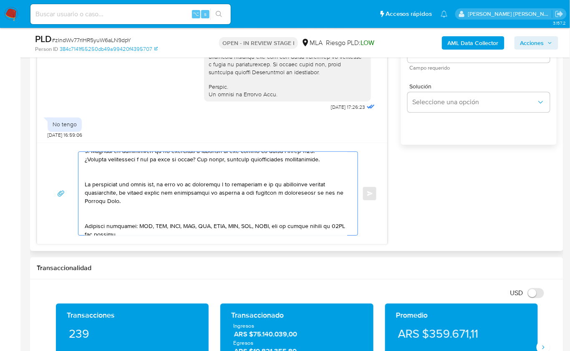
click at [110, 177] on textarea at bounding box center [216, 193] width 262 height 83
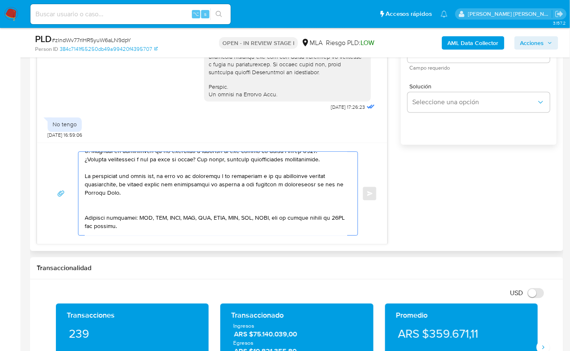
click at [91, 205] on textarea at bounding box center [216, 193] width 262 height 83
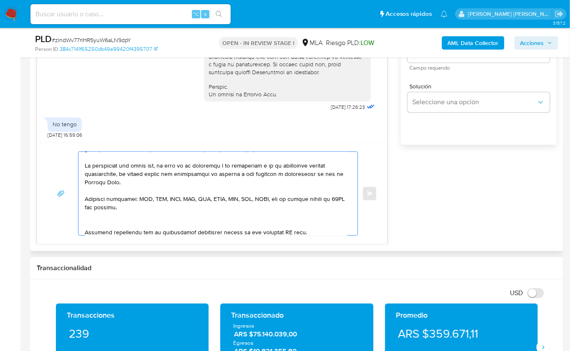
scroll to position [221, 0]
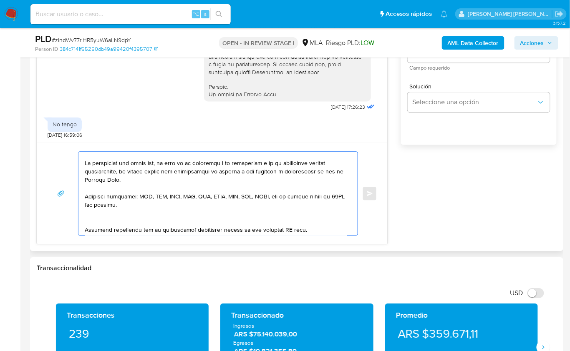
click at [95, 216] on textarea at bounding box center [216, 193] width 262 height 83
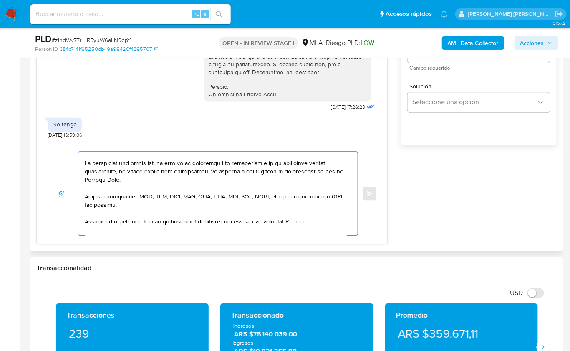
click at [309, 221] on textarea at bounding box center [216, 193] width 262 height 83
drag, startPoint x: 313, startPoint y: 220, endPoint x: 282, endPoint y: 221, distance: 30.5
click at [282, 221] on textarea at bounding box center [216, 193] width 262 height 83
click at [284, 220] on textarea at bounding box center [216, 193] width 262 height 83
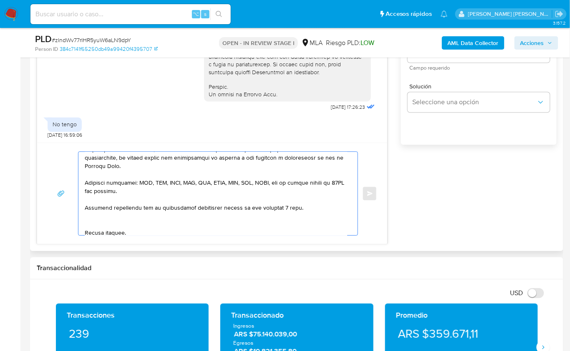
click at [113, 222] on textarea at bounding box center [216, 193] width 262 height 83
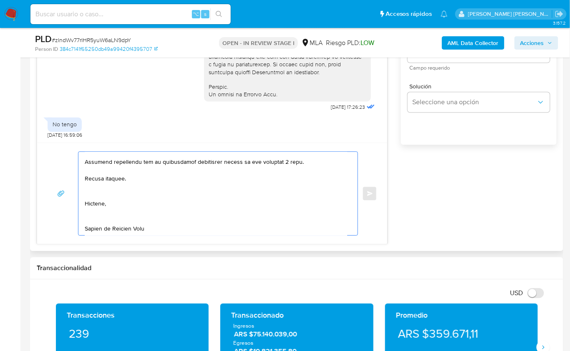
click at [105, 191] on textarea at bounding box center [216, 193] width 262 height 83
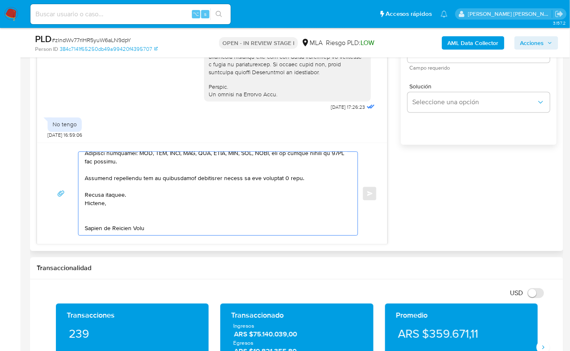
click at [96, 210] on textarea at bounding box center [216, 193] width 262 height 83
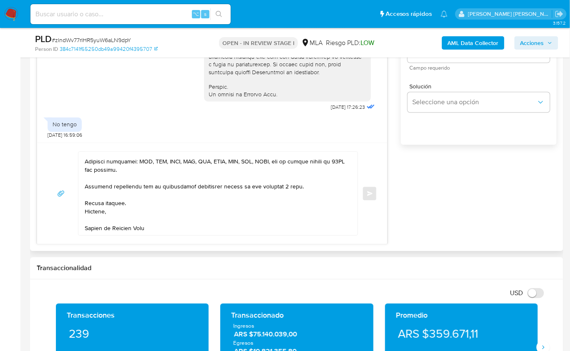
click at [98, 234] on div "Enviar" at bounding box center [212, 193] width 350 height 101
click at [99, 229] on textarea at bounding box center [216, 193] width 262 height 83
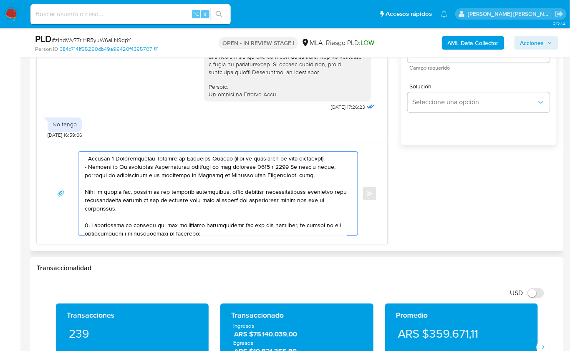
scroll to position [78, 0]
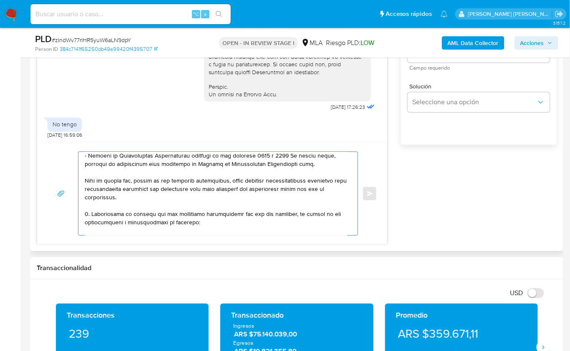
click at [86, 210] on textarea at bounding box center [216, 193] width 262 height 83
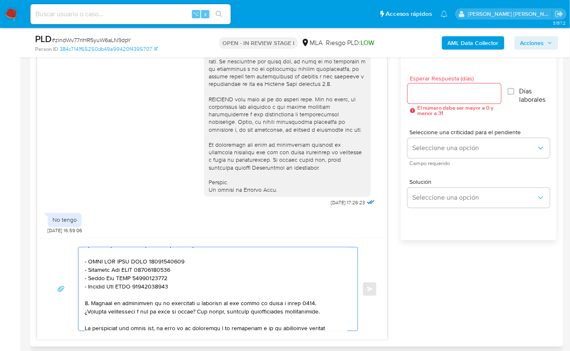
scroll to position [433, 0]
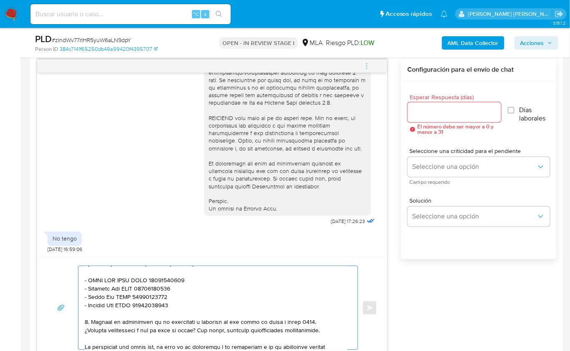
type textarea "Hola, En función de las operaciones registradas en tu cuenta de Mercado Pago, n…"
click at [433, 114] on input "Esperar Respuesta (días)" at bounding box center [453, 112] width 93 height 11
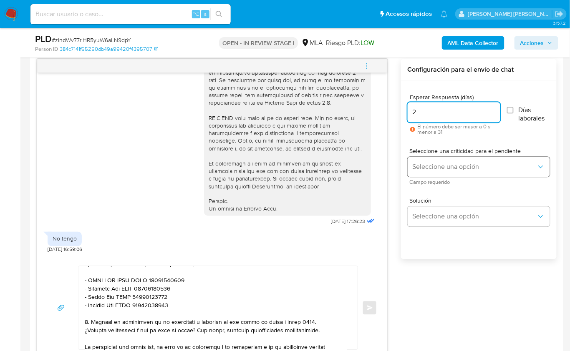
type input "2"
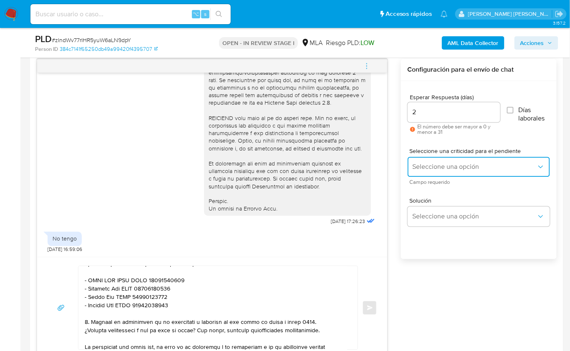
click at [436, 159] on button "Seleccione una opción" at bounding box center [478, 167] width 142 height 20
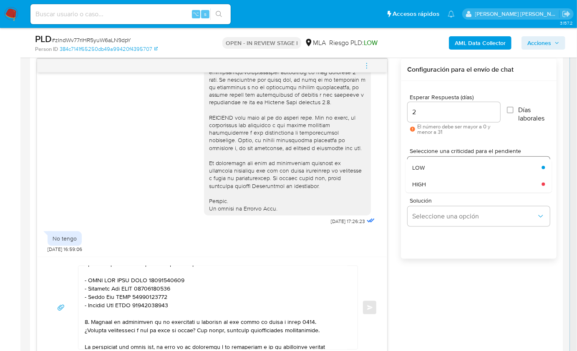
click at [434, 179] on div "HIGH" at bounding box center [474, 184] width 124 height 17
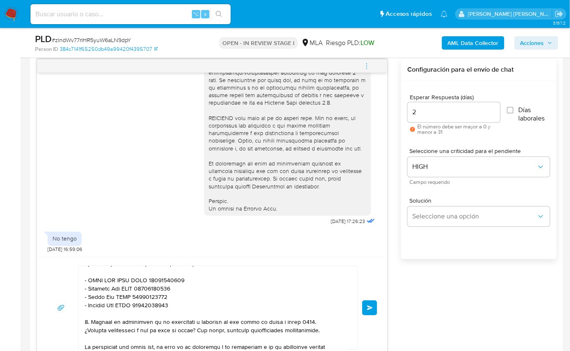
click at [369, 306] on span "Enviar" at bounding box center [370, 307] width 6 height 5
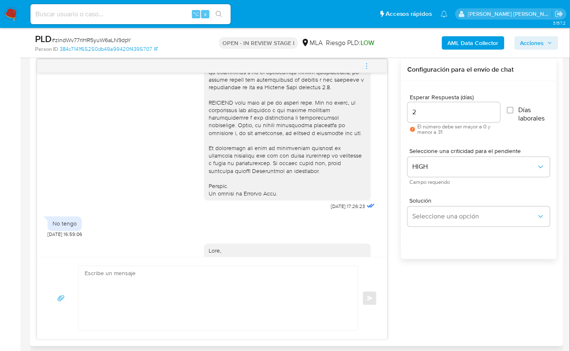
scroll to position [732, 0]
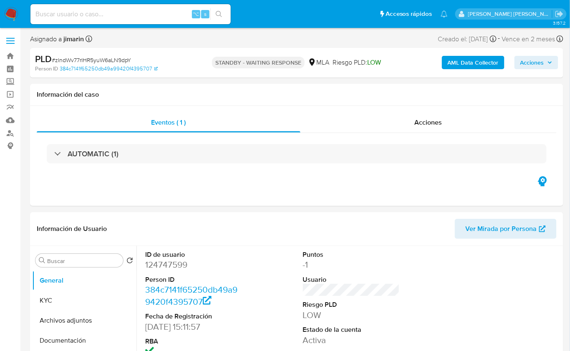
select select "10"
click at [108, 62] on span "# zIndWv77rlHR5yuW6aLN9dpY" at bounding box center [91, 60] width 79 height 8
copy span "zIndWv77rlHR5yuW6aLN9dpY"
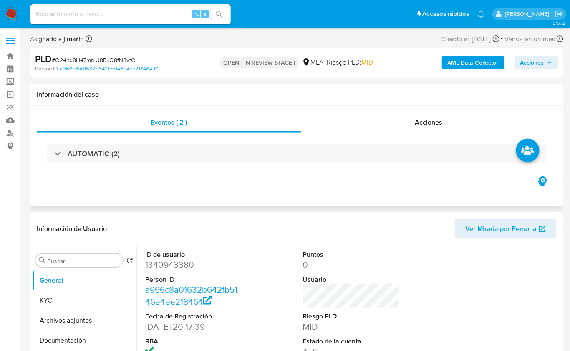
select select "10"
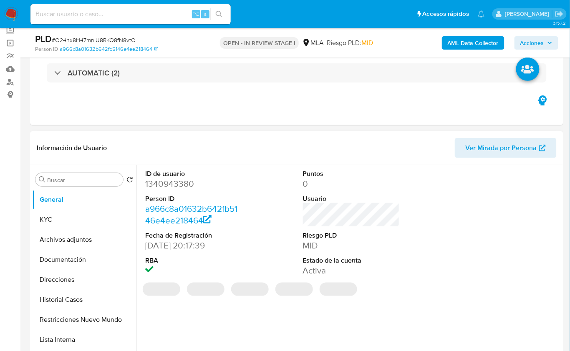
scroll to position [58, 0]
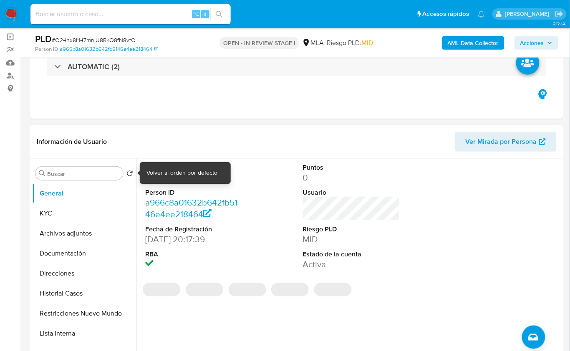
click at [170, 170] on div "Volver al orden por defecto" at bounding box center [181, 173] width 71 height 8
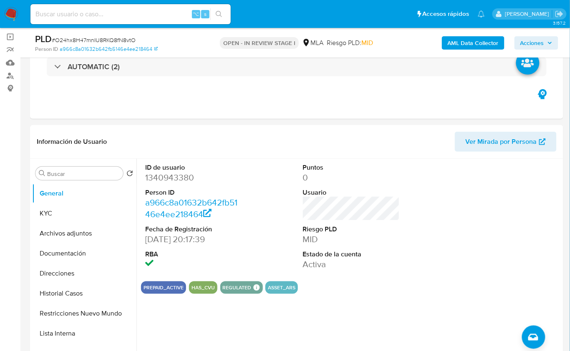
click at [132, 41] on span "# O24hx8H47mnIU8RKQ8fN8vtO" at bounding box center [94, 40] width 84 height 8
copy span "O24hx8H47mnIU8RKQ8fN8vtO"
click at [163, 175] on dd "1340943380" at bounding box center [193, 178] width 97 height 12
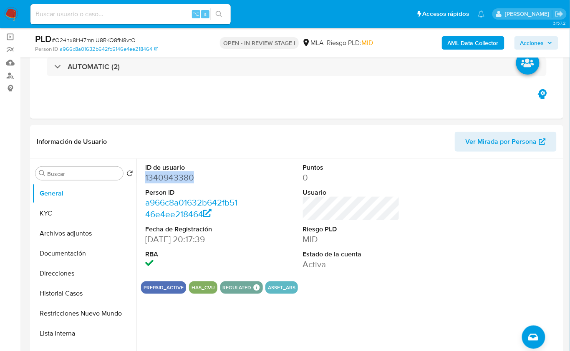
copy dd "1340943380"
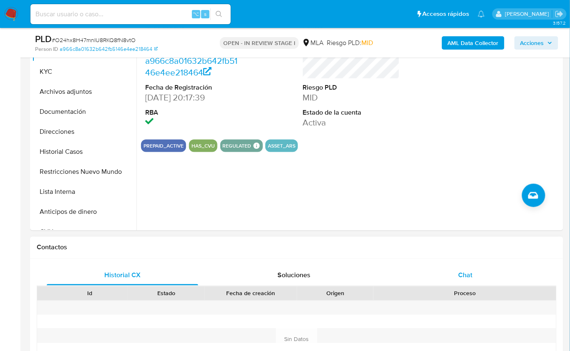
click at [488, 269] on div "Chat" at bounding box center [464, 276] width 151 height 20
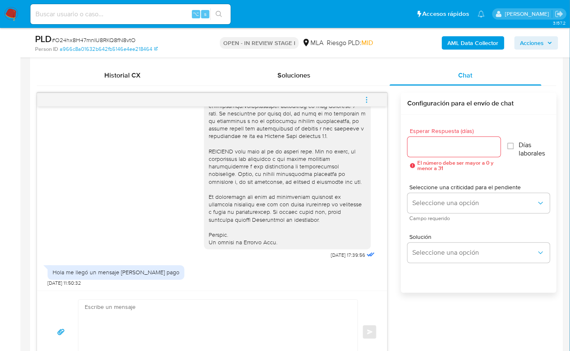
scroll to position [404, 0]
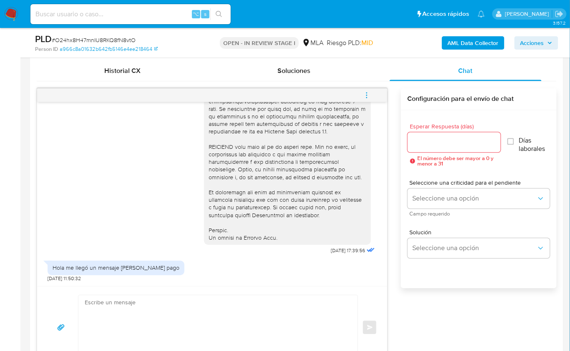
click at [389, 181] on div "18/08/2025 17:39:56 Hola me llegó un mensaje de mercado pago 20/08/2025 11:50:3…" at bounding box center [297, 228] width 520 height 281
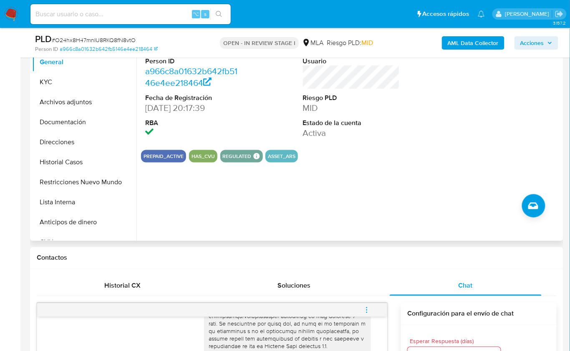
scroll to position [184, 0]
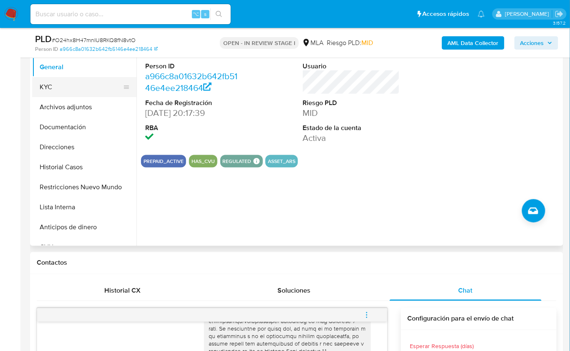
click at [66, 93] on button "KYC" at bounding box center [81, 87] width 98 height 20
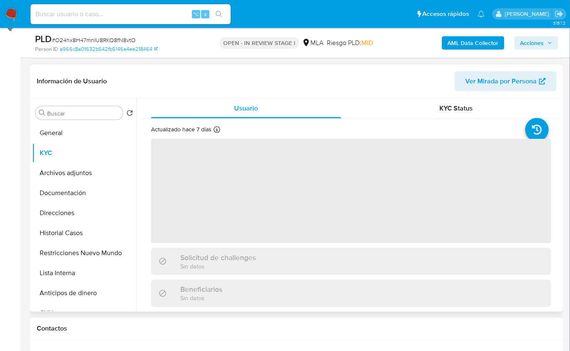
scroll to position [118, 0]
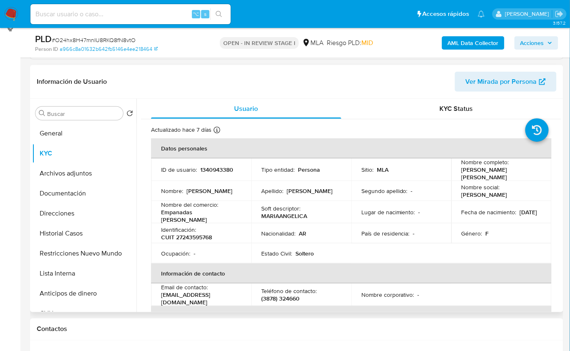
click at [185, 234] on p "CUIT 27243595768" at bounding box center [186, 238] width 51 height 8
copy p "27243595768"
click at [206, 234] on p "CUIT 27243595768" at bounding box center [186, 238] width 51 height 8
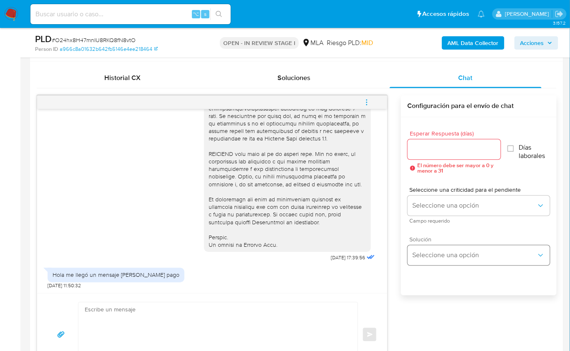
scroll to position [353, 0]
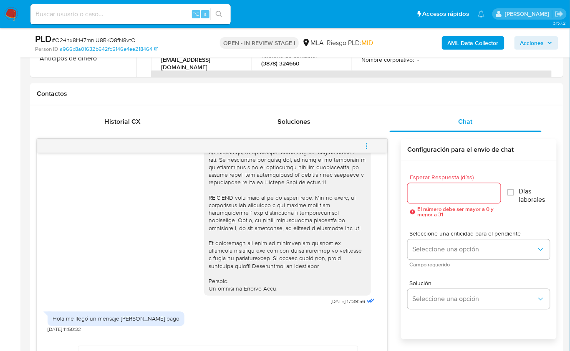
click at [373, 144] on button "menu-action" at bounding box center [367, 146] width 28 height 20
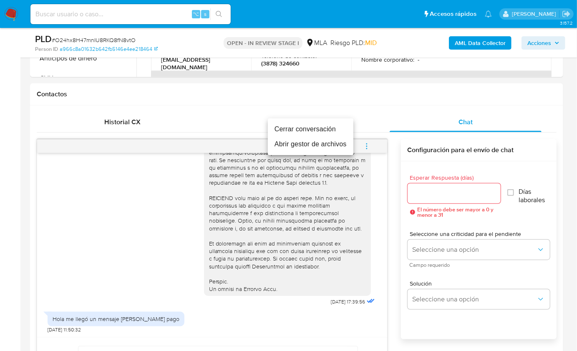
click at [316, 132] on li "Cerrar conversación" at bounding box center [310, 129] width 85 height 15
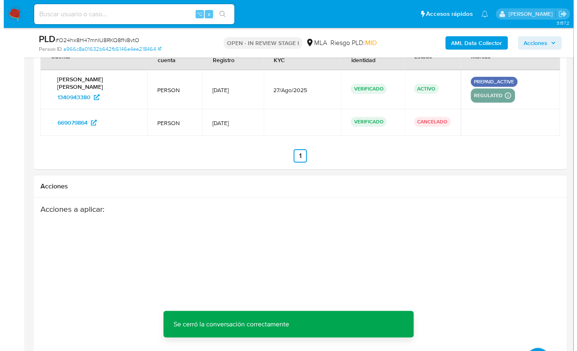
scroll to position [1507, 0]
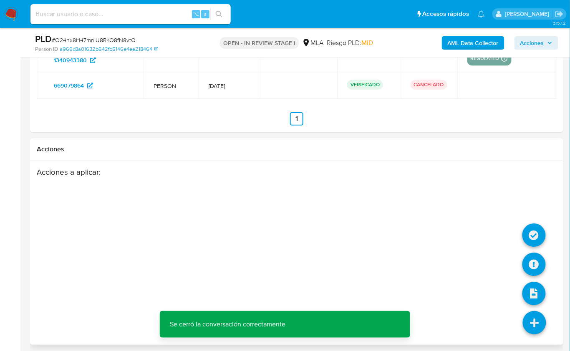
click at [535, 313] on icon at bounding box center [533, 322] width 23 height 23
click at [527, 264] on icon at bounding box center [533, 264] width 23 height 23
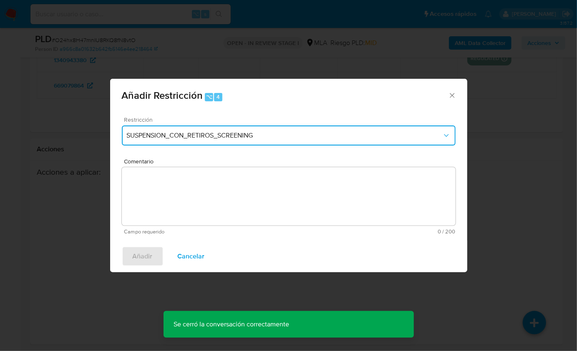
click at [209, 140] on button "SUSPENSION_CON_RETIROS_SCREENING" at bounding box center [289, 136] width 334 height 20
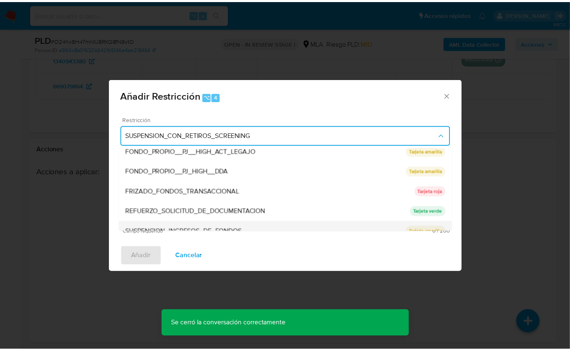
scroll to position [153, 0]
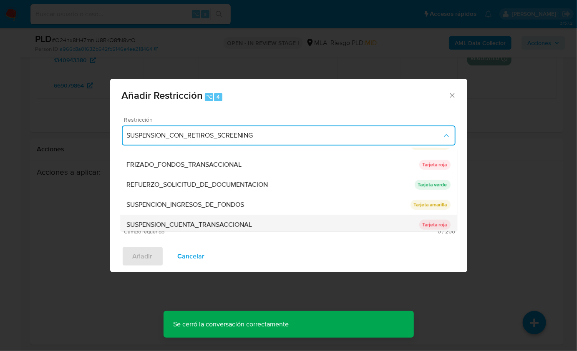
click at [225, 223] on span "SUSPENSION_CUENTA_TRANSACCIONAL" at bounding box center [190, 225] width 126 height 8
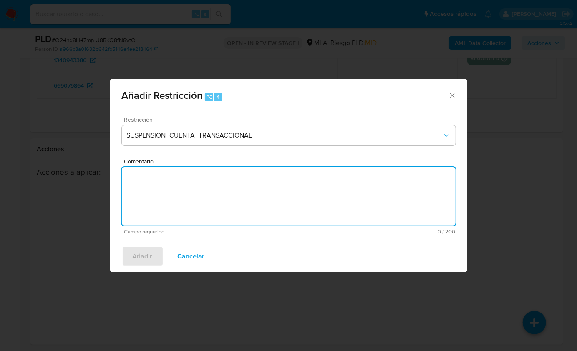
click at [227, 215] on textarea "Comentario" at bounding box center [289, 196] width 334 height 58
type textarea "a"
type textarea "AML"
click at [139, 258] on span "Añadir" at bounding box center [143, 256] width 20 height 18
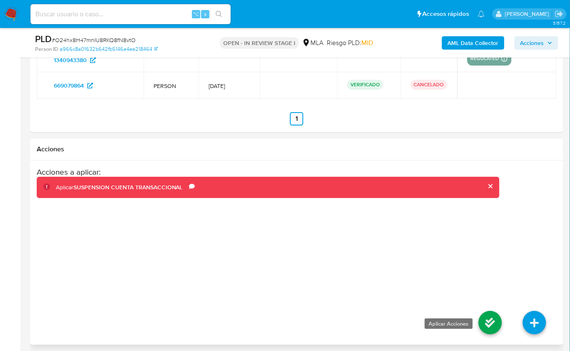
click at [499, 322] on icon at bounding box center [489, 322] width 23 height 23
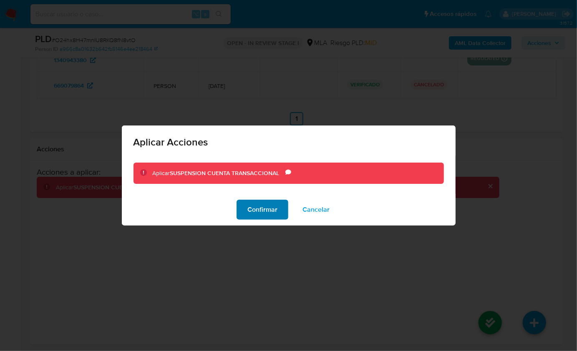
click at [267, 214] on span "Confirmar" at bounding box center [262, 210] width 30 height 18
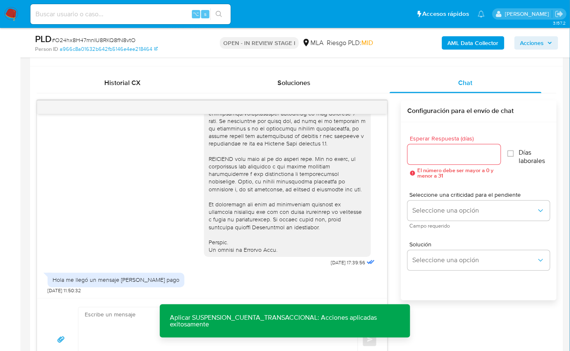
scroll to position [92, 0]
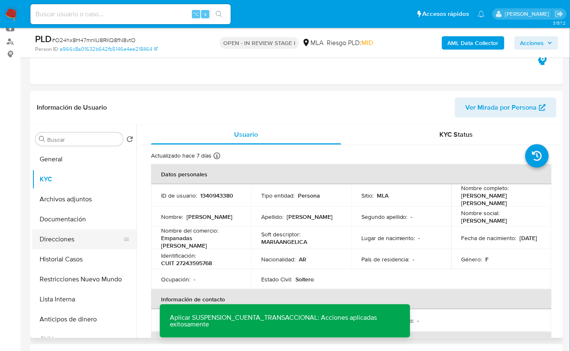
click at [57, 230] on button "Direcciones" at bounding box center [81, 239] width 98 height 20
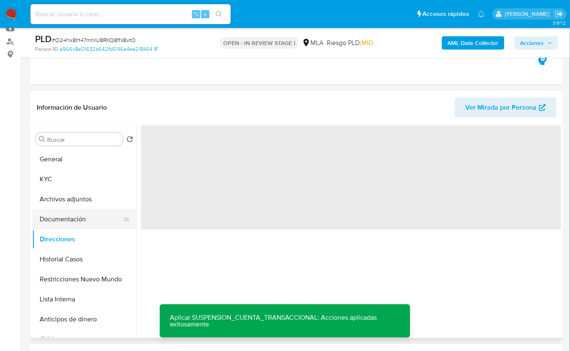
click at [68, 225] on button "Documentación" at bounding box center [81, 219] width 98 height 20
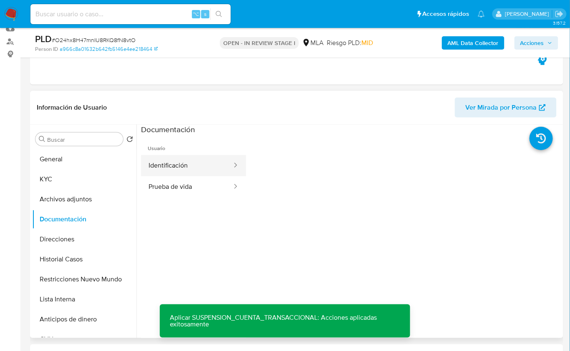
click at [184, 171] on button "Identificación" at bounding box center [187, 165] width 92 height 21
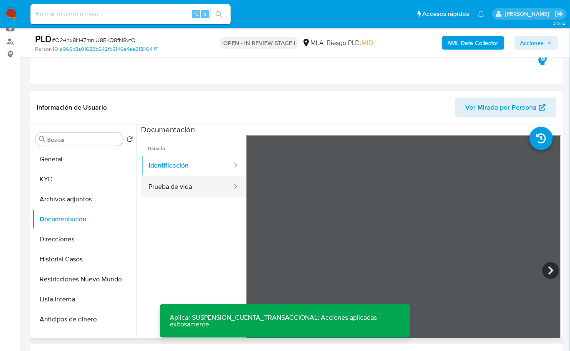
click at [172, 193] on button "Prueba de vida" at bounding box center [187, 186] width 92 height 21
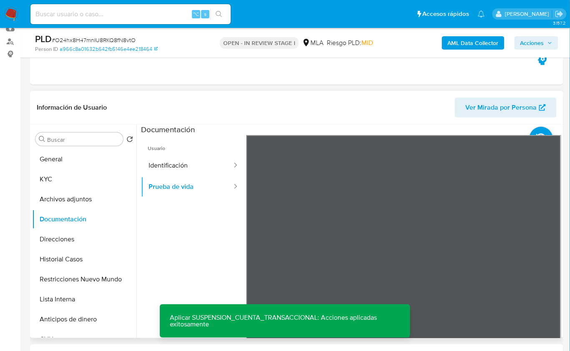
scroll to position [10, 0]
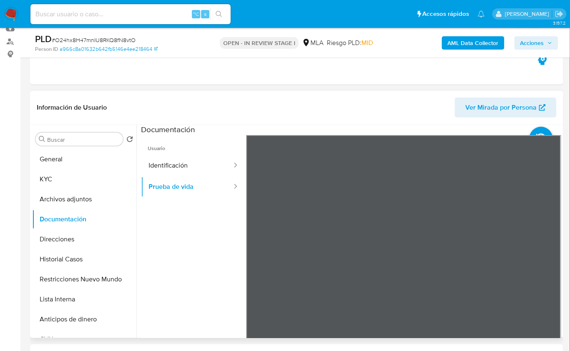
click at [328, 120] on div "Información de Usuario Ver Mirada por Persona" at bounding box center [296, 108] width 533 height 34
click at [257, 98] on header "Información de Usuario Ver Mirada por Persona" at bounding box center [297, 108] width 520 height 20
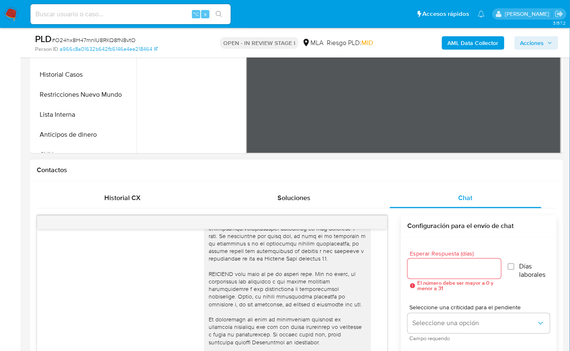
scroll to position [173, 0]
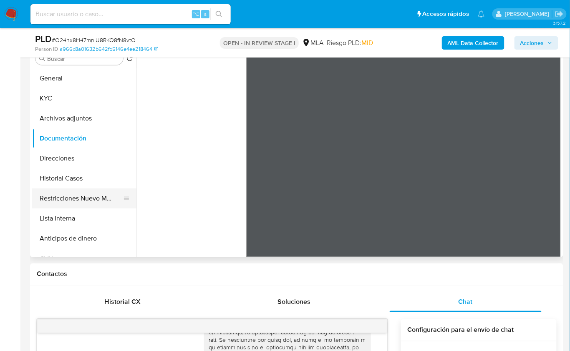
click at [89, 196] on button "Restricciones Nuevo Mundo" at bounding box center [81, 198] width 98 height 20
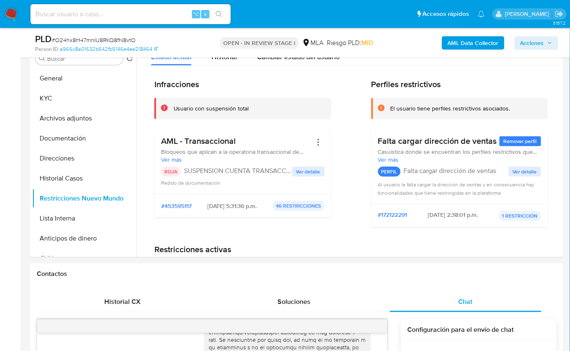
click at [454, 43] on b "AML Data Collector" at bounding box center [472, 42] width 51 height 13
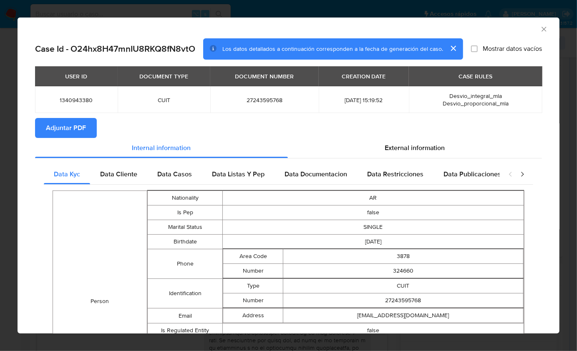
click at [78, 133] on span "Adjuntar PDF" at bounding box center [66, 128] width 40 height 18
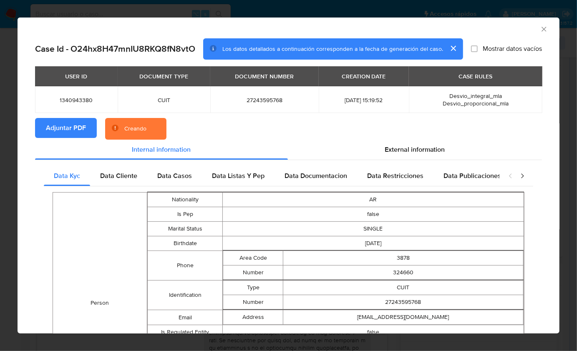
click at [540, 26] on icon "Cerrar ventana" at bounding box center [544, 29] width 8 height 8
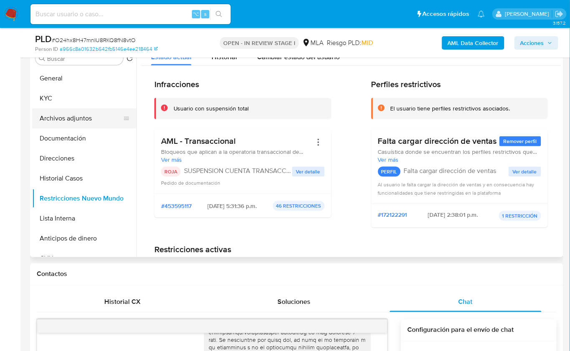
click at [78, 124] on button "Archivos adjuntos" at bounding box center [81, 118] width 98 height 20
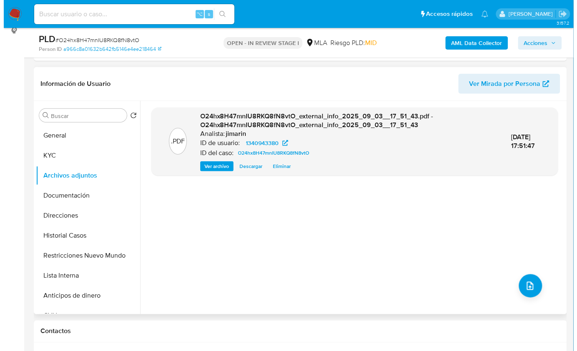
scroll to position [110, 0]
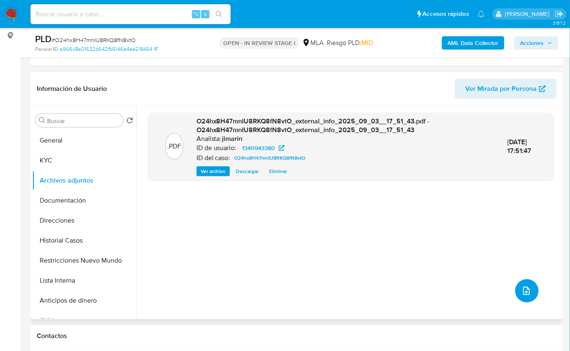
click at [523, 293] on icon "upload-file" at bounding box center [526, 291] width 7 height 8
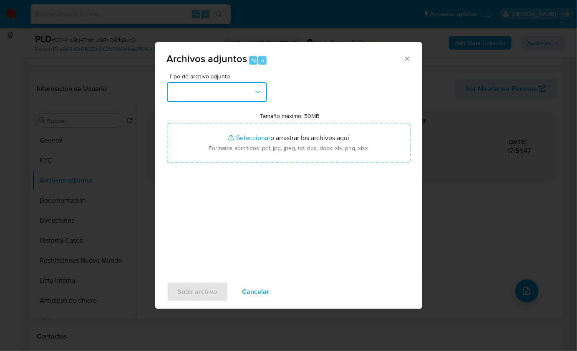
click at [193, 94] on button "button" at bounding box center [217, 92] width 100 height 20
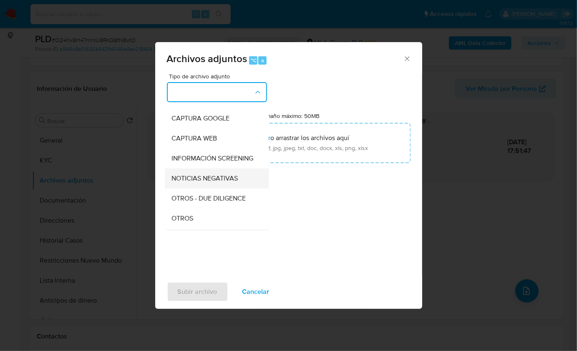
scroll to position [63, 0]
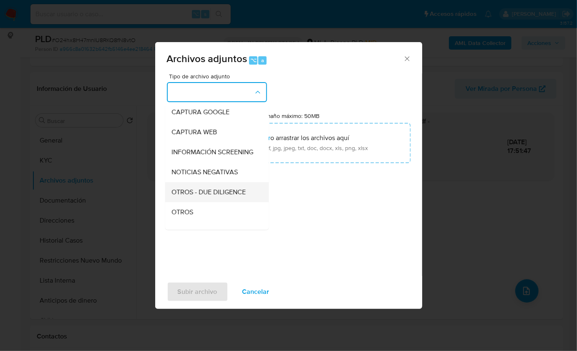
click at [193, 202] on div "OTROS - DUE DILIGENCE" at bounding box center [214, 192] width 85 height 20
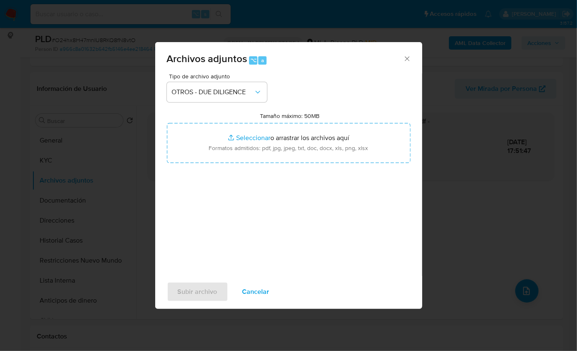
drag, startPoint x: 193, startPoint y: 207, endPoint x: 193, endPoint y: 211, distance: 4.3
click at [193, 211] on div "Tipo de archivo adjunto OTROS - DUE DILIGENCE Tamaño máximo: 50MB Seleccionar a…" at bounding box center [289, 171] width 244 height 197
click at [201, 95] on span "OTROS - DUE DILIGENCE" at bounding box center [213, 92] width 82 height 8
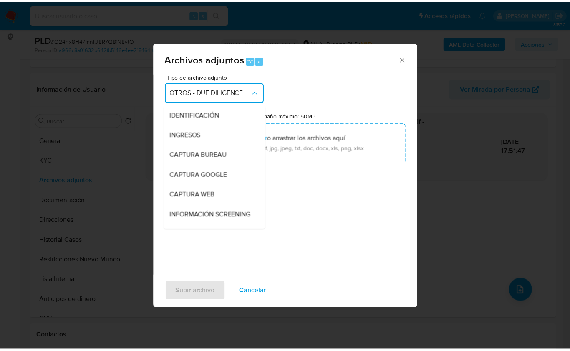
scroll to position [96, 0]
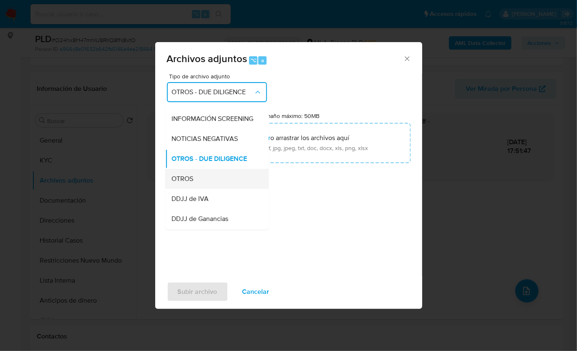
click at [199, 188] on div "OTROS" at bounding box center [214, 178] width 85 height 20
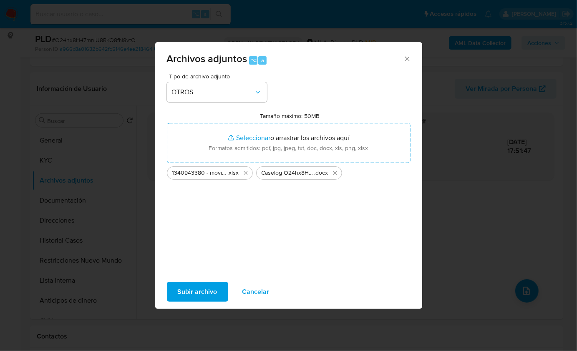
click at [199, 286] on span "Subir archivo" at bounding box center [198, 292] width 40 height 18
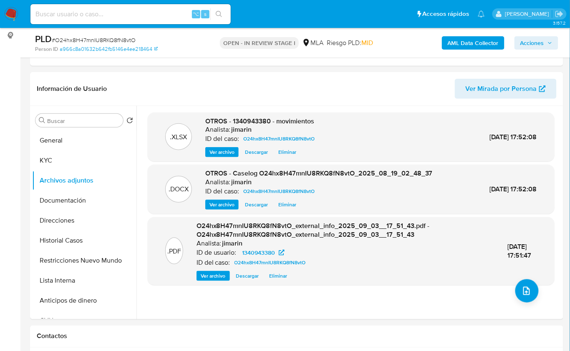
click at [536, 43] on span "Acciones" at bounding box center [532, 42] width 24 height 13
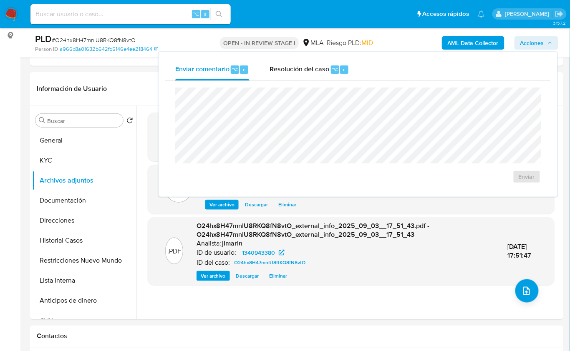
click at [316, 81] on div "Enviar" at bounding box center [357, 135] width 385 height 109
click at [317, 71] on span "Resolución del caso" at bounding box center [299, 69] width 60 height 10
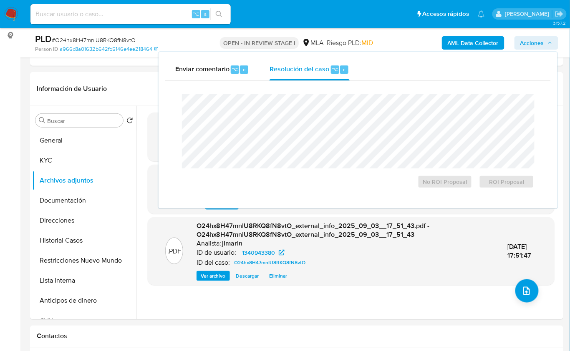
click at [316, 86] on div "Cierre de caso No ROI Proposal ROI Proposal" at bounding box center [357, 141] width 385 height 121
click at [400, 286] on div ".XLSX OTROS - 1340943380 - movimientos Analista: jimarin ID del caso: O24hx8H47…" at bounding box center [351, 213] width 407 height 200
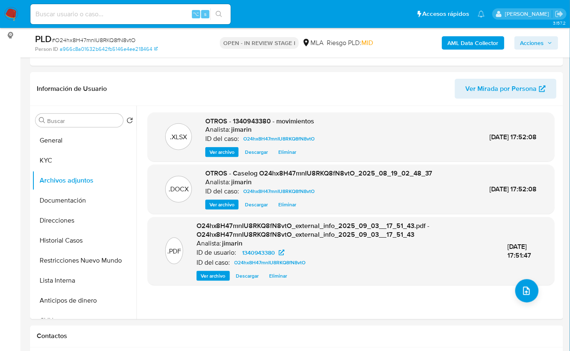
click at [522, 43] on span "Acciones" at bounding box center [532, 42] width 24 height 13
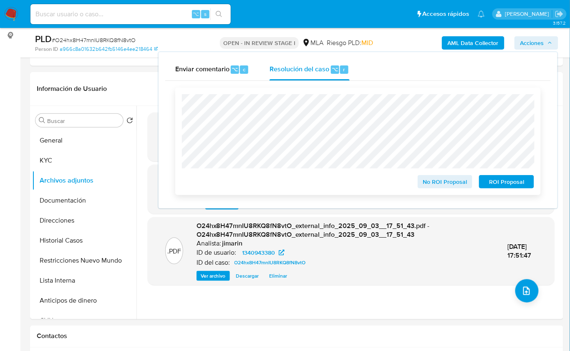
click at [497, 183] on span "ROI Proposal" at bounding box center [506, 182] width 43 height 12
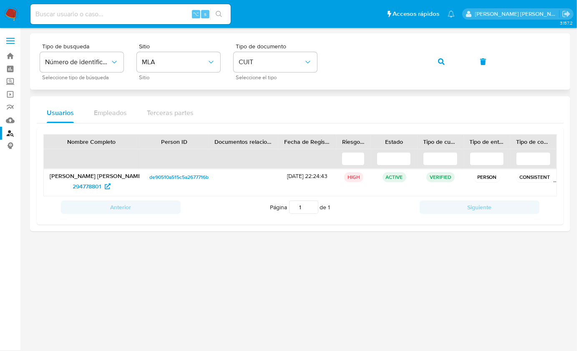
click at [457, 66] on div "Tipo de busqueda Número de identificación Seleccione tipo de búsqueda Sitio MLA…" at bounding box center [300, 61] width 520 height 36
click at [441, 68] on span "button" at bounding box center [441, 62] width 7 height 18
click at [69, 189] on link "620325008" at bounding box center [91, 186] width 50 height 13
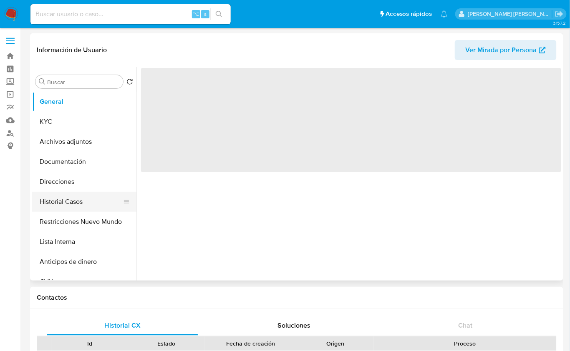
click at [85, 201] on button "Historial Casos" at bounding box center [81, 202] width 98 height 20
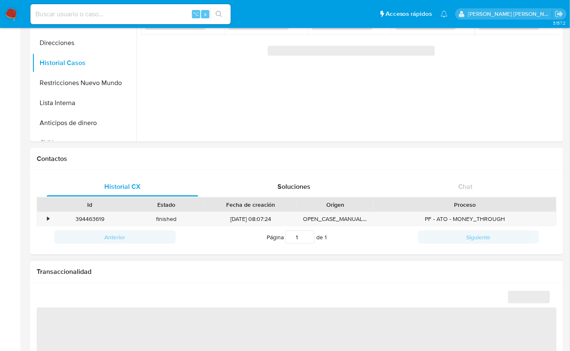
scroll to position [374, 0]
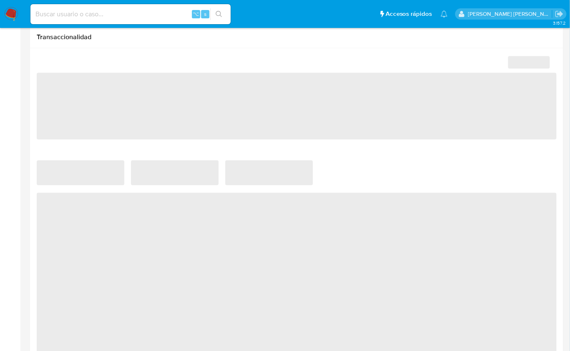
select select "10"
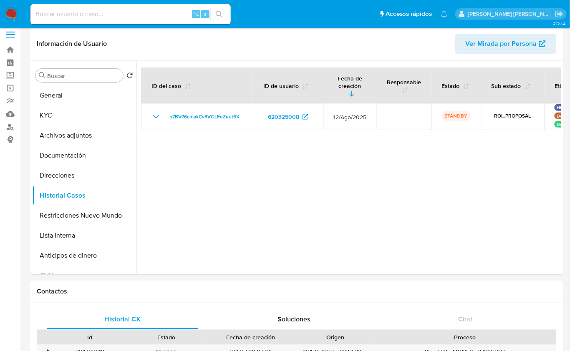
scroll to position [0, 0]
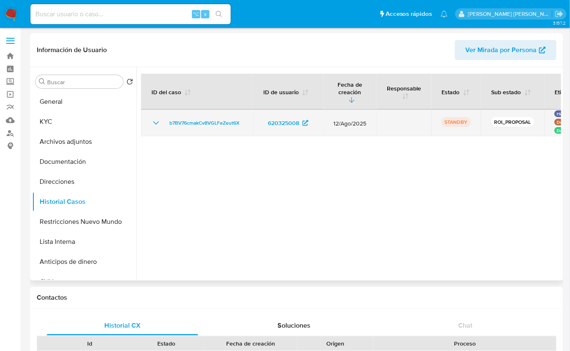
click at [161, 118] on div "b7BV76cmakCv8VGLFeZeut6X" at bounding box center [197, 123] width 92 height 10
click at [158, 121] on icon "Mostrar/Ocultar" at bounding box center [156, 122] width 6 height 3
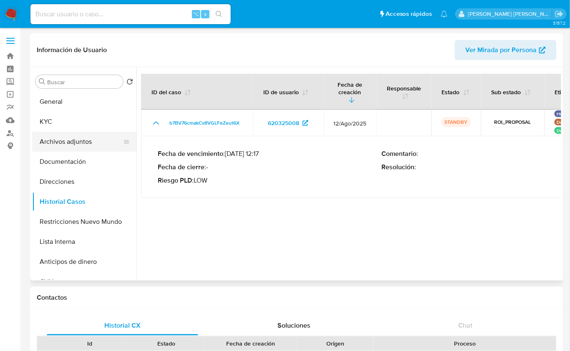
click at [84, 144] on button "Archivos adjuntos" at bounding box center [81, 142] width 98 height 20
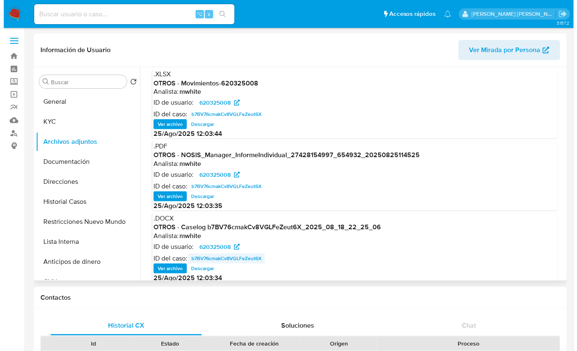
scroll to position [5, 0]
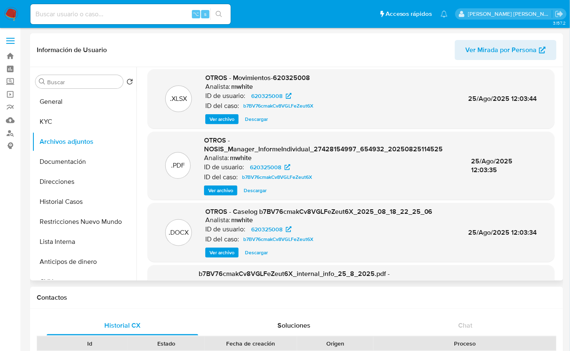
click at [228, 251] on span "Ver archivo" at bounding box center [221, 253] width 25 height 8
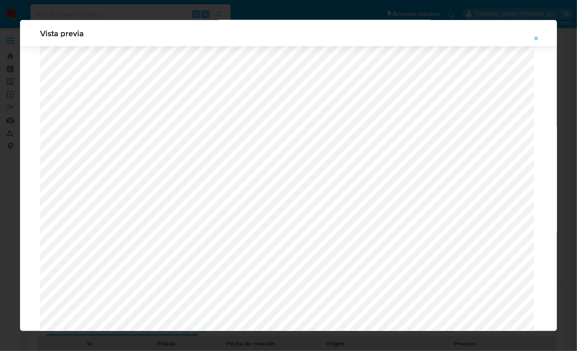
scroll to position [795, 0]
click at [533, 40] on icon "Attachment preview" at bounding box center [535, 38] width 7 height 7
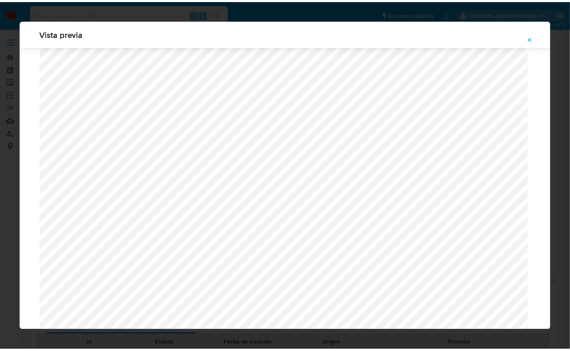
scroll to position [0, 0]
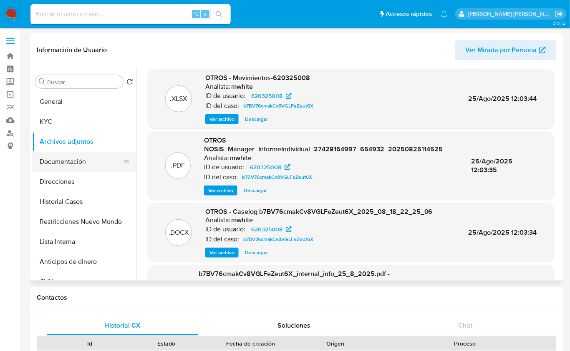
click at [83, 164] on button "Documentación" at bounding box center [81, 162] width 98 height 20
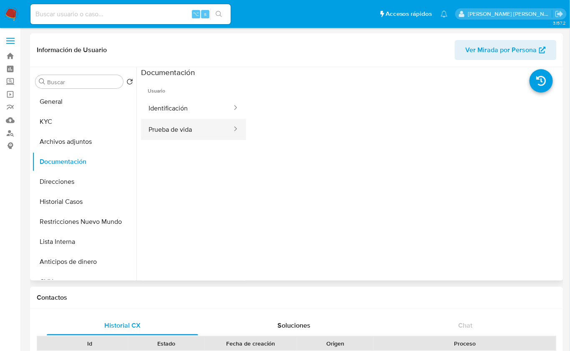
click at [189, 127] on button "Prueba de vida" at bounding box center [187, 129] width 92 height 21
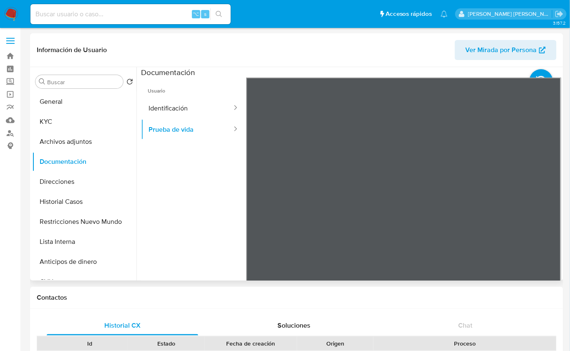
scroll to position [19, 0]
click at [78, 197] on button "Historial Casos" at bounding box center [81, 202] width 98 height 20
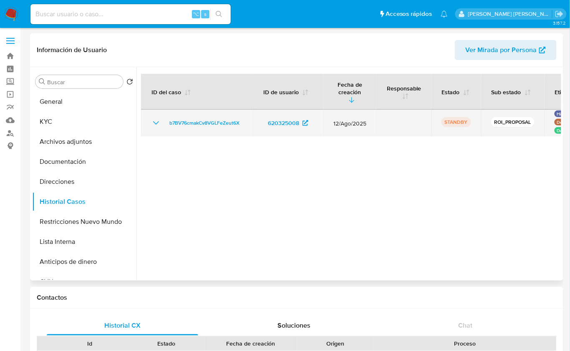
click at [160, 118] on icon "Mostrar/Ocultar" at bounding box center [156, 123] width 10 height 10
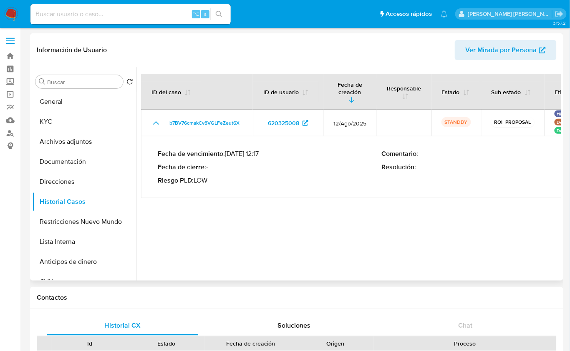
click at [432, 150] on p "Comentario :" at bounding box center [492, 154] width 223 height 8
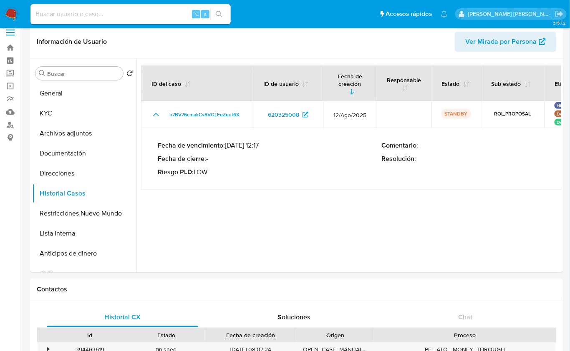
scroll to position [0, 0]
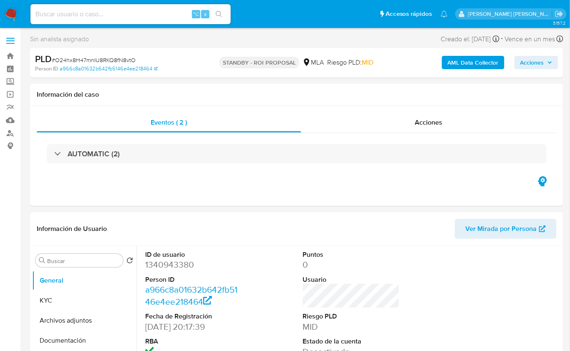
select select "10"
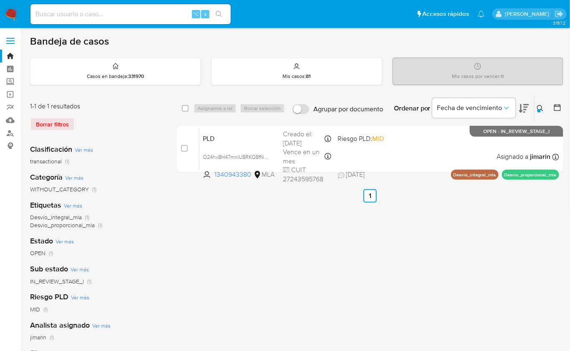
click at [545, 109] on button at bounding box center [541, 108] width 14 height 10
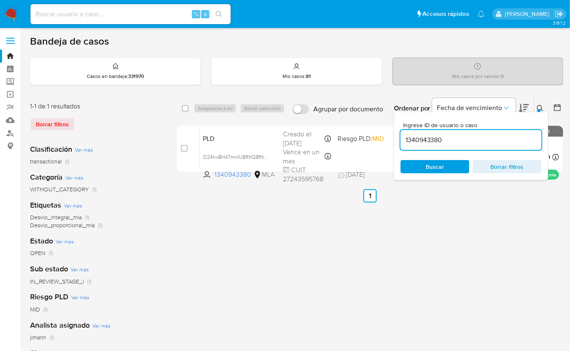
click at [505, 140] on input "1340943380" at bounding box center [470, 140] width 141 height 11
type input "1485583818"
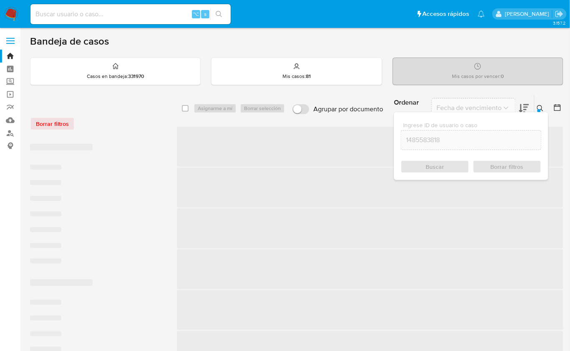
click at [538, 108] on icon at bounding box center [540, 108] width 7 height 7
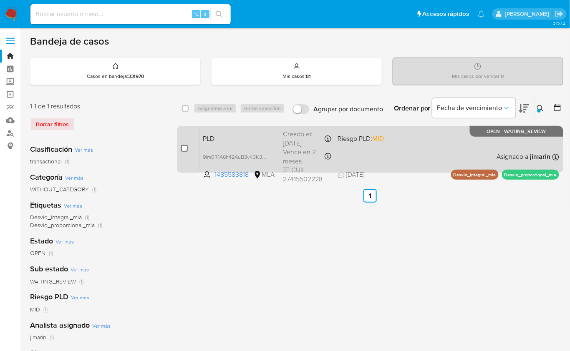
click at [183, 148] on input "checkbox" at bounding box center [184, 148] width 7 height 7
checkbox input "true"
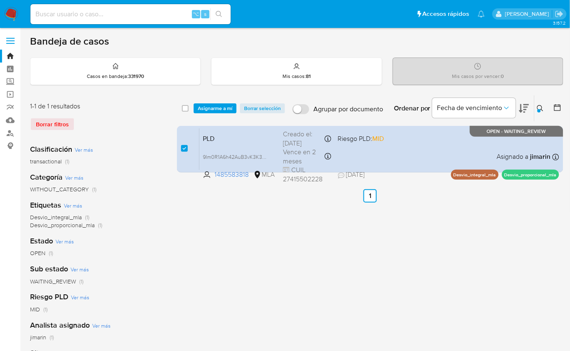
click at [211, 113] on div "select-all-cases-checkbox Asignarme a mí Borrar selección Agrupar por documento…" at bounding box center [370, 108] width 386 height 26
click at [212, 106] on span "Asignarme a mí" at bounding box center [215, 108] width 35 height 8
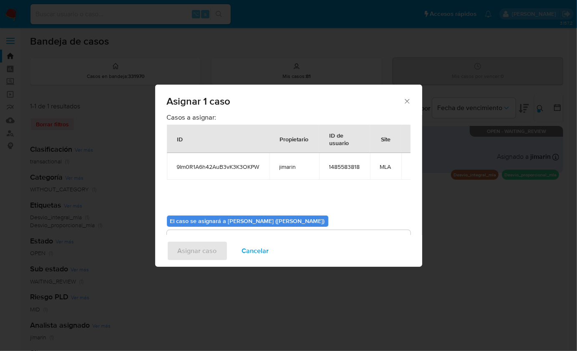
scroll to position [43, 0]
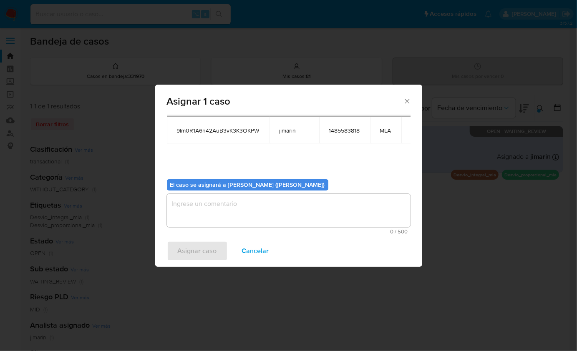
click at [224, 210] on textarea "assign-modal" at bounding box center [289, 210] width 244 height 33
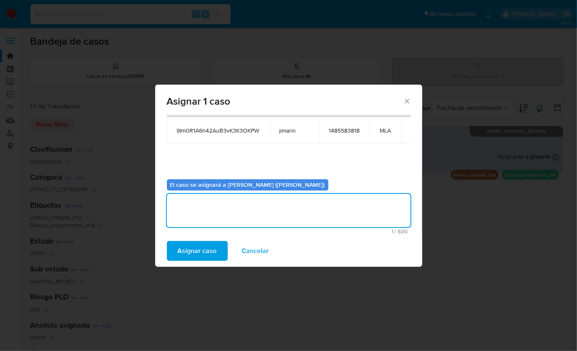
click at [198, 246] on span "Asignar caso" at bounding box center [197, 251] width 39 height 18
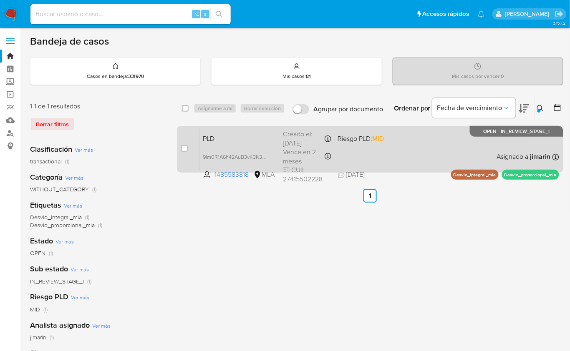
click at [419, 143] on div "PLD 9Im0R1A6h42AuB3vK3K3OKPW 1485583818 MLA Riesgo PLD: MID Creado el: 12/08/20…" at bounding box center [378, 149] width 359 height 42
click at [184, 149] on input "checkbox" at bounding box center [184, 148] width 7 height 7
checkbox input "true"
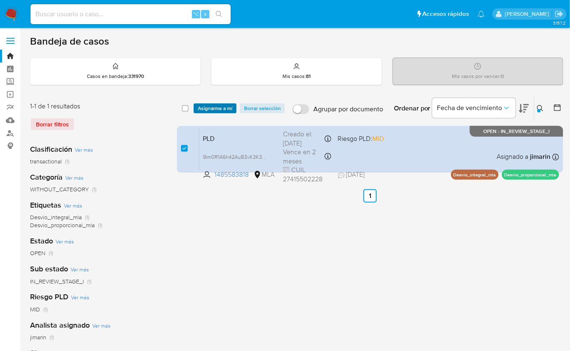
click at [198, 108] on span "Asignarme a mí" at bounding box center [215, 108] width 35 height 8
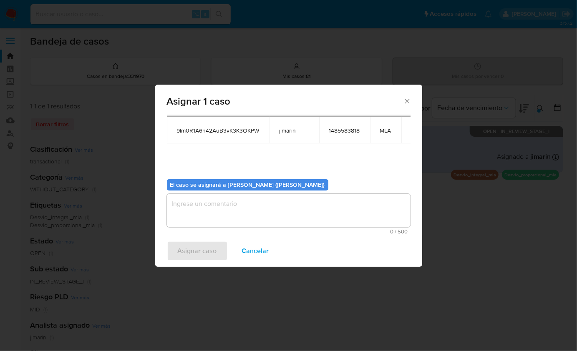
click at [216, 216] on textarea "assign-modal" at bounding box center [289, 210] width 244 height 33
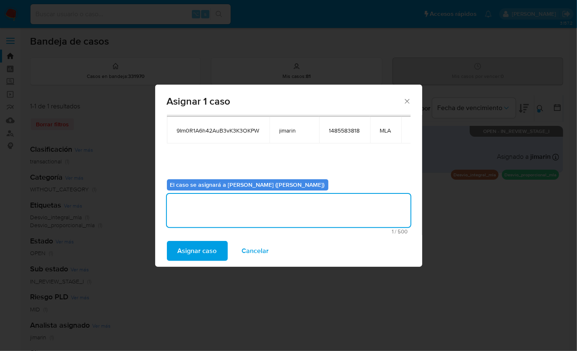
click at [194, 245] on span "Asignar caso" at bounding box center [197, 251] width 39 height 18
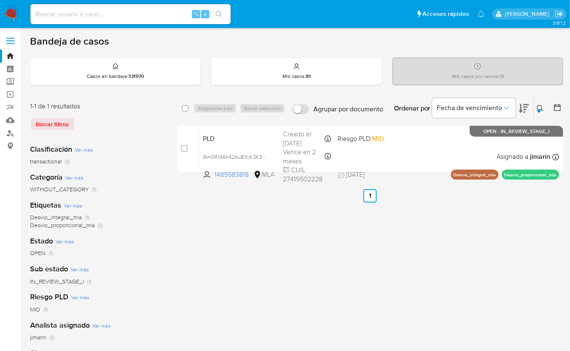
click at [12, 16] on img at bounding box center [11, 14] width 14 height 14
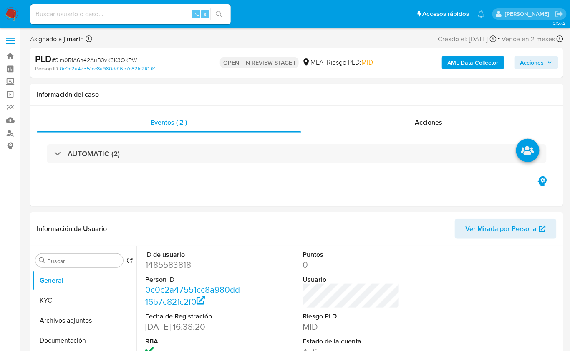
select select "10"
click at [169, 262] on dd "1485583818" at bounding box center [193, 265] width 97 height 12
click at [84, 60] on span "# 9Im0R1A6h42AuB3vK3K3OKPW" at bounding box center [94, 60] width 85 height 8
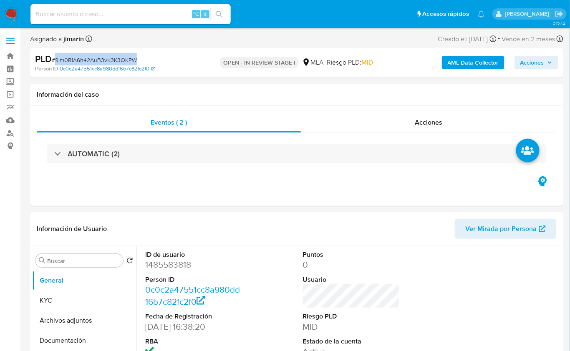
copy span "9Im0R1A6h42AuB3vK3K3OKPW"
click at [174, 265] on dd "1485583818" at bounding box center [193, 265] width 97 height 12
copy dd "1485583818"
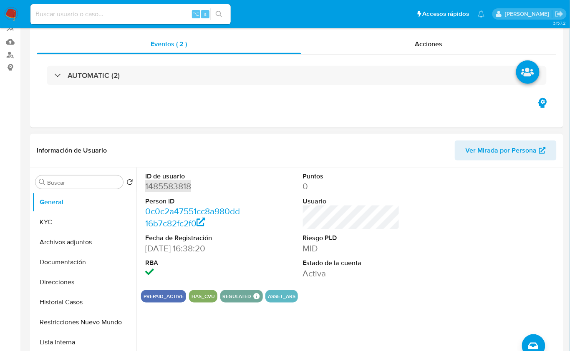
scroll to position [134, 0]
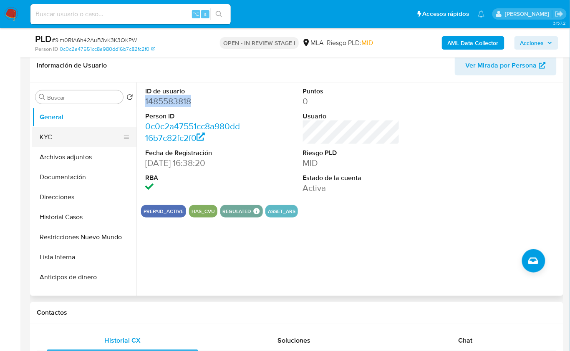
click at [68, 141] on button "KYC" at bounding box center [81, 137] width 98 height 20
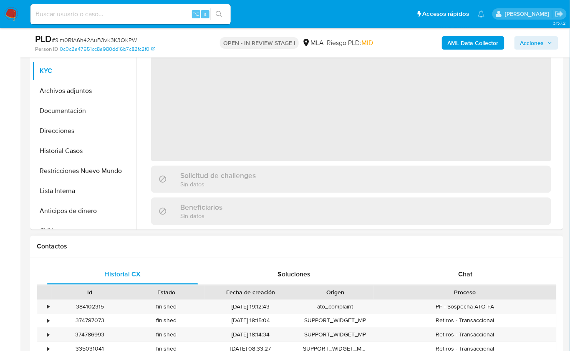
scroll to position [270, 0]
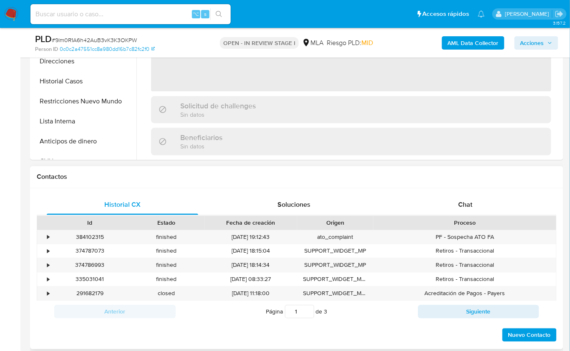
click at [488, 219] on div "Proceso" at bounding box center [464, 223] width 171 height 8
click at [487, 207] on div "Chat" at bounding box center [464, 205] width 151 height 20
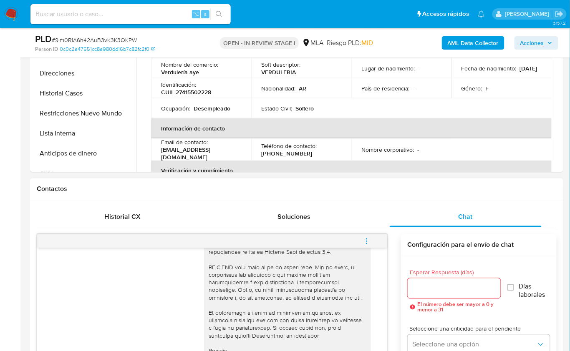
scroll to position [191, 0]
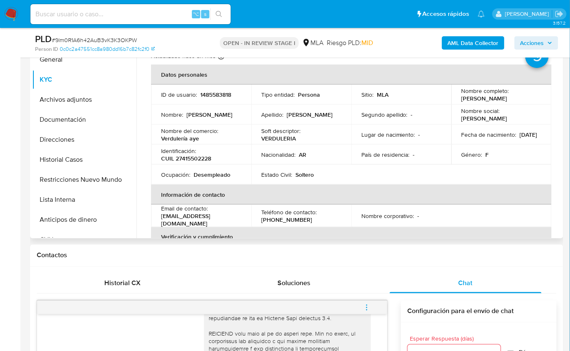
click at [187, 159] on p "CUIL 27415502228" at bounding box center [186, 159] width 50 height 8
copy p "27415502228"
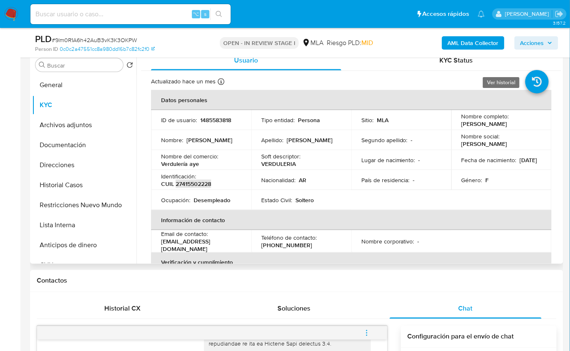
scroll to position [131, 0]
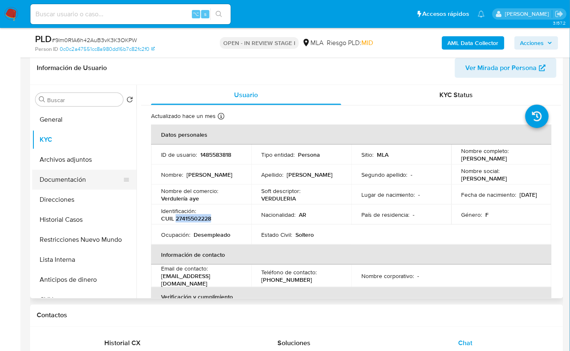
click at [80, 172] on button "Documentación" at bounding box center [81, 180] width 98 height 20
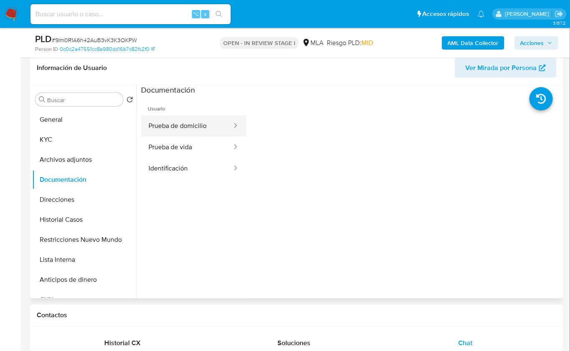
click at [194, 131] on button "Prueba de domicilio" at bounding box center [187, 126] width 92 height 21
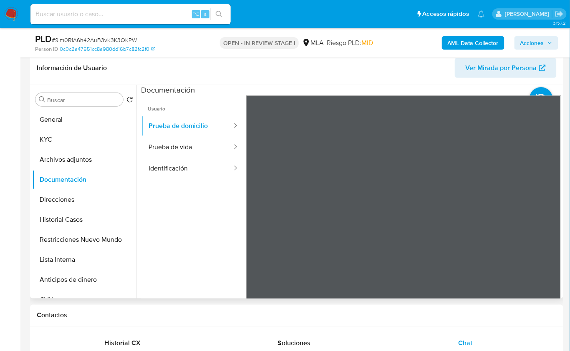
click at [193, 180] on ul "Usuario Prueba de domicilio Prueba de vida Identificación" at bounding box center [193, 215] width 105 height 240
click at [197, 152] on button "Prueba de vida" at bounding box center [187, 147] width 92 height 21
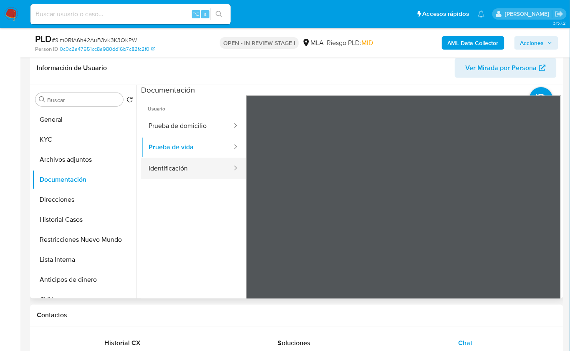
click at [182, 171] on button "Identificación" at bounding box center [187, 168] width 92 height 21
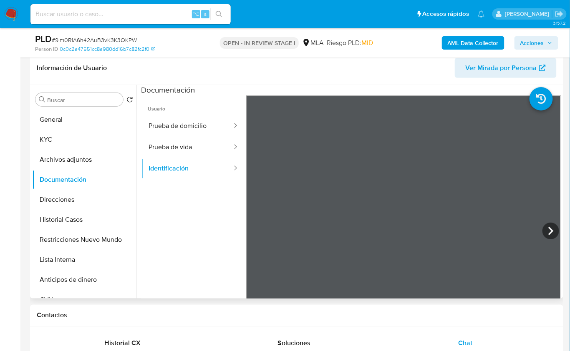
scroll to position [2, 0]
click at [74, 146] on button "KYC" at bounding box center [81, 140] width 98 height 20
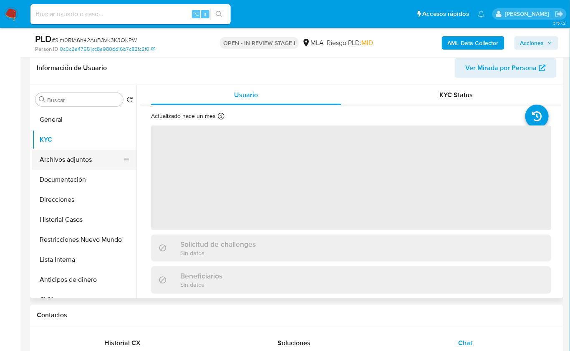
click at [74, 156] on button "Archivos adjuntos" at bounding box center [81, 160] width 98 height 20
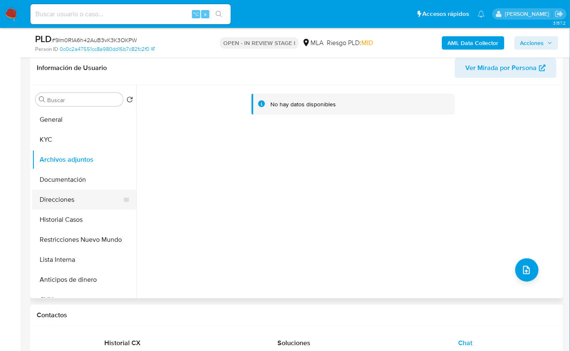
click at [65, 203] on button "Direcciones" at bounding box center [81, 200] width 98 height 20
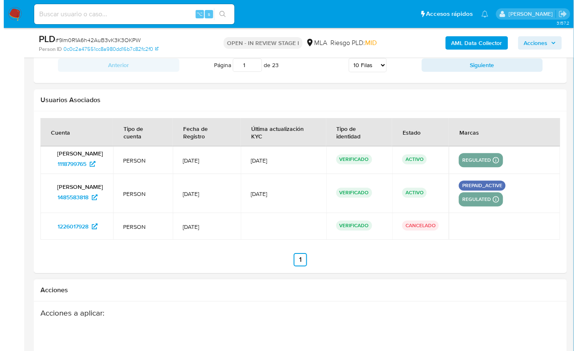
scroll to position [1535, 0]
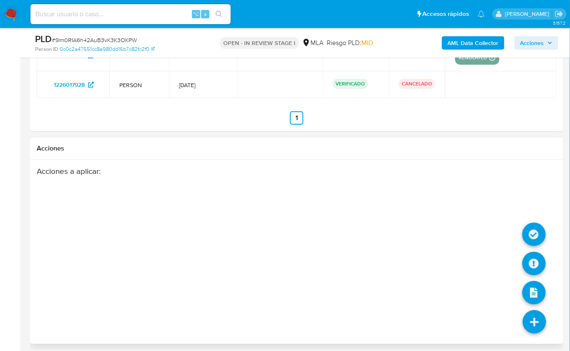
click at [535, 325] on icon at bounding box center [533, 321] width 23 height 23
click at [535, 264] on icon at bounding box center [533, 263] width 23 height 23
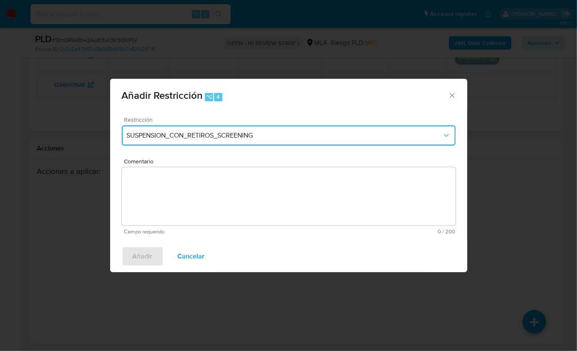
click at [243, 141] on button "SUSPENSION_CON_RETIROS_SCREENING" at bounding box center [289, 136] width 334 height 20
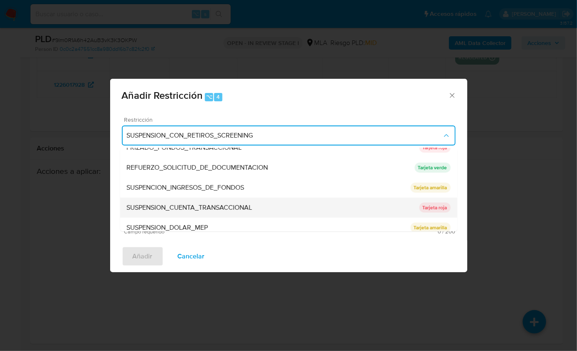
scroll to position [171, 0]
click at [212, 203] on span "SUSPENSION_CUENTA_TRANSACCIONAL" at bounding box center [190, 207] width 126 height 8
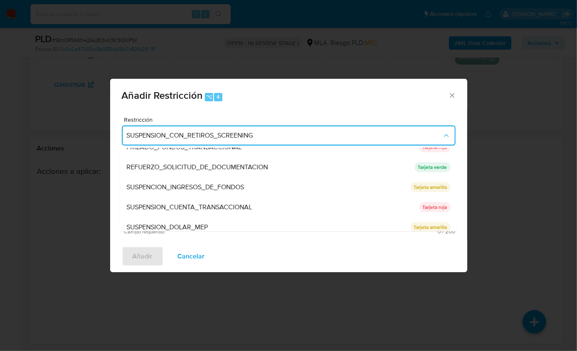
click at [204, 196] on textarea "Comentario" at bounding box center [289, 196] width 334 height 58
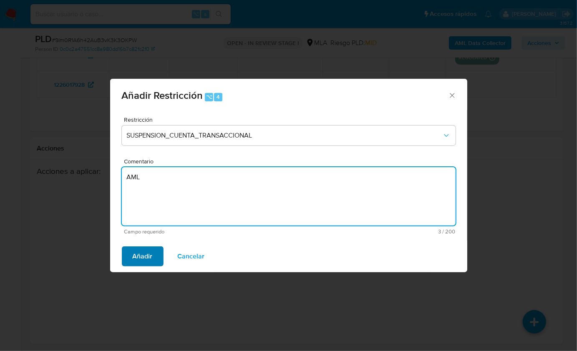
type textarea "AML"
click at [138, 256] on span "Añadir" at bounding box center [143, 256] width 20 height 18
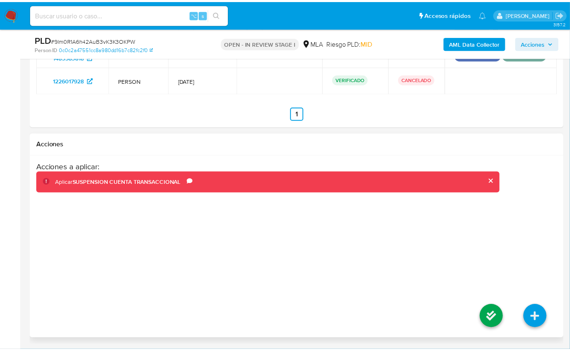
scroll to position [1515, 0]
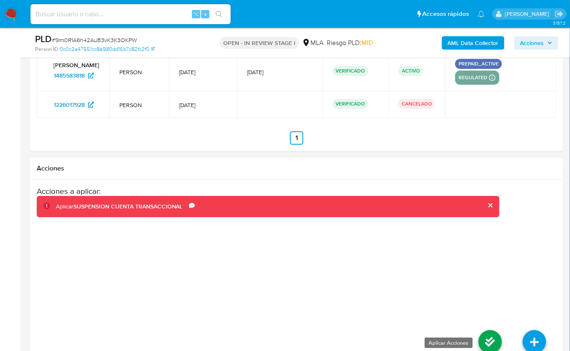
click at [492, 334] on icon at bounding box center [489, 341] width 23 height 23
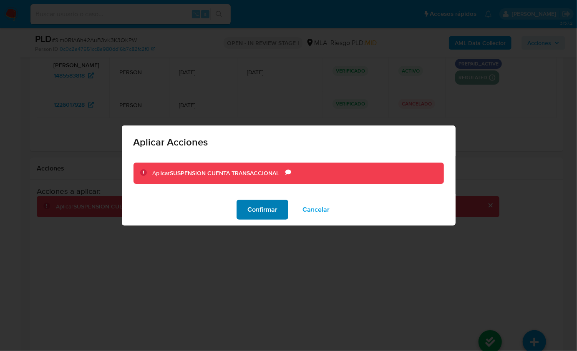
click at [263, 209] on span "Confirmar" at bounding box center [262, 210] width 30 height 18
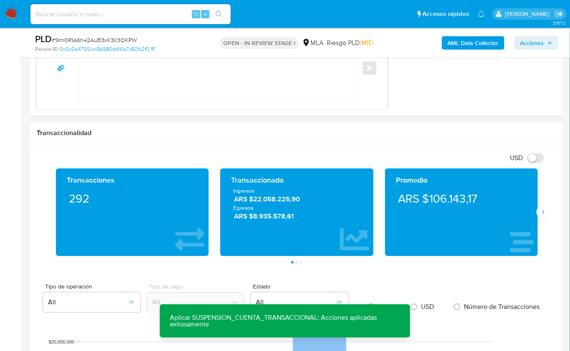
scroll to position [424, 0]
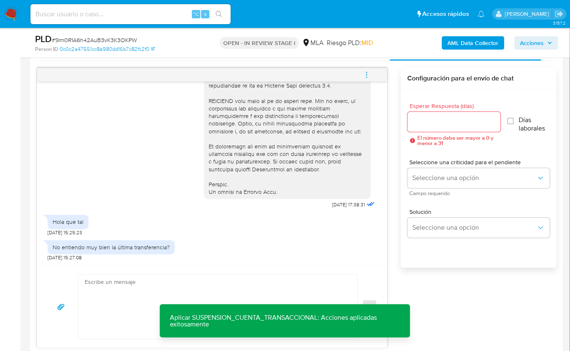
click at [246, 280] on textarea at bounding box center [216, 307] width 262 height 64
paste textarea "Hola XXX, Muchas gracias por tu respuesta. Analizamos tu caso y verificamos que…"
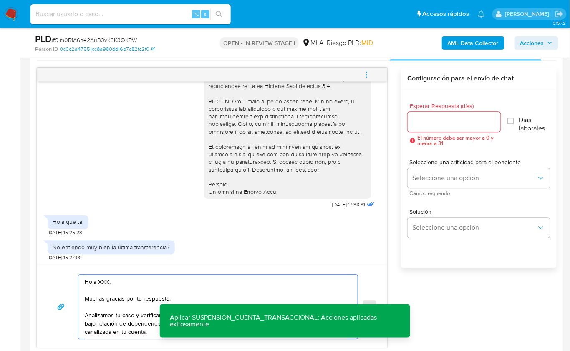
scroll to position [430, 0]
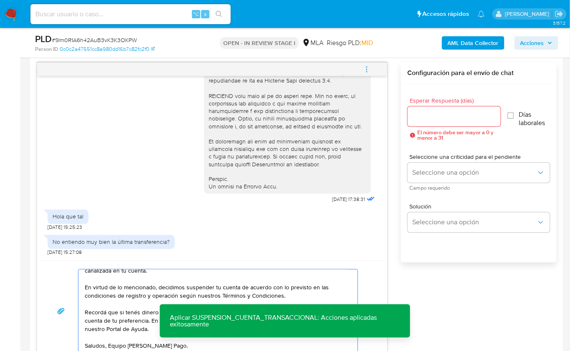
type textarea "Hola XXX, Muchas gracias por tu respuesta. Analizamos tu caso y verificamos que…"
click at [427, 118] on input "Esperar Respuesta (días)" at bounding box center [453, 116] width 93 height 11
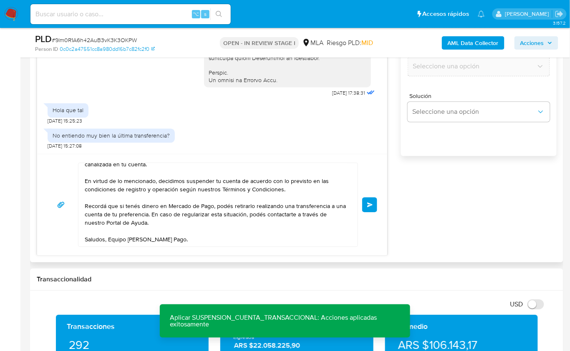
scroll to position [0, 0]
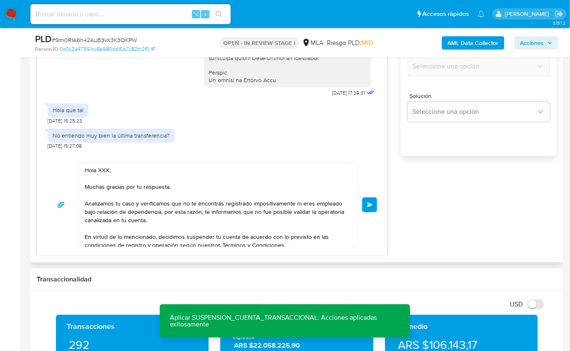
type input "0"
click at [105, 166] on textarea "Hola XXX, Muchas gracias por tu respuesta. Analizamos tu caso y verificamos que…" at bounding box center [216, 204] width 262 height 83
click at [184, 186] on textarea "Hola, Muchas gracias por tu respuesta. Analizamos tu caso y verificamos que no …" at bounding box center [216, 204] width 262 height 83
click at [198, 222] on textarea "Hola, Muchas gracias por tu respuesta. Analizamos tu caso y verificamos que no …" at bounding box center [216, 204] width 262 height 83
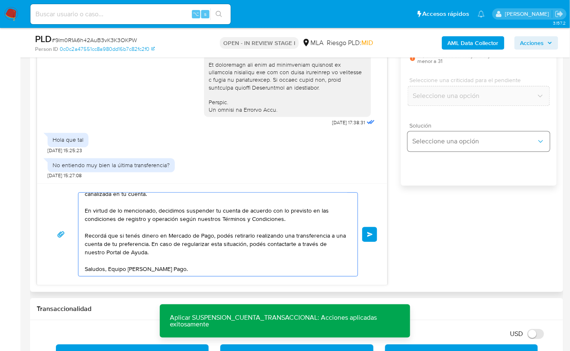
scroll to position [467, 0]
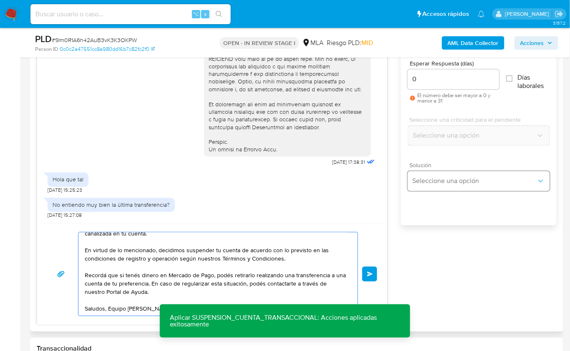
type textarea "Hola, Muchas gracias por tu respuesta. Analizamos tu caso y verificamos que no …"
click at [444, 181] on span "Seleccione una opción" at bounding box center [474, 181] width 124 height 8
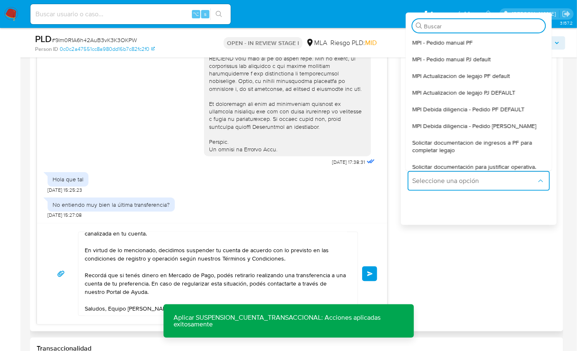
click at [452, 213] on div "Esperar Respuesta (días) 0 El número debe ser mayor a 0 y menor a 31 Días labor…" at bounding box center [479, 147] width 156 height 200
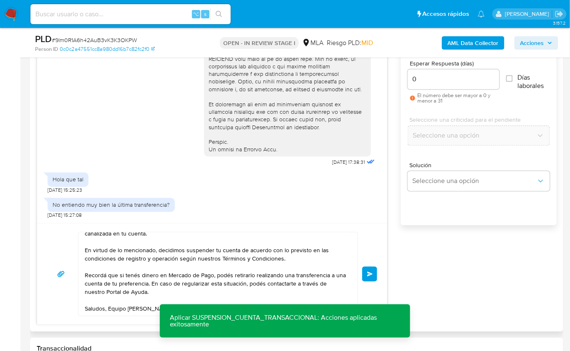
click at [368, 277] on button "Enviar" at bounding box center [369, 273] width 15 height 15
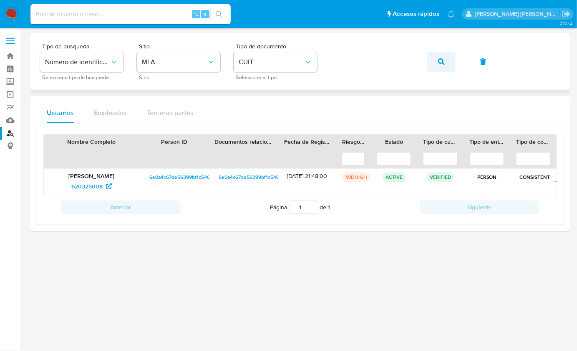
click at [452, 63] on button "button" at bounding box center [441, 62] width 28 height 20
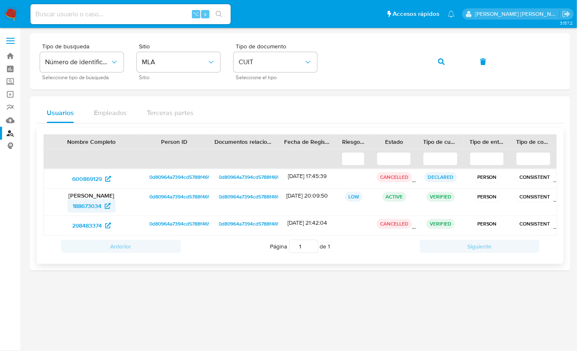
click at [85, 206] on span "188673034" at bounding box center [87, 205] width 29 height 13
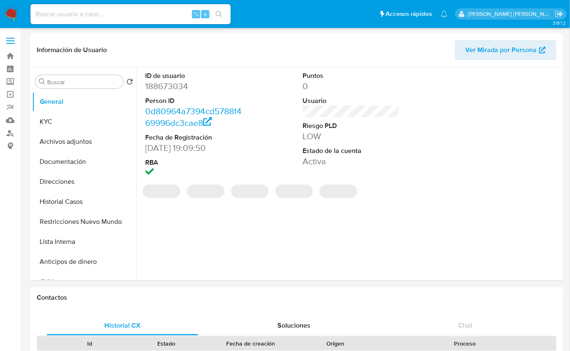
select select "10"
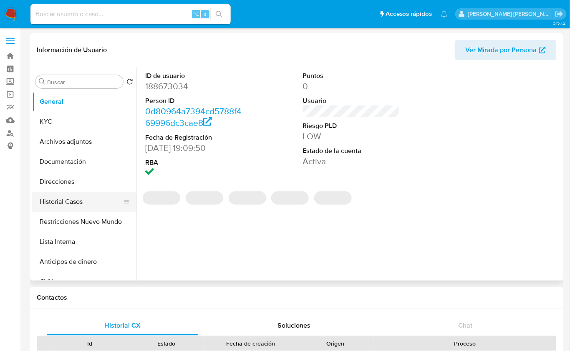
click at [92, 196] on button "Historial Casos" at bounding box center [81, 202] width 98 height 20
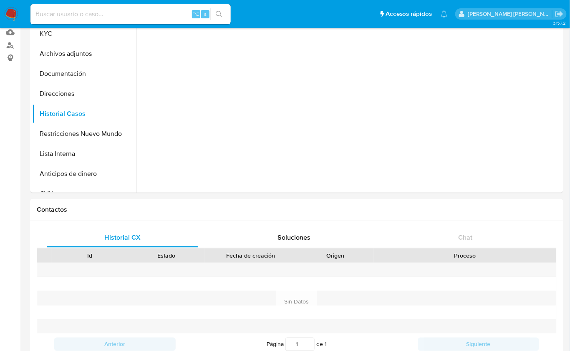
scroll to position [52, 0]
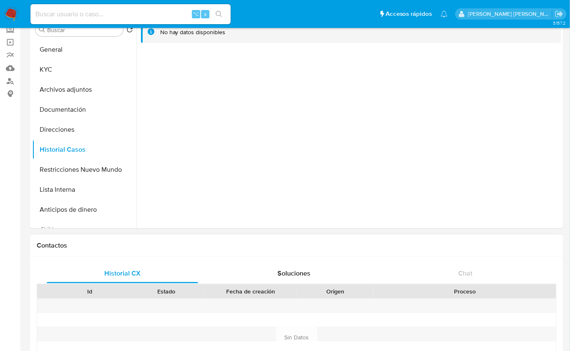
click at [505, 238] on div "Contactos" at bounding box center [296, 246] width 533 height 22
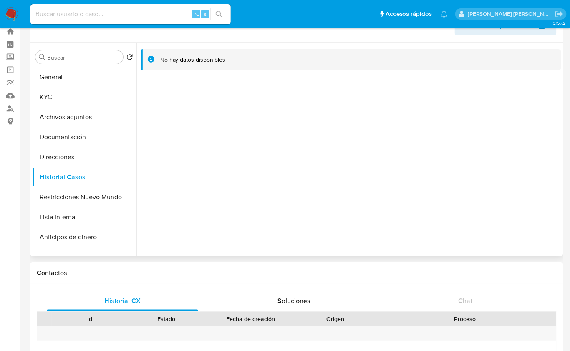
scroll to position [0, 0]
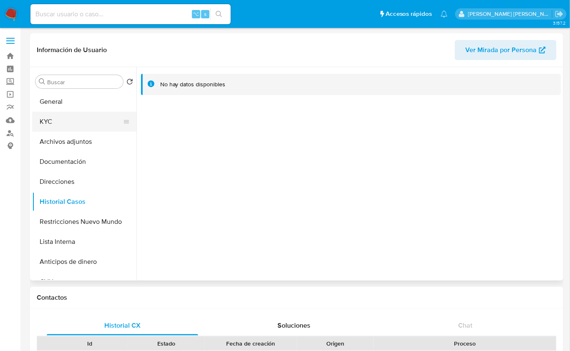
click at [65, 125] on button "KYC" at bounding box center [81, 122] width 98 height 20
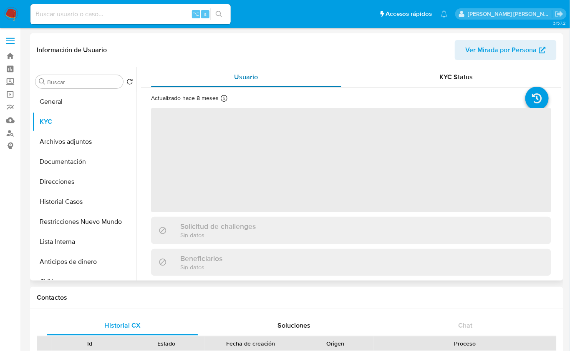
click at [248, 75] on span "Usuario" at bounding box center [246, 77] width 24 height 10
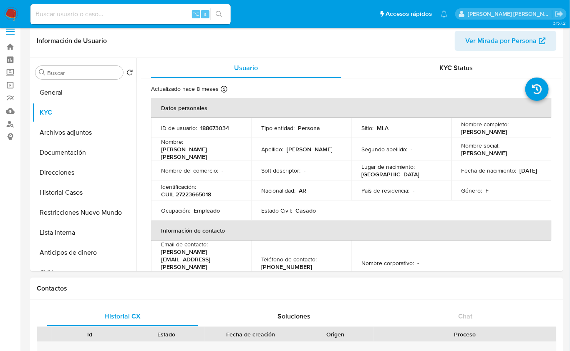
scroll to position [3, 0]
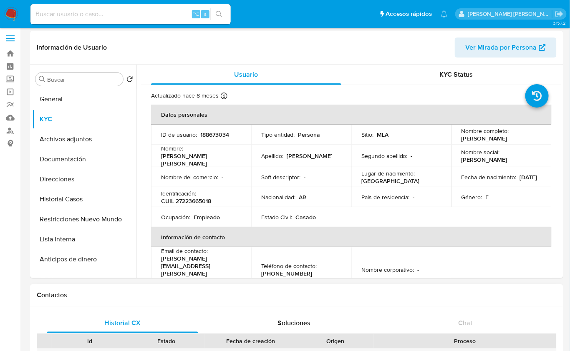
click at [298, 296] on h1 "Contactos" at bounding box center [297, 295] width 520 height 8
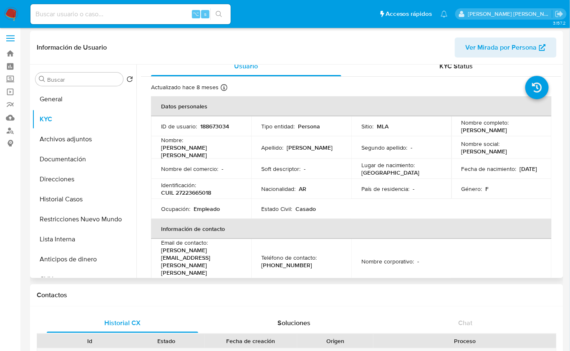
scroll to position [0, 0]
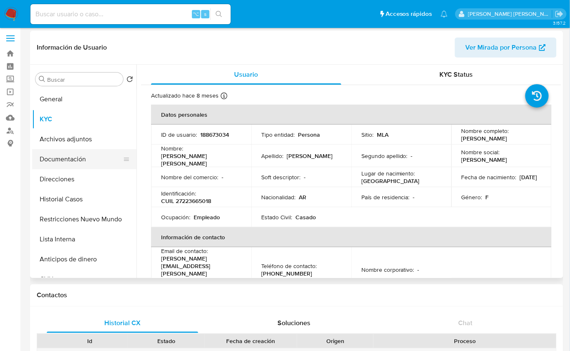
click at [65, 166] on button "Documentación" at bounding box center [81, 159] width 98 height 20
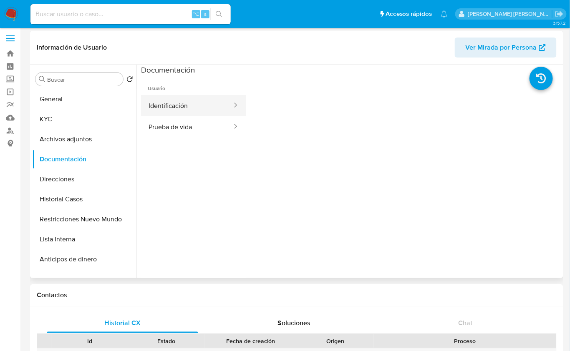
click at [171, 110] on button "Identificación" at bounding box center [187, 105] width 92 height 21
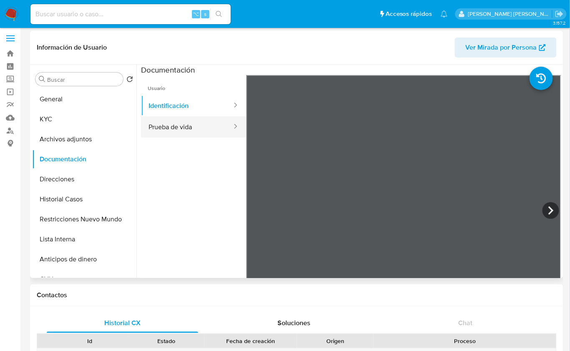
click at [172, 120] on button "Prueba de vida" at bounding box center [187, 126] width 92 height 21
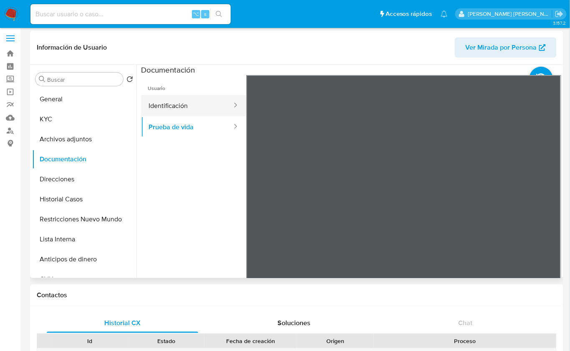
click at [210, 106] on button "Identificación" at bounding box center [187, 105] width 92 height 21
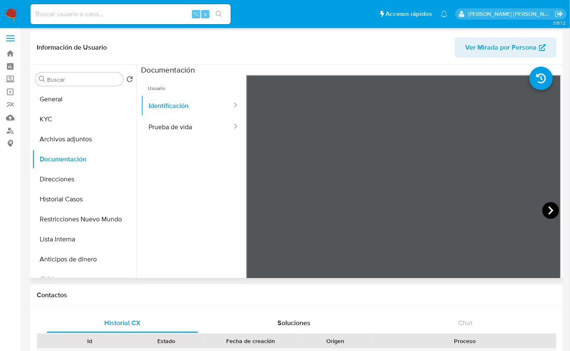
click at [550, 213] on icon at bounding box center [550, 210] width 17 height 17
click at [83, 141] on button "Archivos adjuntos" at bounding box center [81, 139] width 98 height 20
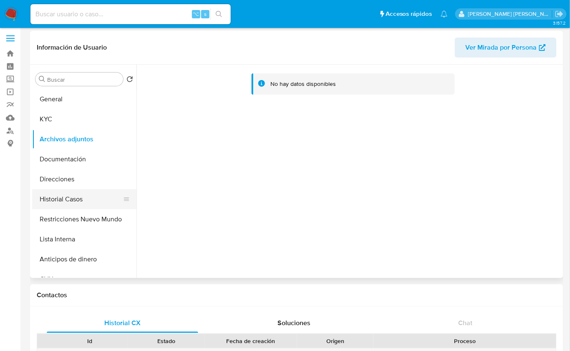
click at [78, 197] on button "Historial Casos" at bounding box center [81, 199] width 98 height 20
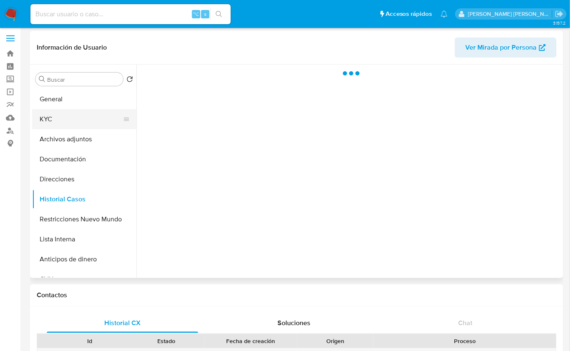
click at [62, 113] on button "KYC" at bounding box center [81, 119] width 98 height 20
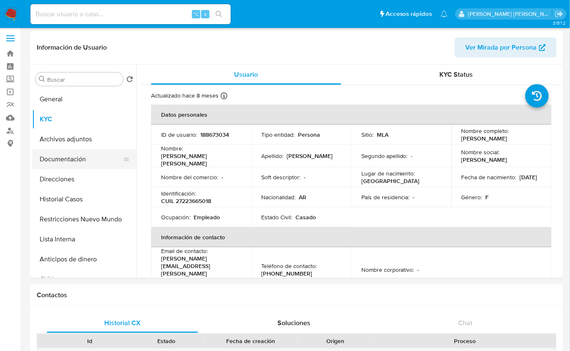
click at [89, 162] on button "Documentación" at bounding box center [81, 159] width 98 height 20
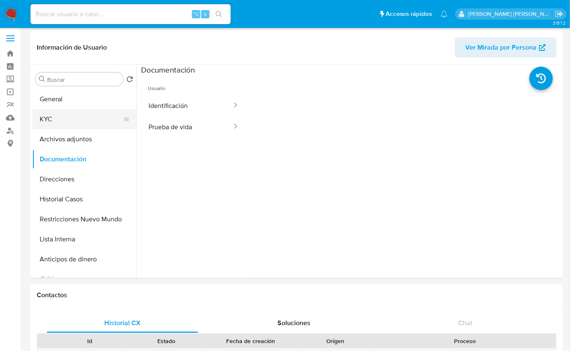
click at [64, 117] on button "KYC" at bounding box center [81, 119] width 98 height 20
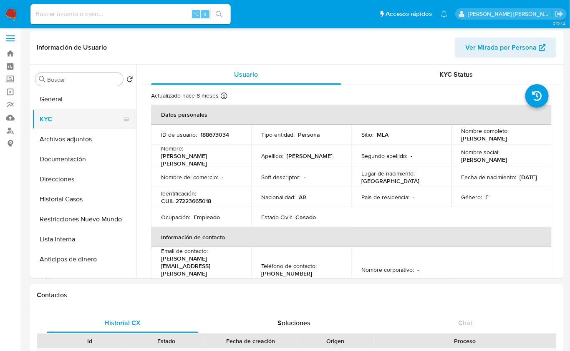
click at [59, 123] on button "KYC" at bounding box center [81, 119] width 98 height 20
click at [87, 181] on button "Direcciones" at bounding box center [81, 179] width 98 height 20
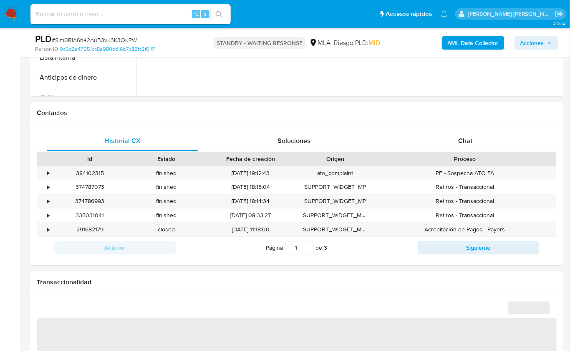
scroll to position [334, 0]
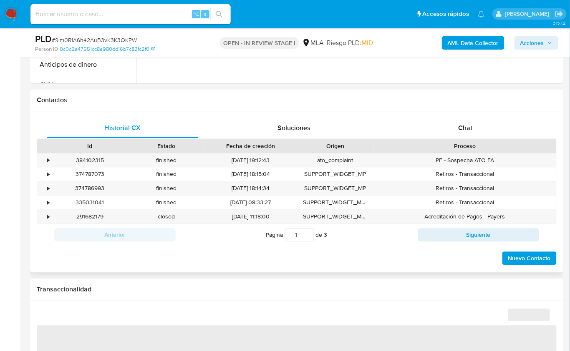
scroll to position [347, 0]
click at [473, 130] on div "Chat" at bounding box center [464, 128] width 151 height 20
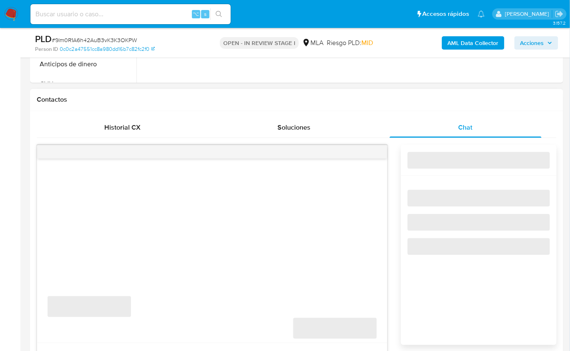
select select "10"
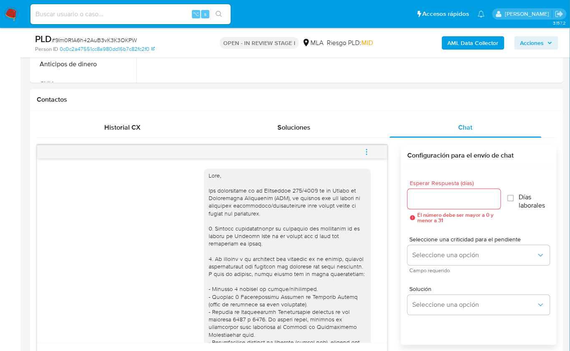
click at [380, 156] on button "menu-action" at bounding box center [367, 152] width 28 height 20
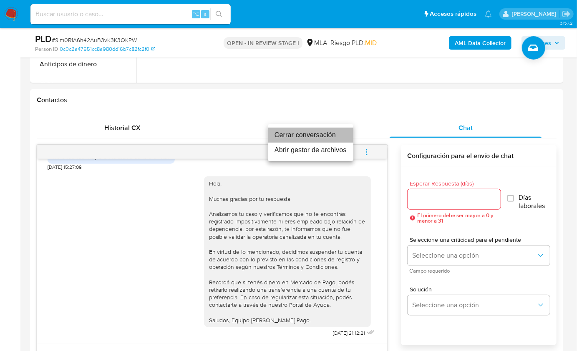
click at [320, 137] on li "Cerrar conversación" at bounding box center [310, 135] width 85 height 15
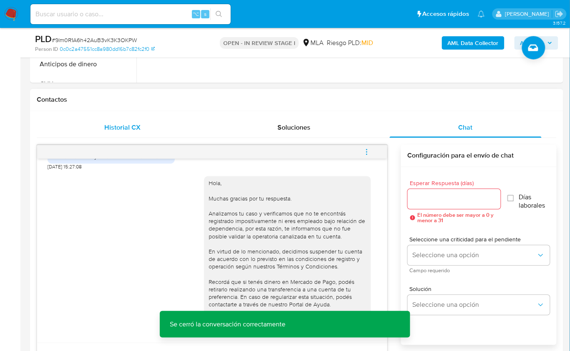
click at [128, 129] on span "Historial CX" at bounding box center [122, 128] width 36 height 10
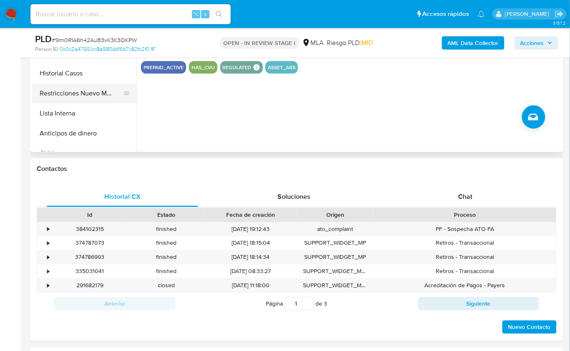
click at [91, 93] on button "Restricciones Nuevo Mundo" at bounding box center [81, 93] width 98 height 20
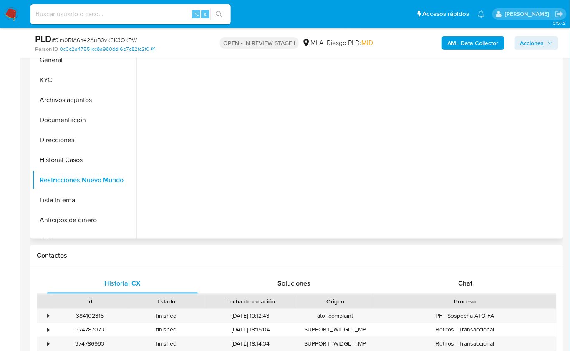
scroll to position [129, 0]
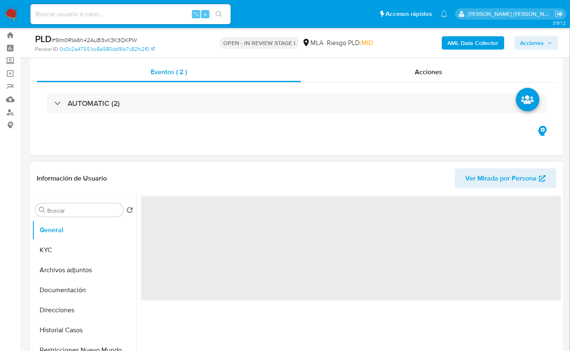
scroll to position [130, 0]
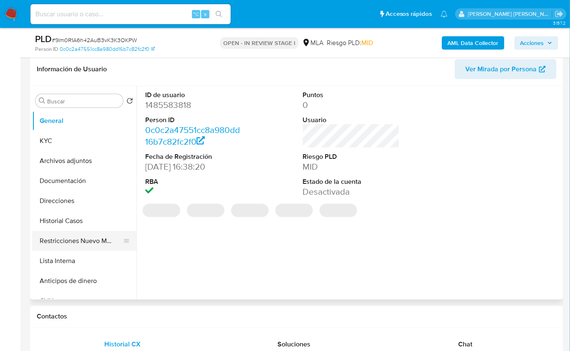
click at [102, 237] on button "Restricciones Nuevo Mundo" at bounding box center [81, 241] width 98 height 20
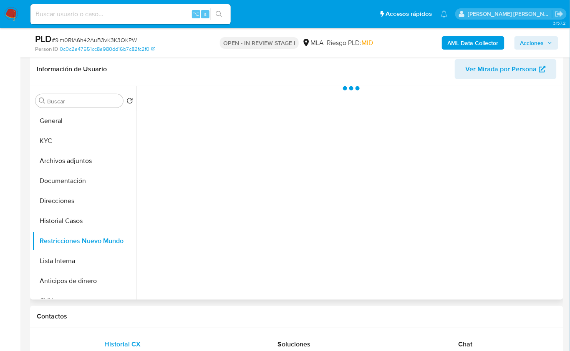
select select "10"
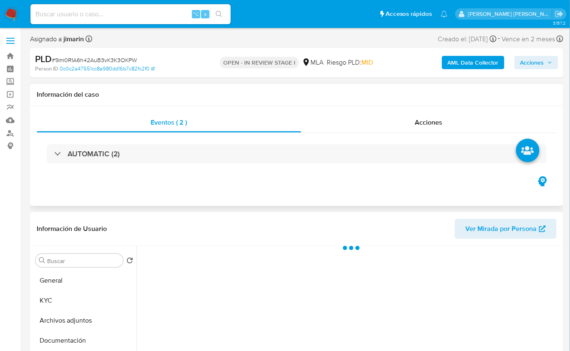
click at [440, 109] on div "Eventos ( 2 ) Acciones AUTOMATIC (2)" at bounding box center [296, 156] width 533 height 100
click at [439, 118] on span "Acciones" at bounding box center [429, 123] width 28 height 10
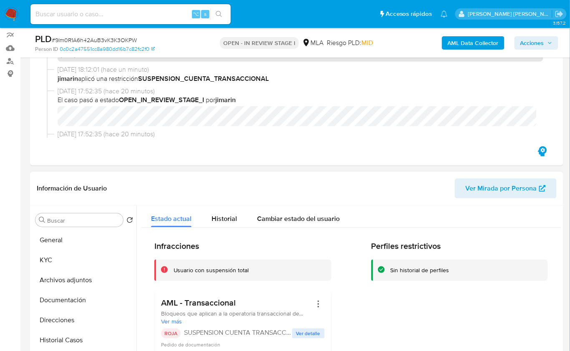
scroll to position [223, 0]
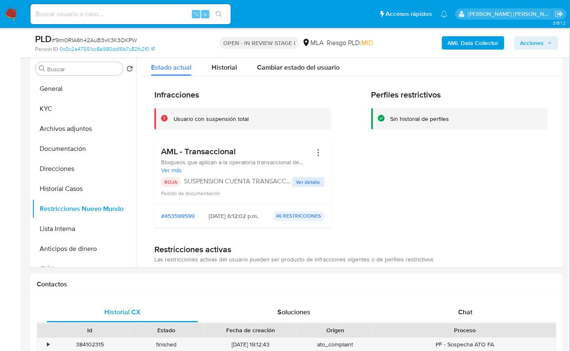
click at [462, 40] on b "AML Data Collector" at bounding box center [472, 42] width 51 height 13
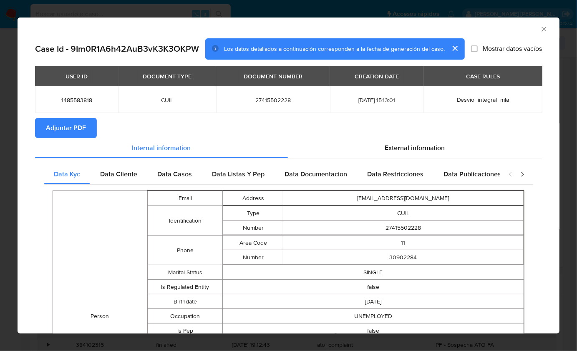
click at [82, 131] on span "Adjuntar PDF" at bounding box center [66, 128] width 40 height 18
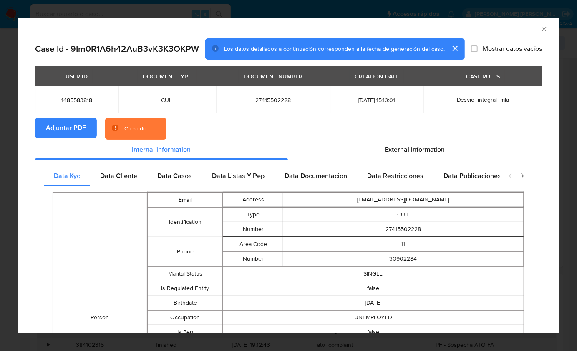
click at [497, 28] on div "AML Data Collector" at bounding box center [281, 27] width 516 height 9
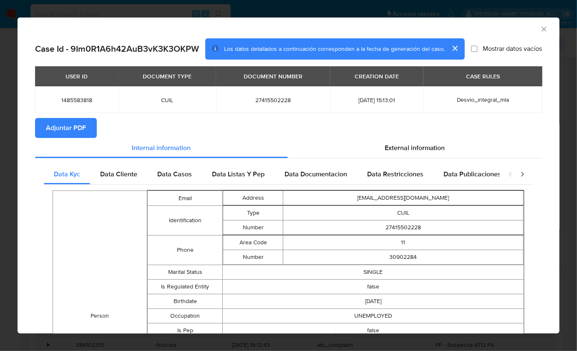
click at [541, 30] on div "AML Data Collector" at bounding box center [289, 28] width 542 height 21
click at [540, 29] on icon "Cerrar ventana" at bounding box center [544, 29] width 8 height 8
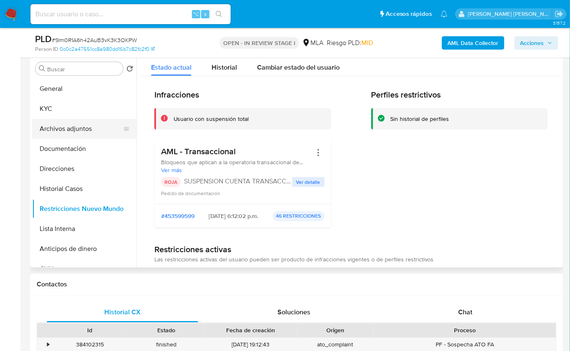
click at [81, 119] on button "Archivos adjuntos" at bounding box center [81, 129] width 98 height 20
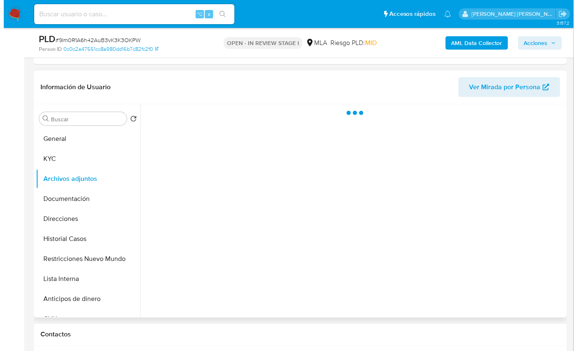
scroll to position [172, 0]
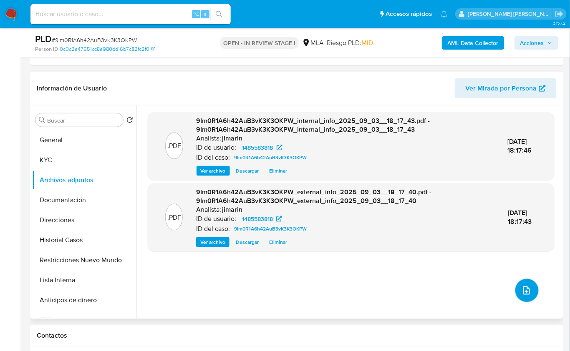
click at [523, 288] on icon "upload-file" at bounding box center [526, 290] width 7 height 8
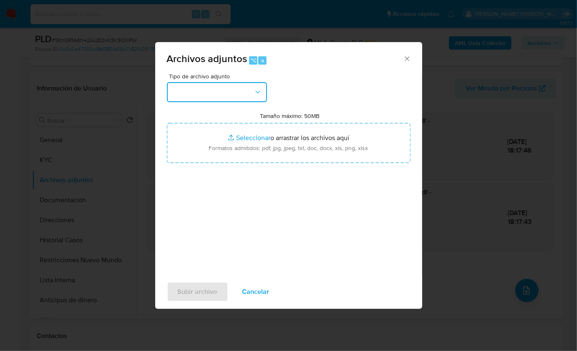
click at [231, 83] on button "button" at bounding box center [217, 92] width 100 height 20
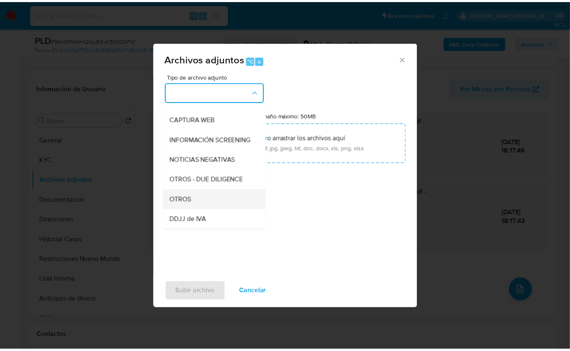
scroll to position [77, 0]
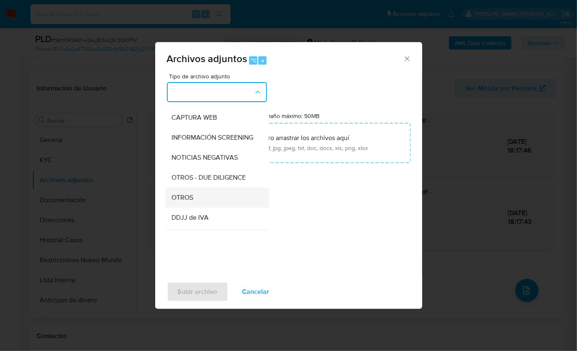
click at [198, 207] on div "OTROS" at bounding box center [214, 197] width 85 height 20
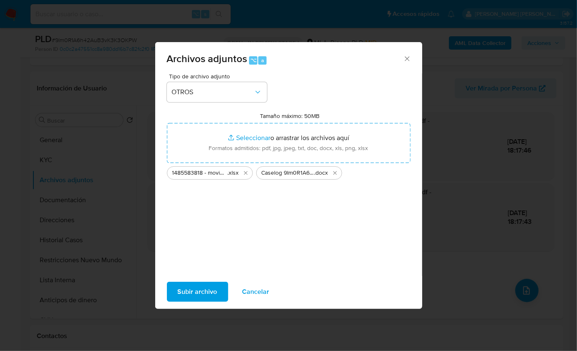
click at [195, 286] on span "Subir archivo" at bounding box center [198, 292] width 40 height 18
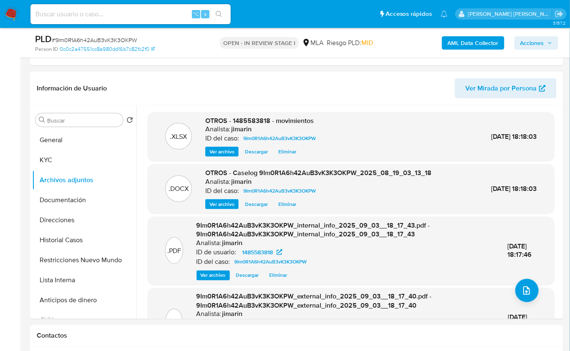
click at [539, 44] on span "Acciones" at bounding box center [532, 42] width 24 height 13
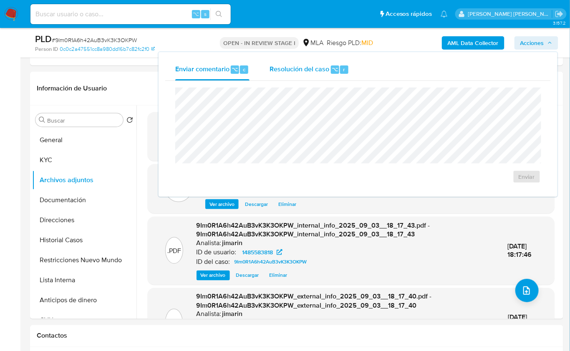
click at [302, 75] on div "Resolución del caso ⌥ r" at bounding box center [309, 70] width 80 height 22
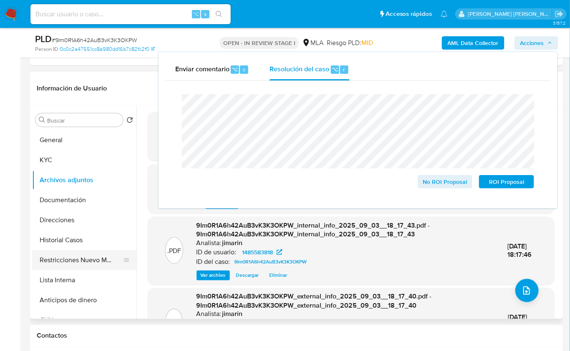
click at [76, 259] on button "Restricciones Nuevo Mundo" at bounding box center [81, 260] width 98 height 20
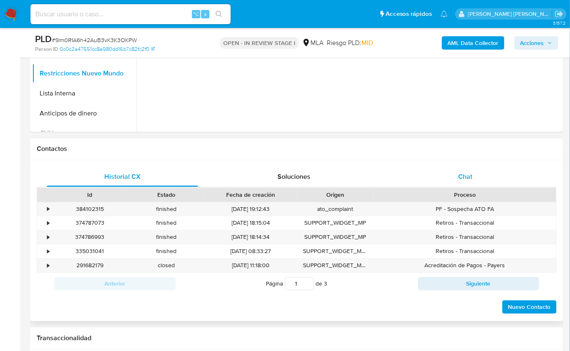
click at [463, 173] on span "Chat" at bounding box center [465, 177] width 14 height 10
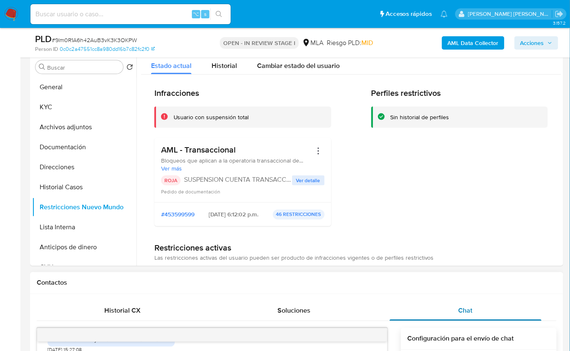
scroll to position [203, 0]
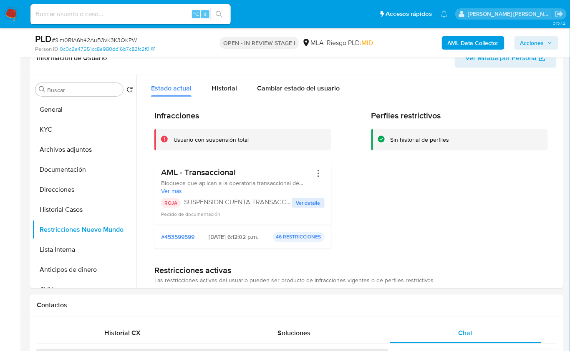
click at [522, 43] on span "Acciones" at bounding box center [532, 42] width 24 height 13
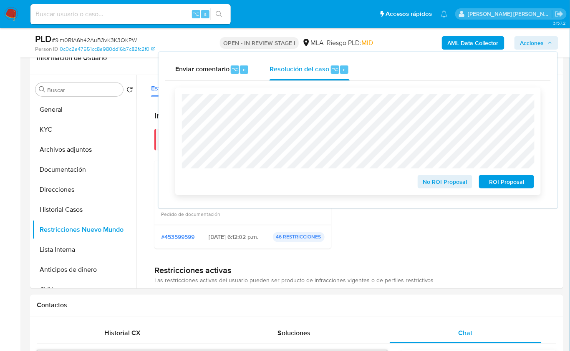
click at [512, 179] on span "ROI Proposal" at bounding box center [506, 182] width 43 height 12
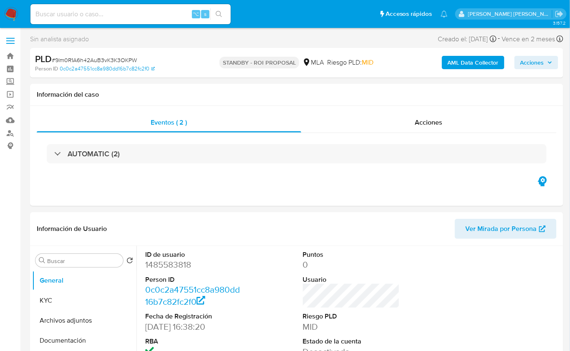
select select "10"
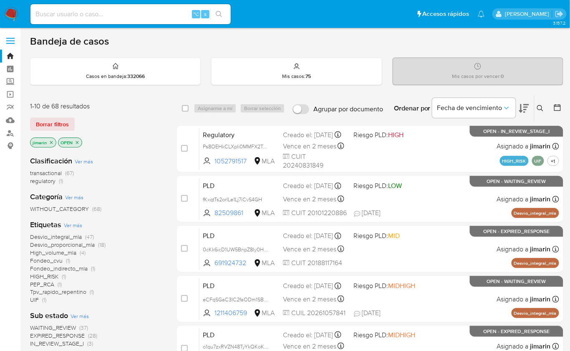
click at [148, 140] on div "jimarin OPEN" at bounding box center [96, 144] width 133 height 12
click at [563, 105] on main "3.157.2" at bounding box center [285, 329] width 570 height 658
click at [561, 109] on icon at bounding box center [557, 107] width 8 height 8
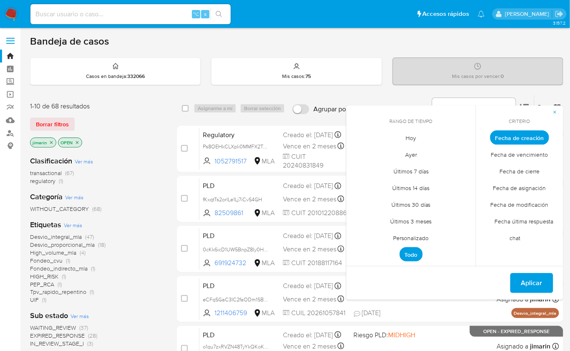
click at [419, 238] on span "Personalizado" at bounding box center [410, 238] width 53 height 17
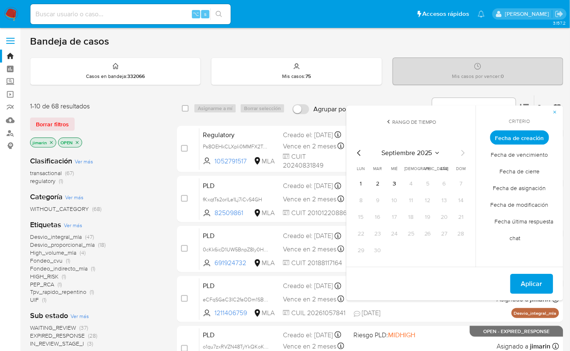
click at [352, 153] on div "[DATE] [DATE] lun [DATE] [PERSON_NAME][DATE] mié [DATE] jue [DATE] vie [DATE] s…" at bounding box center [410, 202] width 133 height 132
click at [361, 153] on icon "Mes anterior" at bounding box center [359, 153] width 10 height 10
click at [433, 180] on button "1" at bounding box center [427, 183] width 13 height 13
click at [465, 250] on button "31" at bounding box center [460, 250] width 13 height 13
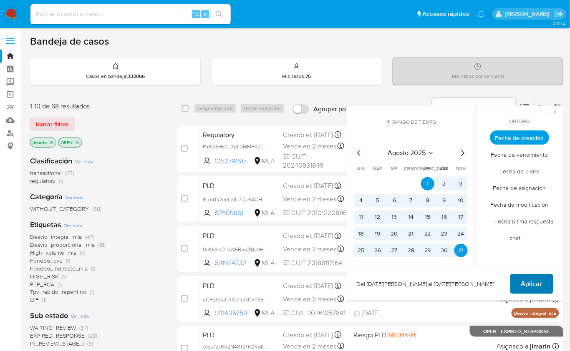
click at [528, 288] on span "Aplicar" at bounding box center [531, 284] width 21 height 18
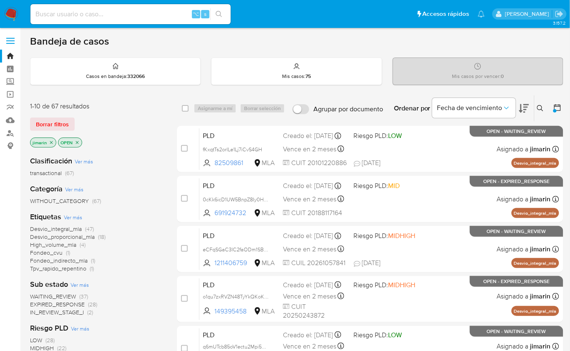
click at [551, 108] on div at bounding box center [555, 108] width 15 height 26
click at [555, 111] on div at bounding box center [554, 110] width 3 height 3
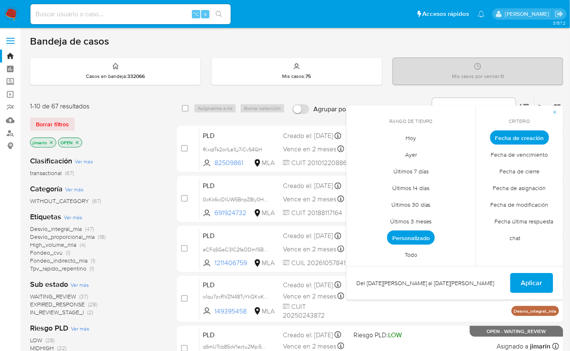
click at [419, 237] on span "Personalizado" at bounding box center [411, 238] width 48 height 14
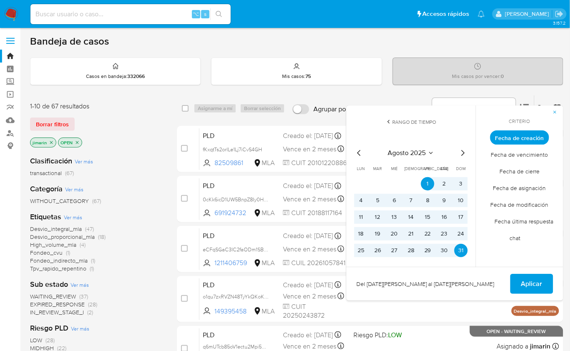
click at [392, 121] on span "Rango de tiempo" at bounding box center [414, 121] width 44 height 7
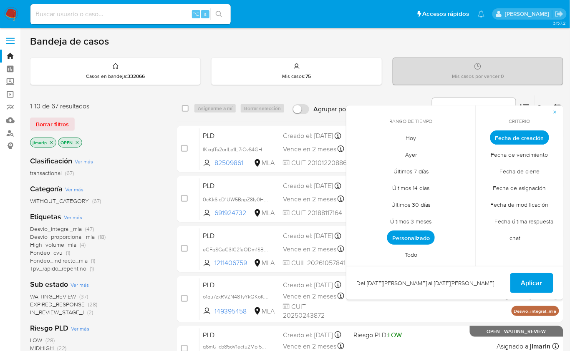
click at [510, 189] on span "Fecha de asignación" at bounding box center [519, 188] width 70 height 17
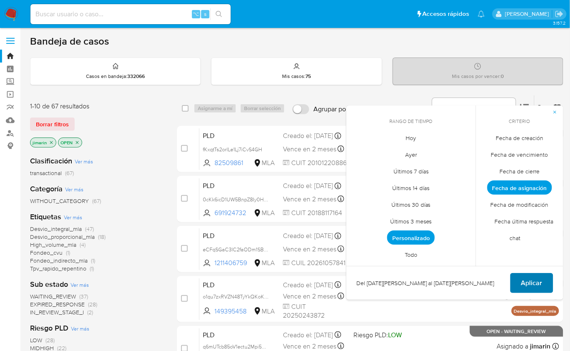
click at [529, 281] on span "Aplicar" at bounding box center [531, 283] width 21 height 18
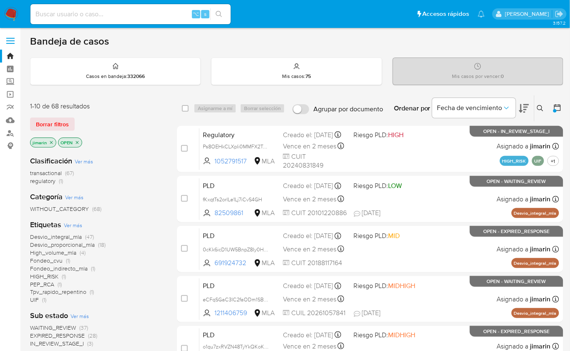
click at [557, 107] on icon at bounding box center [557, 107] width 8 height 8
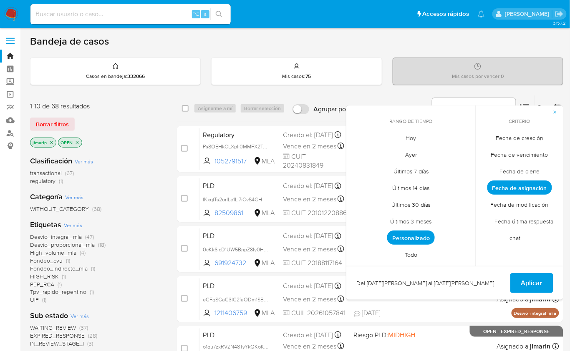
click at [407, 241] on span "Personalizado" at bounding box center [411, 238] width 48 height 14
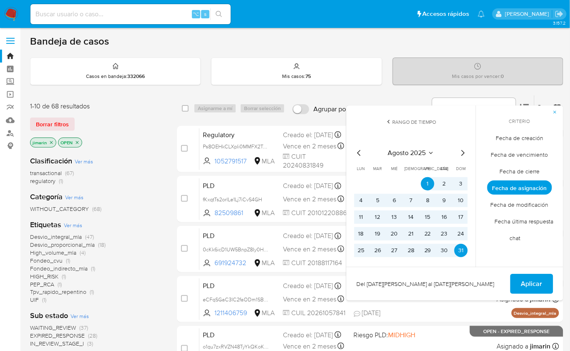
click at [461, 151] on icon "Mes siguiente" at bounding box center [462, 153] width 10 height 10
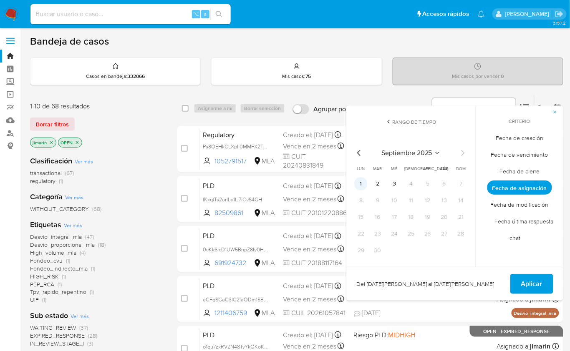
click at [359, 181] on button "1" at bounding box center [360, 183] width 13 height 13
click at [392, 182] on button "3" at bounding box center [393, 183] width 13 height 13
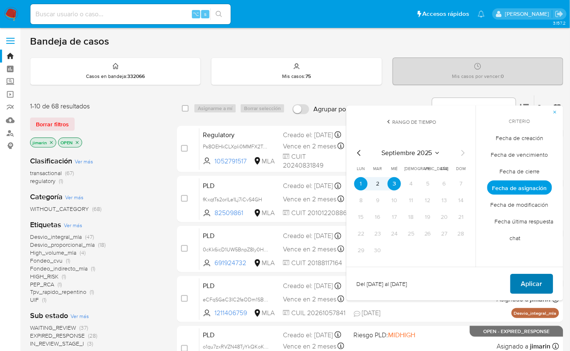
click at [534, 286] on span "Aplicar" at bounding box center [531, 284] width 21 height 18
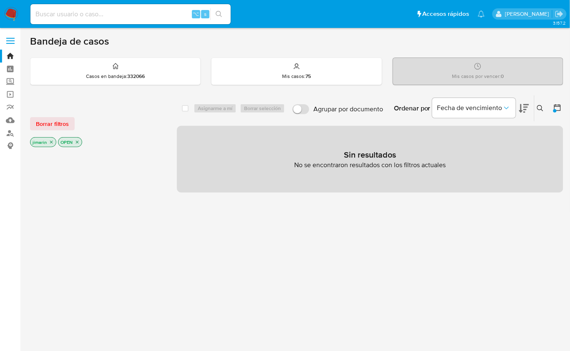
click at [559, 108] on icon at bounding box center [557, 107] width 8 height 8
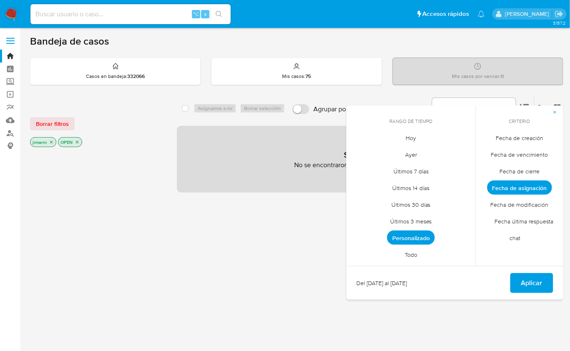
click at [412, 239] on span "Personalizado" at bounding box center [411, 238] width 48 height 14
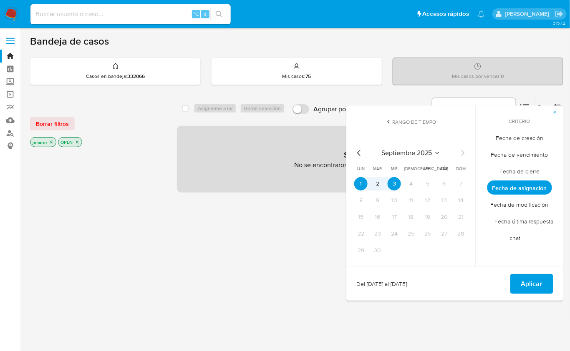
click at [362, 156] on icon "Mes anterior" at bounding box center [359, 153] width 10 height 10
click at [359, 152] on icon "Mes anterior" at bounding box center [359, 153] width 10 height 10
click at [380, 180] on button "1" at bounding box center [377, 183] width 13 height 13
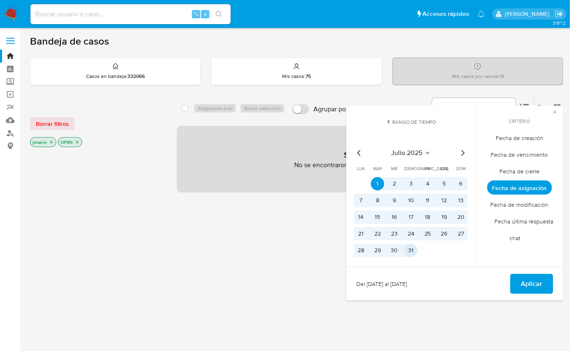
click at [407, 246] on button "31" at bounding box center [410, 250] width 13 height 13
click at [517, 280] on button "Aplicar" at bounding box center [531, 284] width 43 height 20
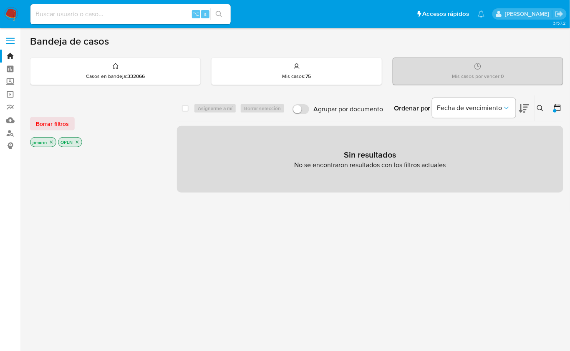
click at [555, 114] on div at bounding box center [555, 108] width 15 height 26
click at [555, 110] on div at bounding box center [554, 110] width 3 height 3
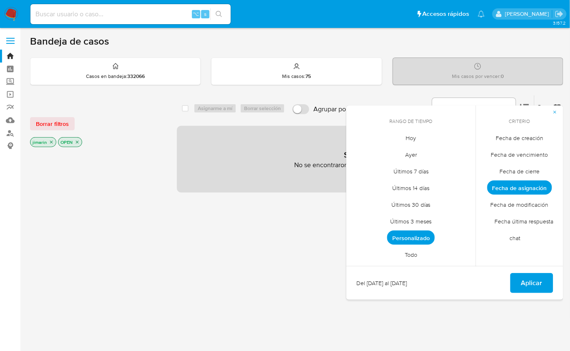
click at [419, 241] on span "Personalizado" at bounding box center [411, 238] width 48 height 14
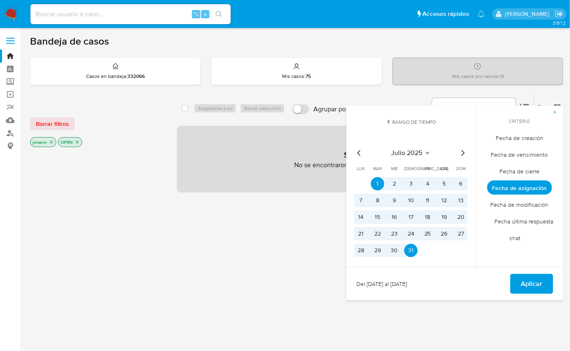
drag, startPoint x: 461, startPoint y: 154, endPoint x: 444, endPoint y: 163, distance: 18.5
click at [461, 154] on icon "Mes siguiente" at bounding box center [462, 153] width 10 height 10
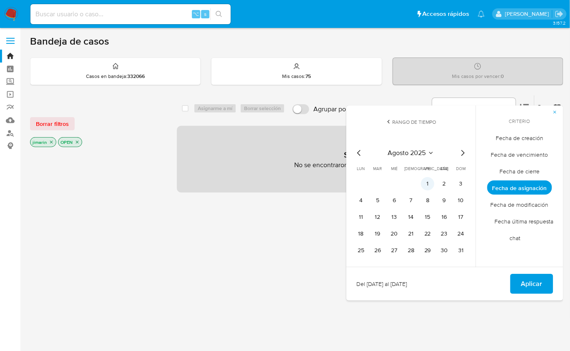
click at [429, 181] on button "1" at bounding box center [427, 183] width 13 height 13
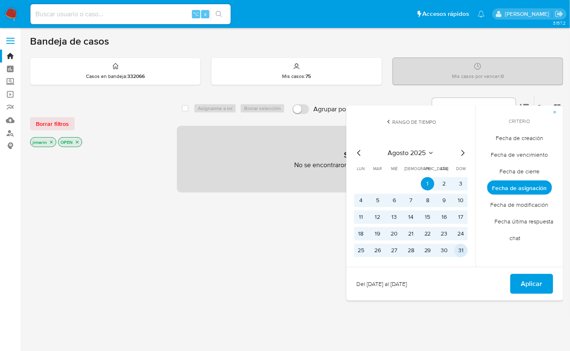
click at [458, 248] on button "31" at bounding box center [460, 250] width 13 height 13
click at [539, 281] on span "Aplicar" at bounding box center [531, 284] width 21 height 18
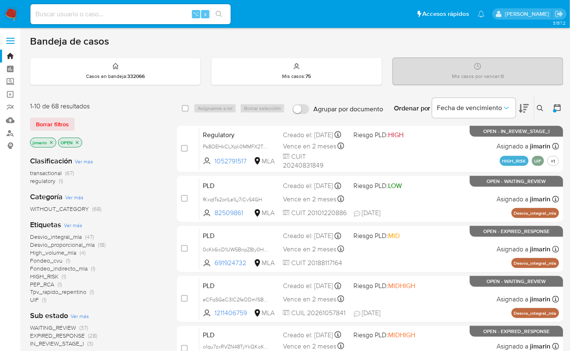
click at [557, 103] on icon at bounding box center [557, 107] width 8 height 8
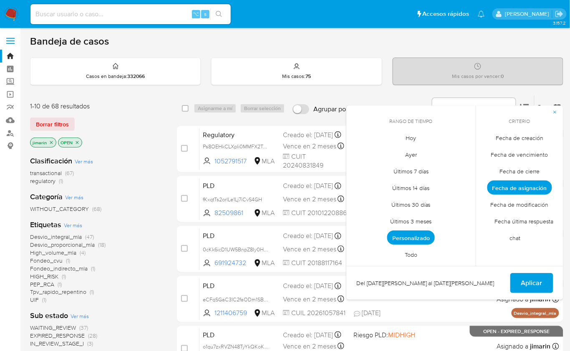
click at [526, 207] on span "Fecha de modificación" at bounding box center [519, 204] width 75 height 17
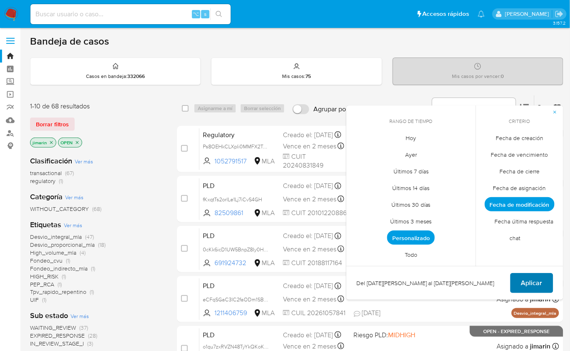
click at [540, 279] on span "Aplicar" at bounding box center [531, 283] width 21 height 18
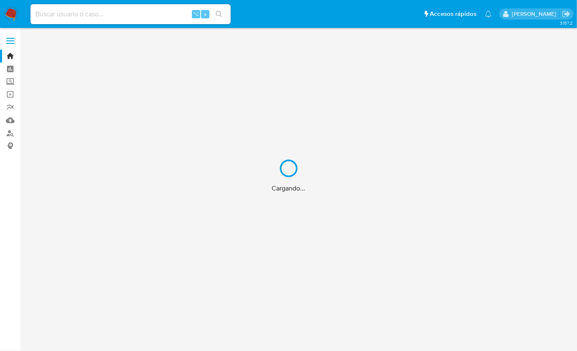
click at [12, 17] on div "Cargando..." at bounding box center [288, 175] width 577 height 351
click at [14, 11] on div "Cargando..." at bounding box center [288, 175] width 577 height 351
